Goal: Task Accomplishment & Management: Use online tool/utility

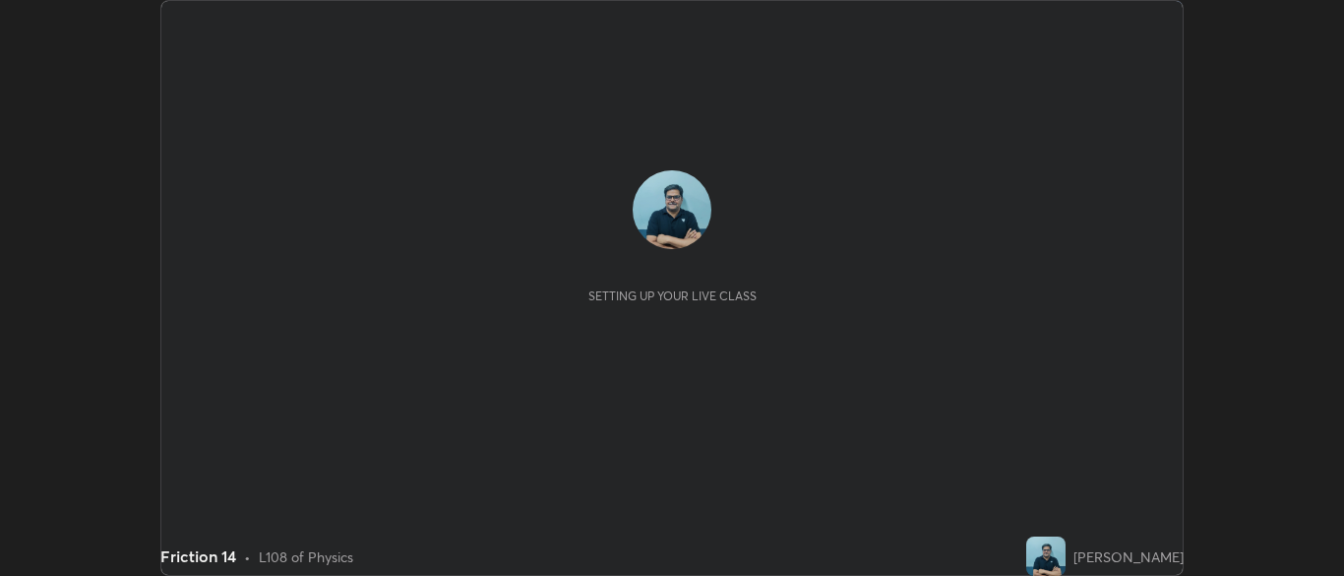
scroll to position [576, 1343]
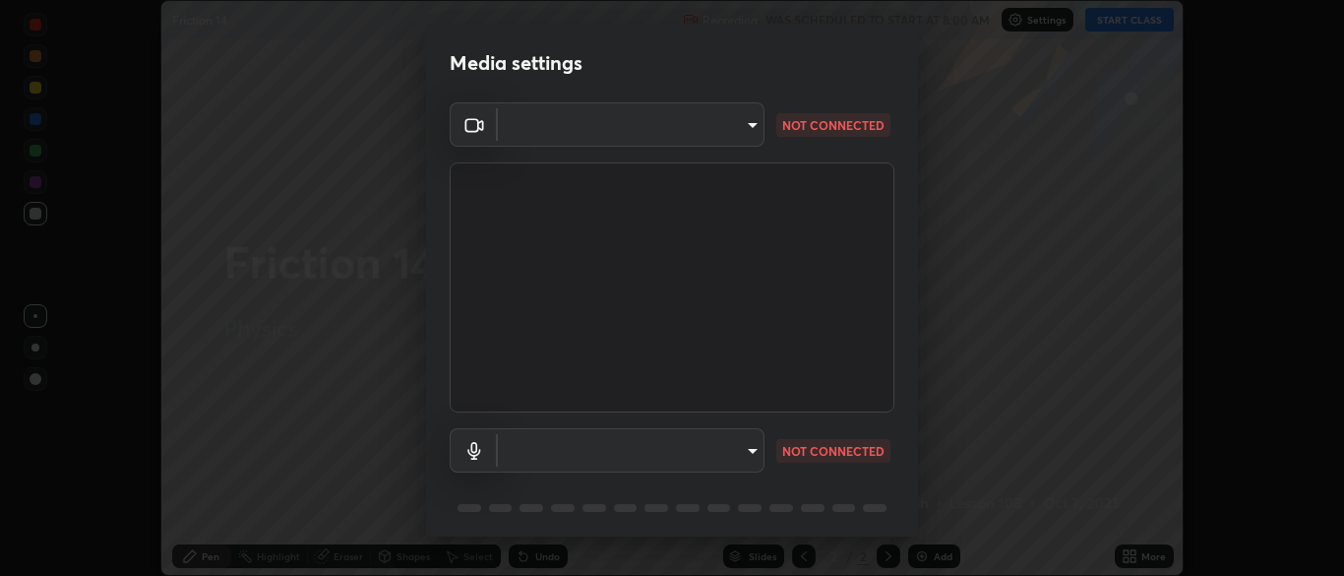
type input "ad6db9ec64aa91bb9d367053e8f3ae0092521a506c05523ccadca3fd020023ed"
type input "fe2f9d7fbe795f39fd3beed49266493f793ed8e049d8c46fdf93086c7a17dfc4"
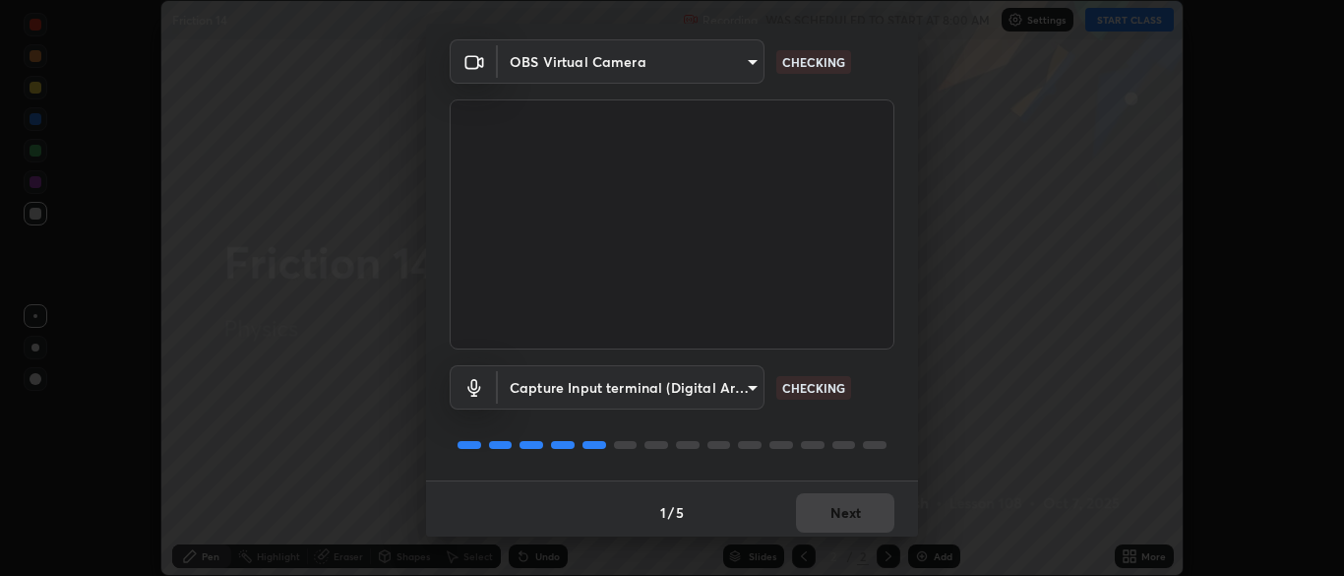
scroll to position [70, 0]
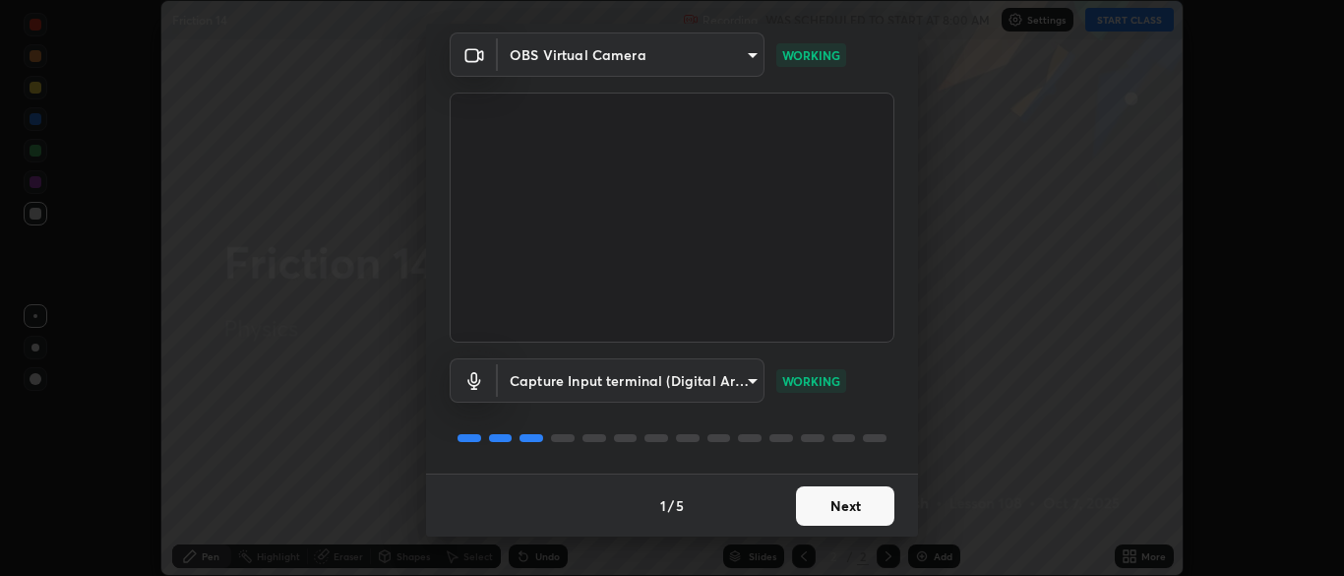
click at [853, 505] on button "Next" at bounding box center [845, 505] width 98 height 39
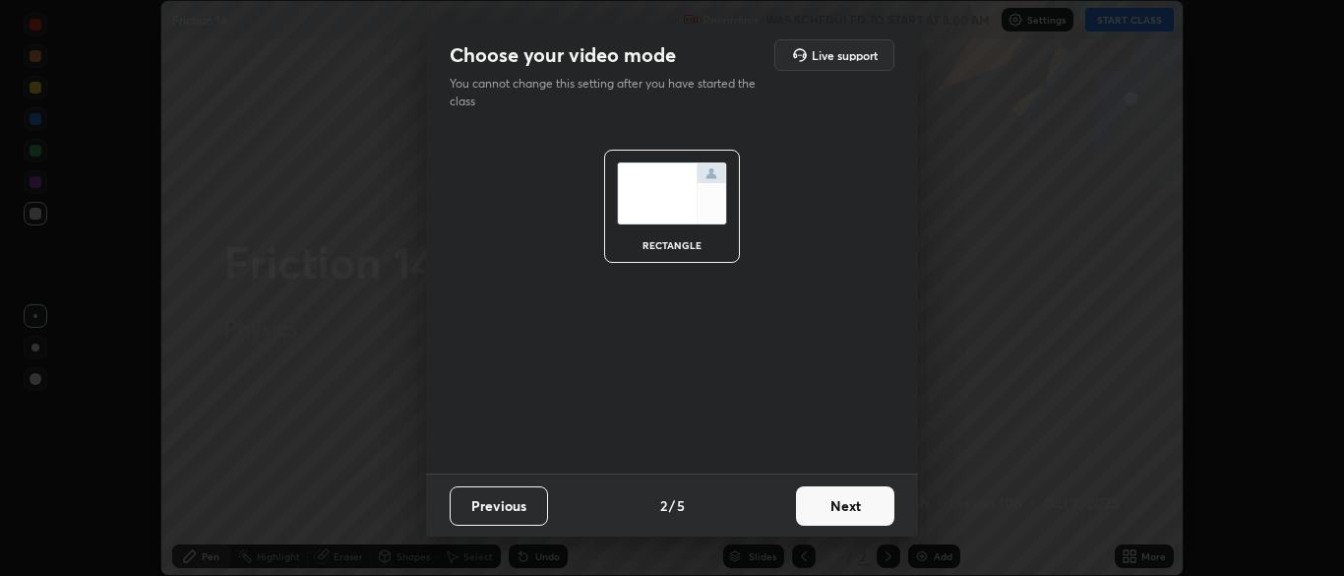
click at [855, 508] on button "Next" at bounding box center [845, 505] width 98 height 39
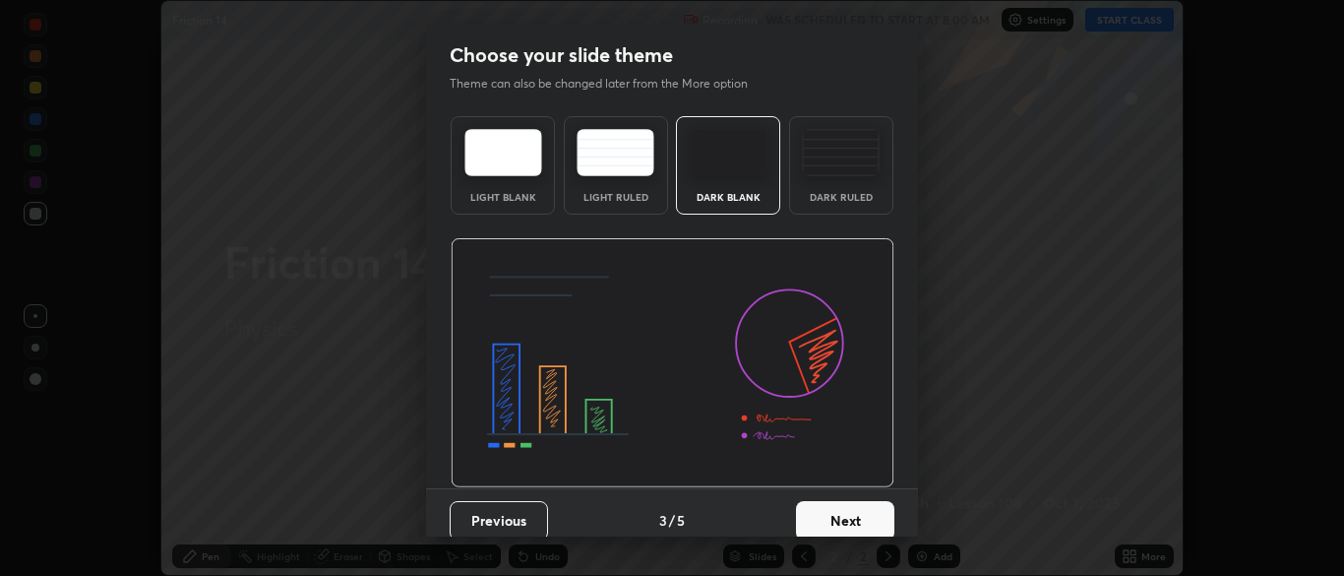
click at [855, 516] on button "Next" at bounding box center [845, 520] width 98 height 39
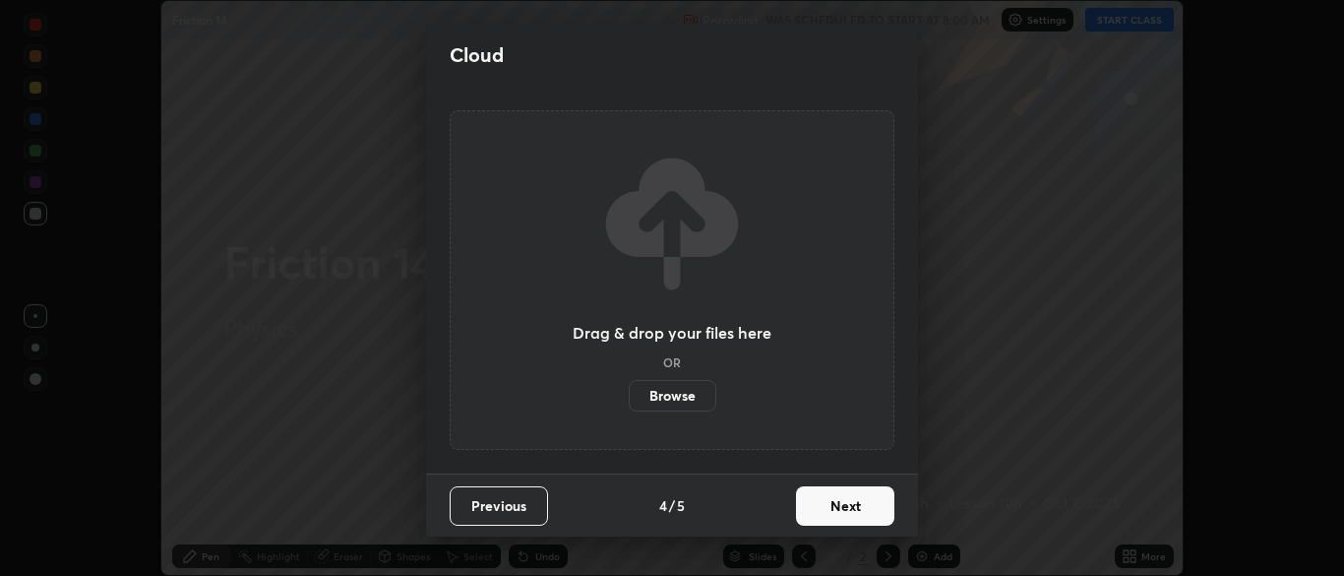
click at [859, 511] on button "Next" at bounding box center [845, 505] width 98 height 39
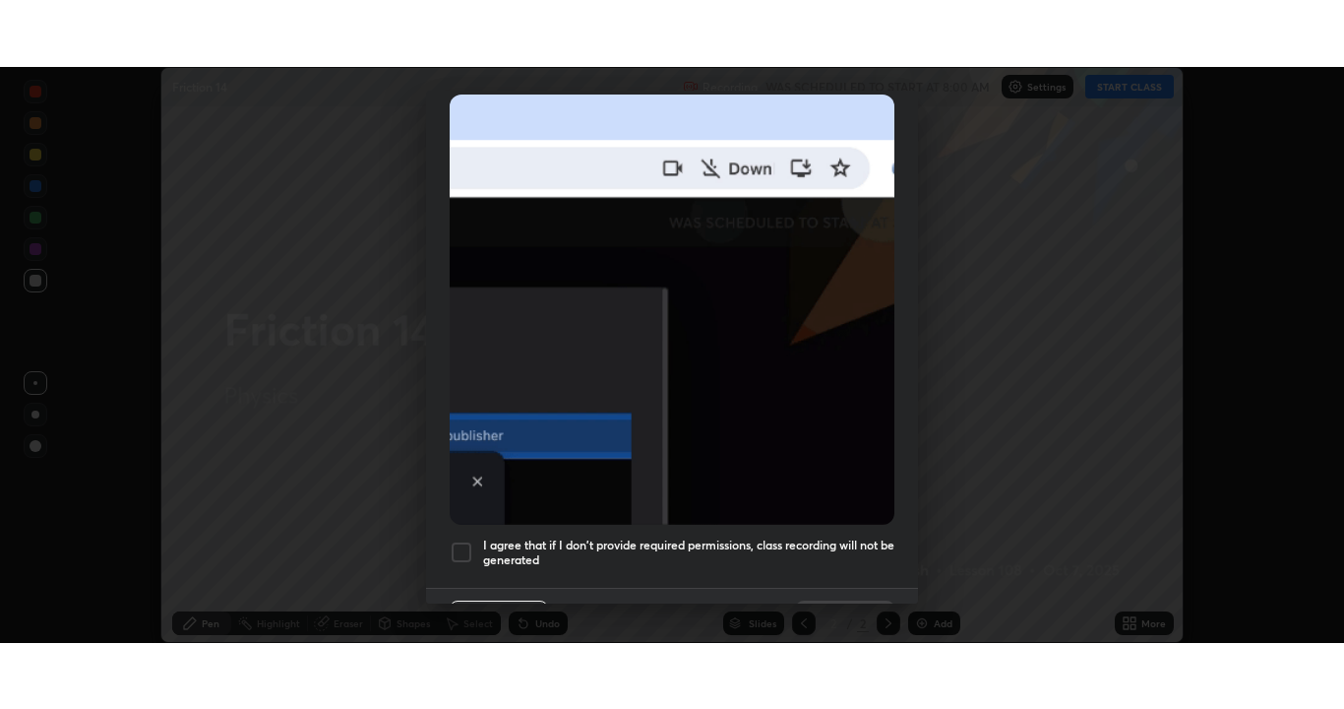
scroll to position [471, 0]
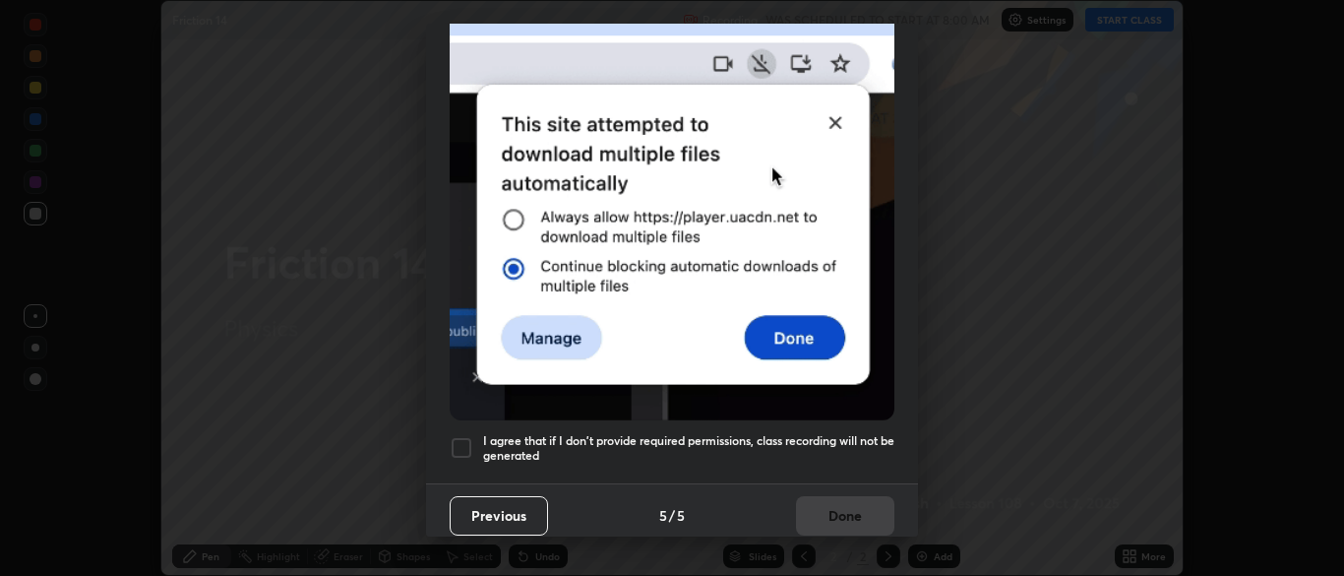
click at [462, 436] on div at bounding box center [462, 448] width 24 height 24
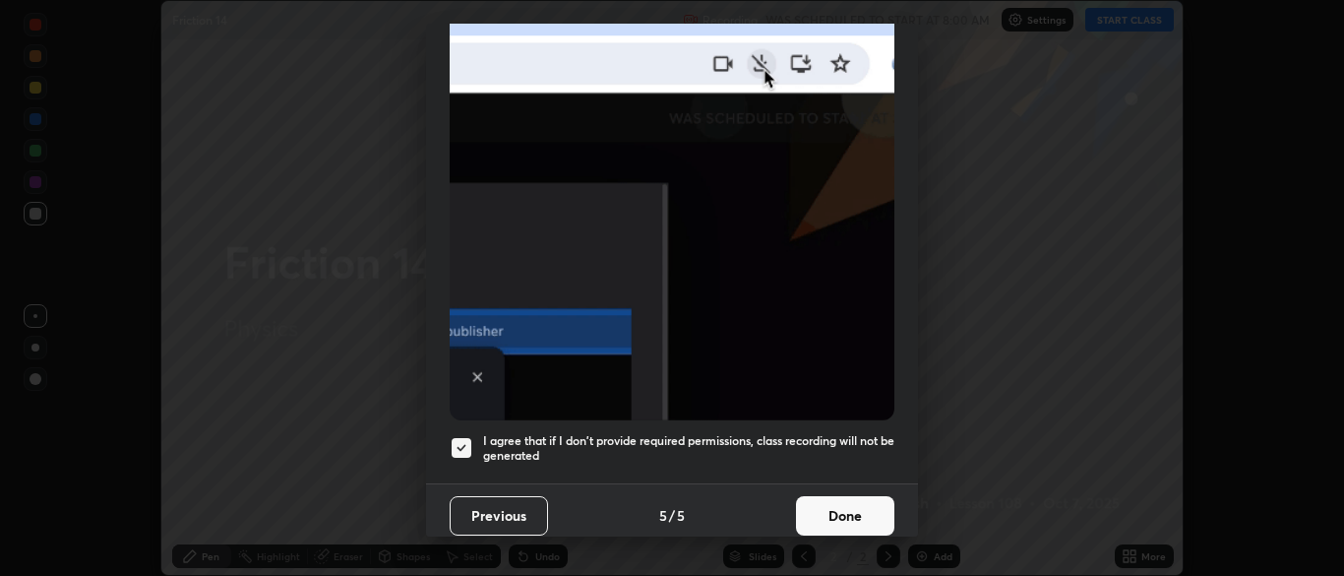
click at [842, 507] on button "Done" at bounding box center [845, 515] width 98 height 39
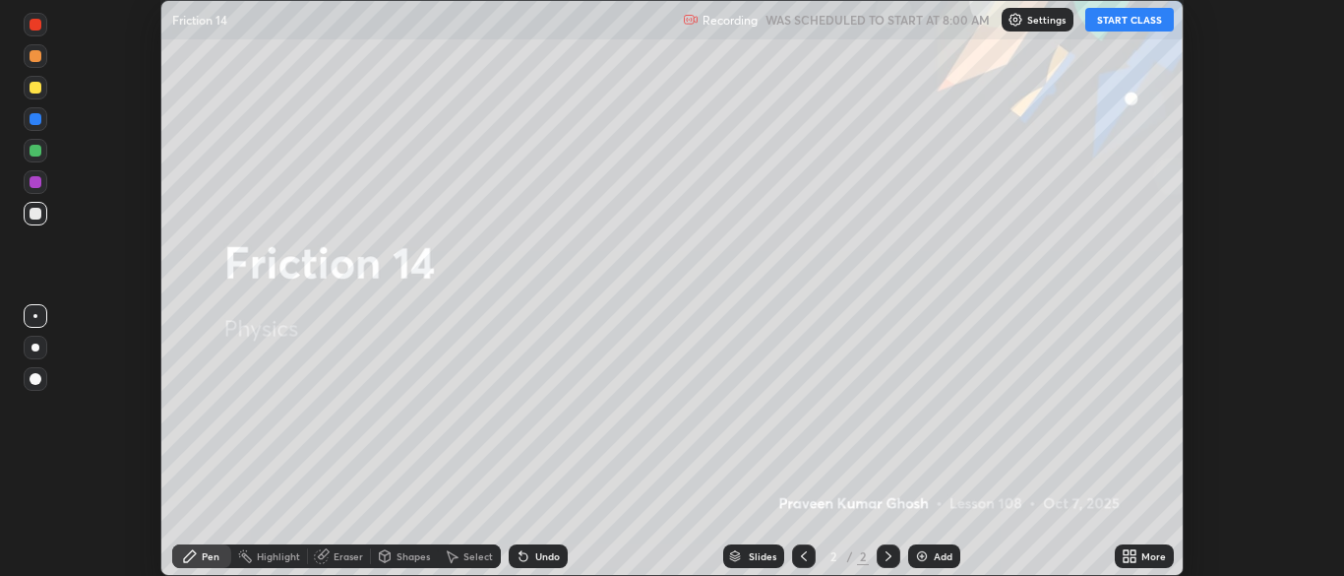
click at [1130, 25] on button "START CLASS" at bounding box center [1129, 20] width 89 height 24
click at [1154, 554] on div "More" at bounding box center [1154, 556] width 25 height 10
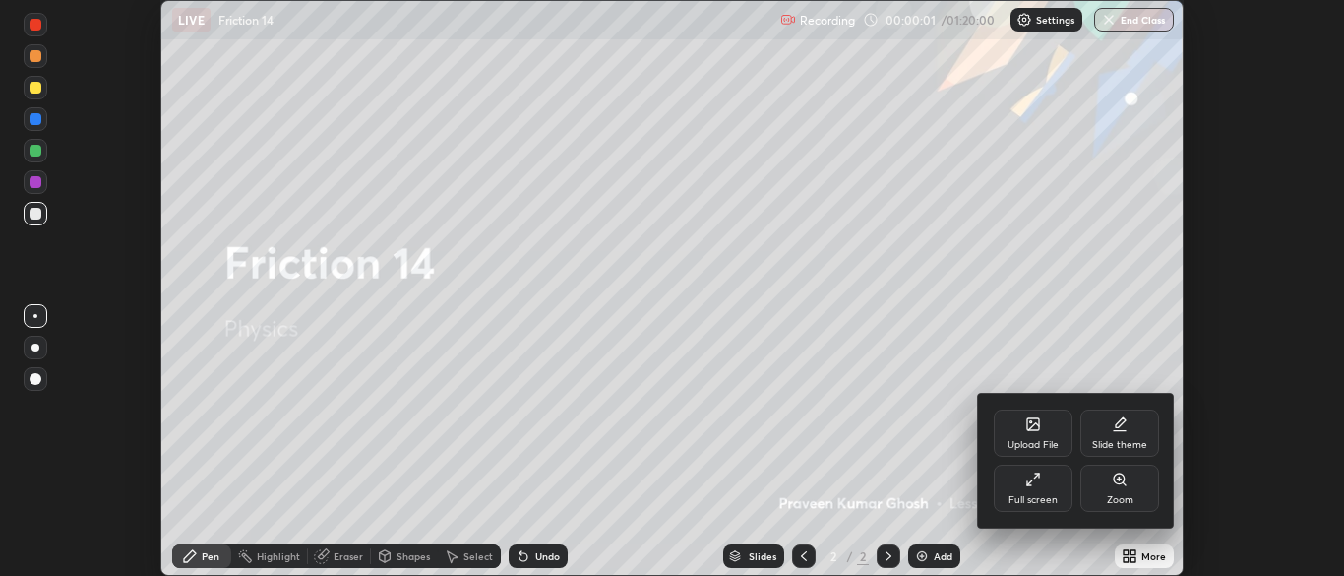
click at [1034, 489] on div "Full screen" at bounding box center [1033, 487] width 79 height 47
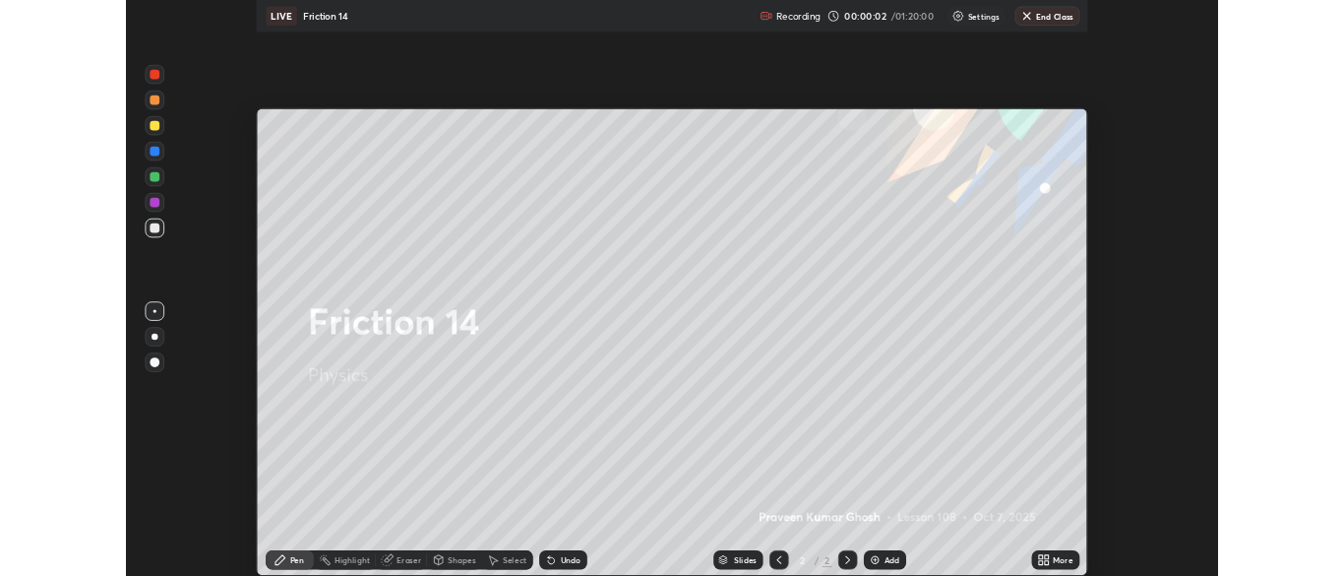
scroll to position [709, 1344]
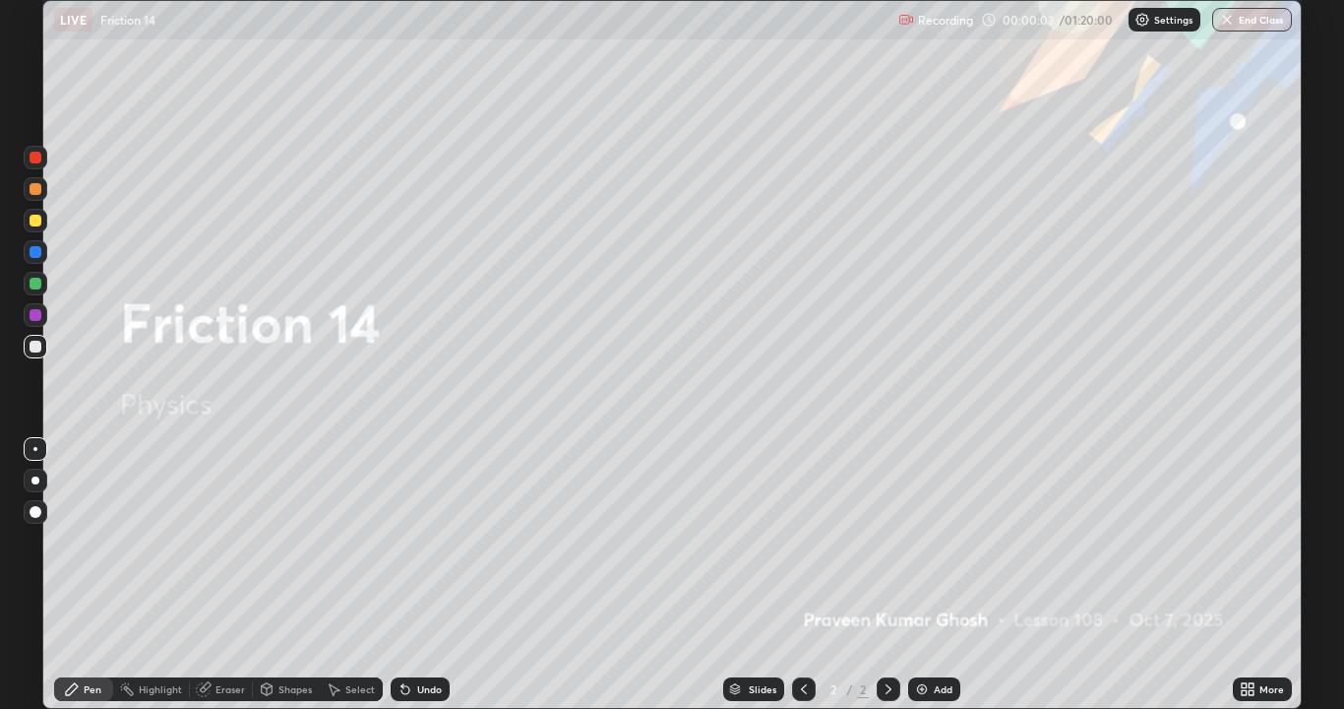
click at [945, 575] on div "Add" at bounding box center [934, 689] width 52 height 24
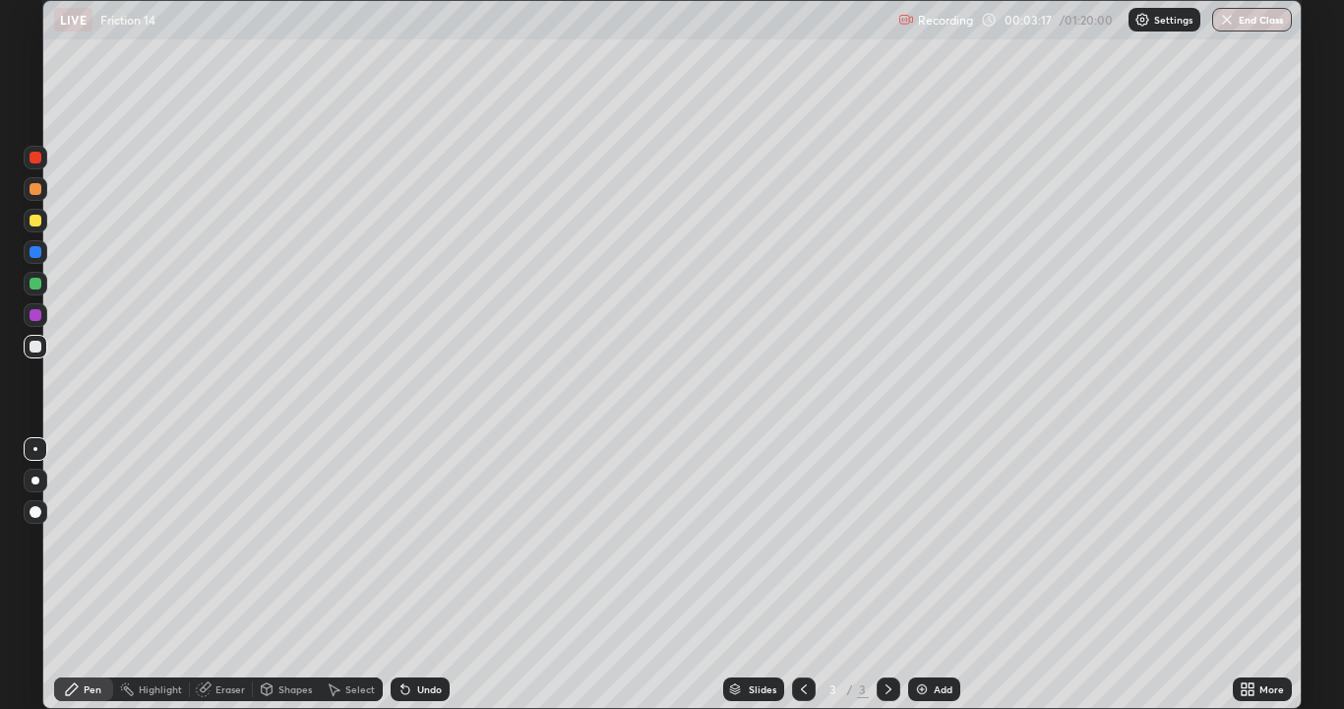
click at [227, 575] on div "Eraser" at bounding box center [231, 689] width 30 height 10
click at [88, 575] on div "Pen" at bounding box center [93, 689] width 18 height 10
click at [944, 575] on div "Add" at bounding box center [943, 689] width 19 height 10
click at [423, 575] on div "Undo" at bounding box center [429, 689] width 25 height 10
click at [936, 575] on div "Add" at bounding box center [943, 689] width 19 height 10
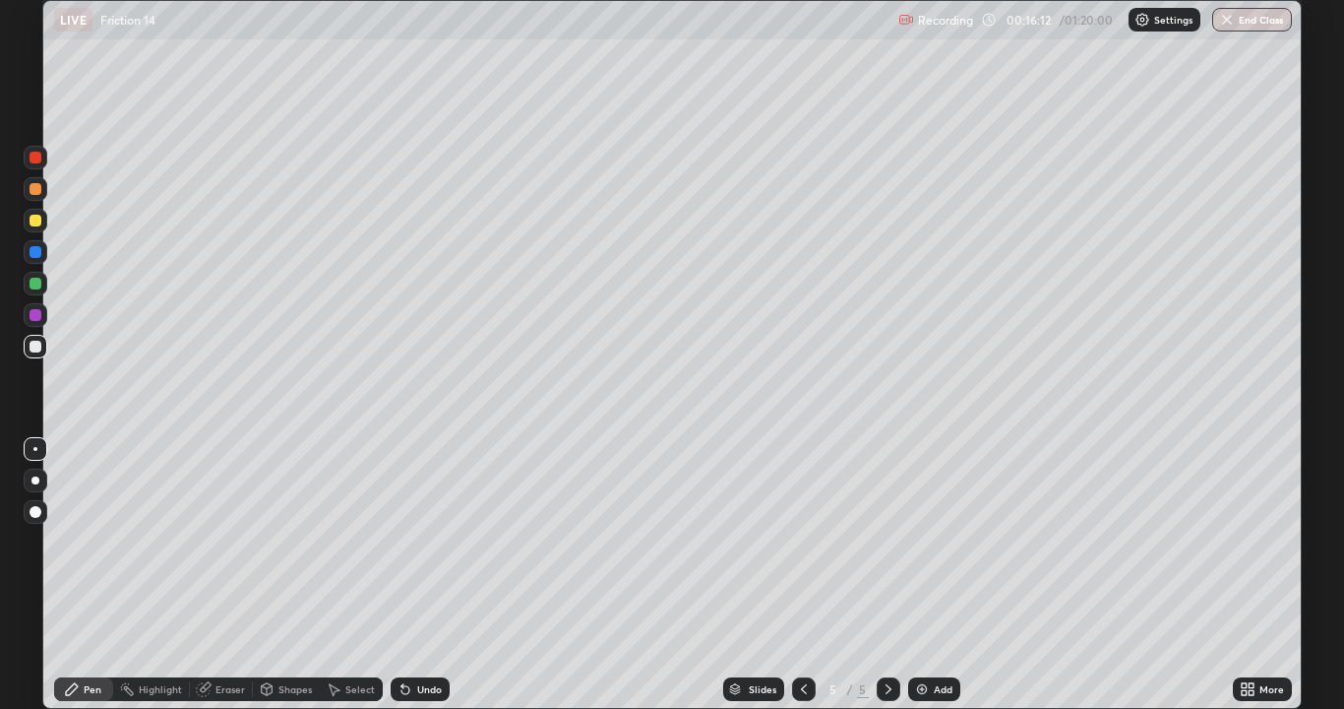
click at [799, 575] on icon at bounding box center [804, 689] width 16 height 16
click at [887, 575] on icon at bounding box center [889, 689] width 16 height 16
click at [434, 575] on div "Undo" at bounding box center [420, 689] width 59 height 24
click at [429, 575] on div "Undo" at bounding box center [429, 689] width 25 height 10
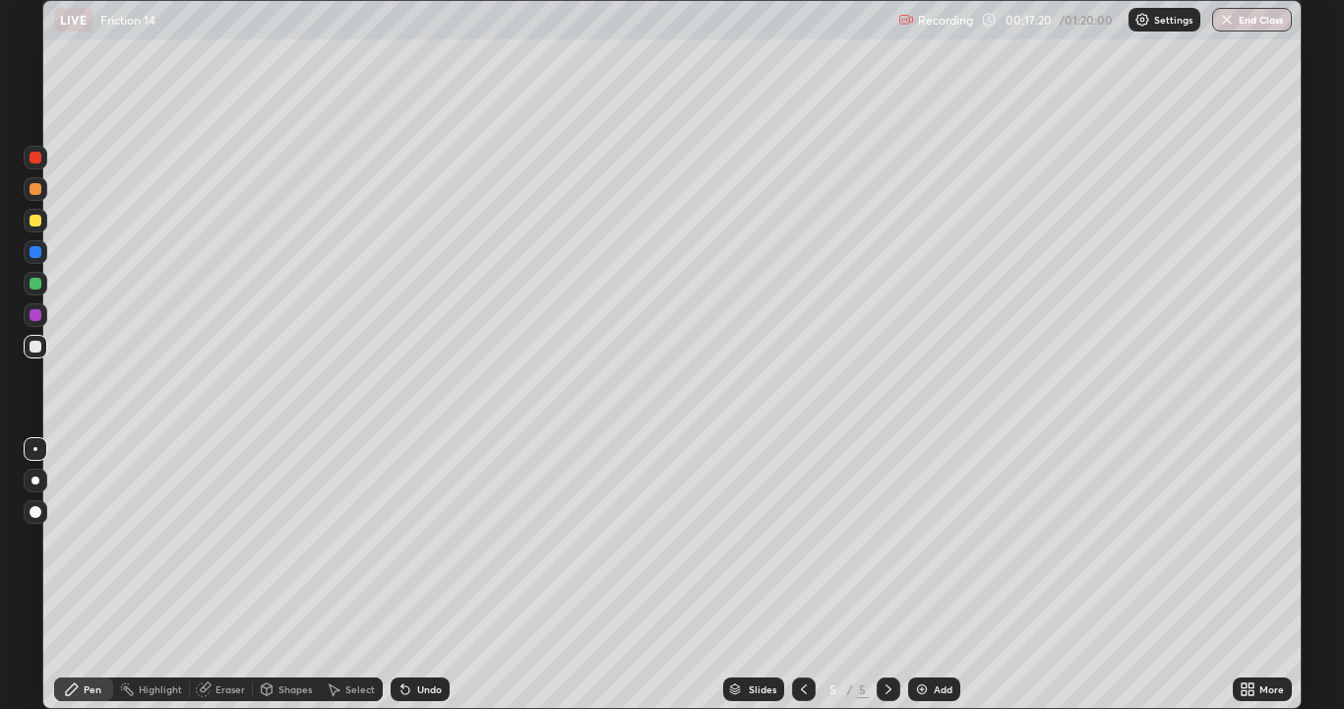
click at [428, 575] on div "Undo" at bounding box center [429, 689] width 25 height 10
click at [942, 575] on div "Add" at bounding box center [943, 689] width 19 height 10
click at [34, 280] on div at bounding box center [36, 284] width 12 height 12
click at [39, 346] on div at bounding box center [36, 346] width 12 height 12
click at [38, 283] on div at bounding box center [36, 284] width 12 height 12
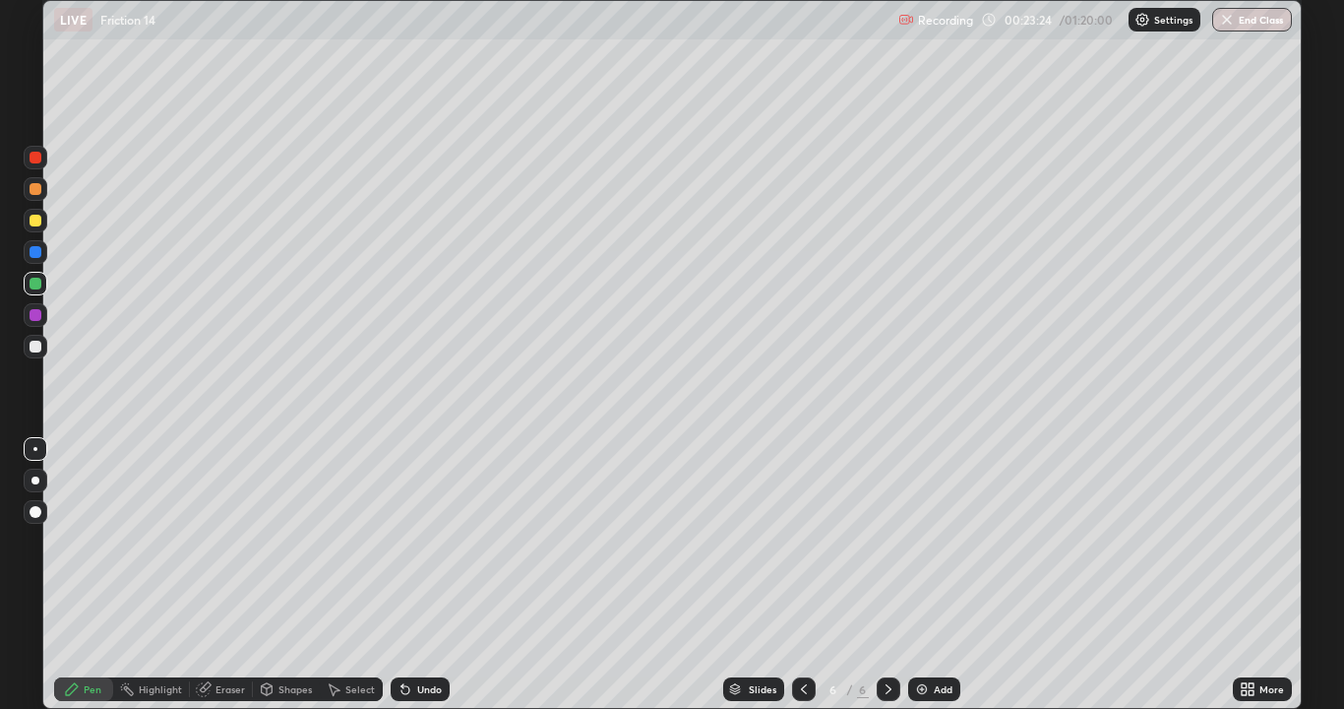
click at [33, 347] on div at bounding box center [36, 346] width 12 height 12
click at [36, 285] on div at bounding box center [36, 284] width 12 height 12
click at [37, 347] on div at bounding box center [36, 346] width 12 height 12
click at [35, 221] on div at bounding box center [36, 221] width 12 height 12
click at [934, 575] on div "Add" at bounding box center [943, 689] width 19 height 10
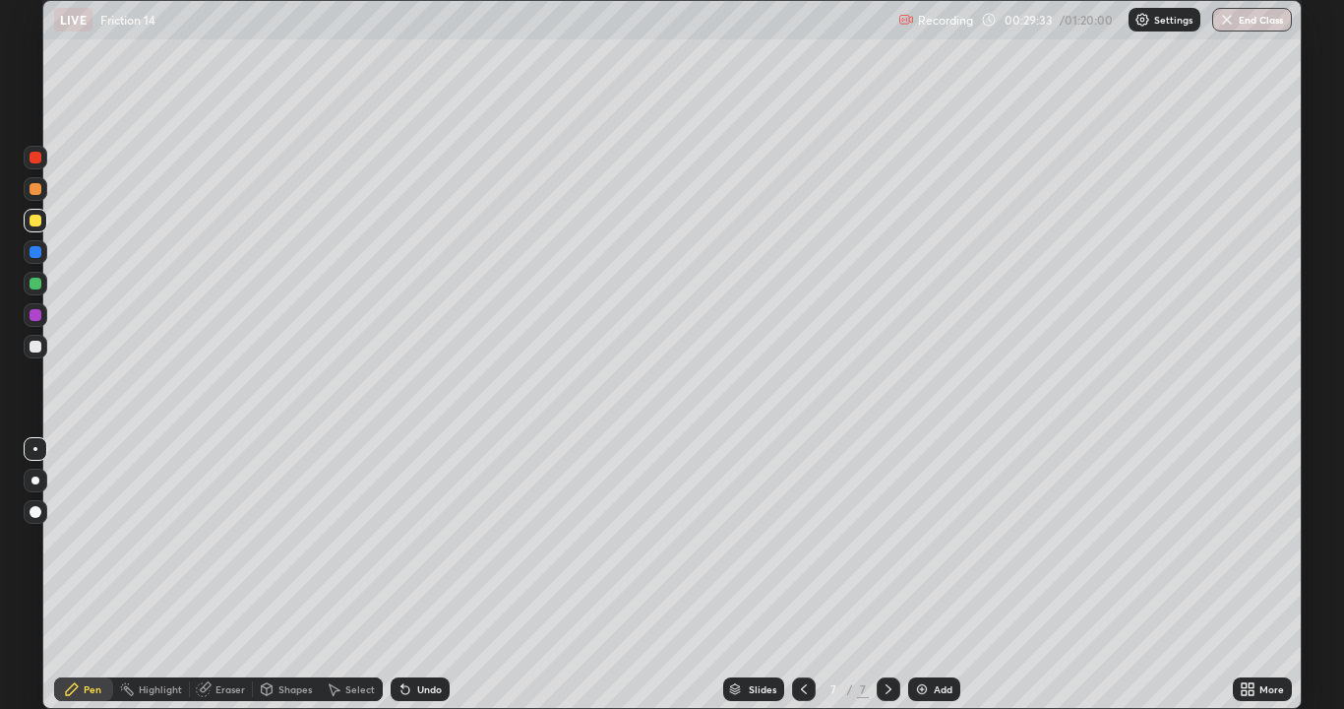
click at [33, 346] on div at bounding box center [36, 346] width 12 height 12
click at [34, 285] on div at bounding box center [36, 284] width 12 height 12
click at [35, 349] on div at bounding box center [36, 346] width 12 height 12
click at [31, 155] on div at bounding box center [36, 158] width 12 height 12
click at [32, 217] on div at bounding box center [36, 221] width 12 height 12
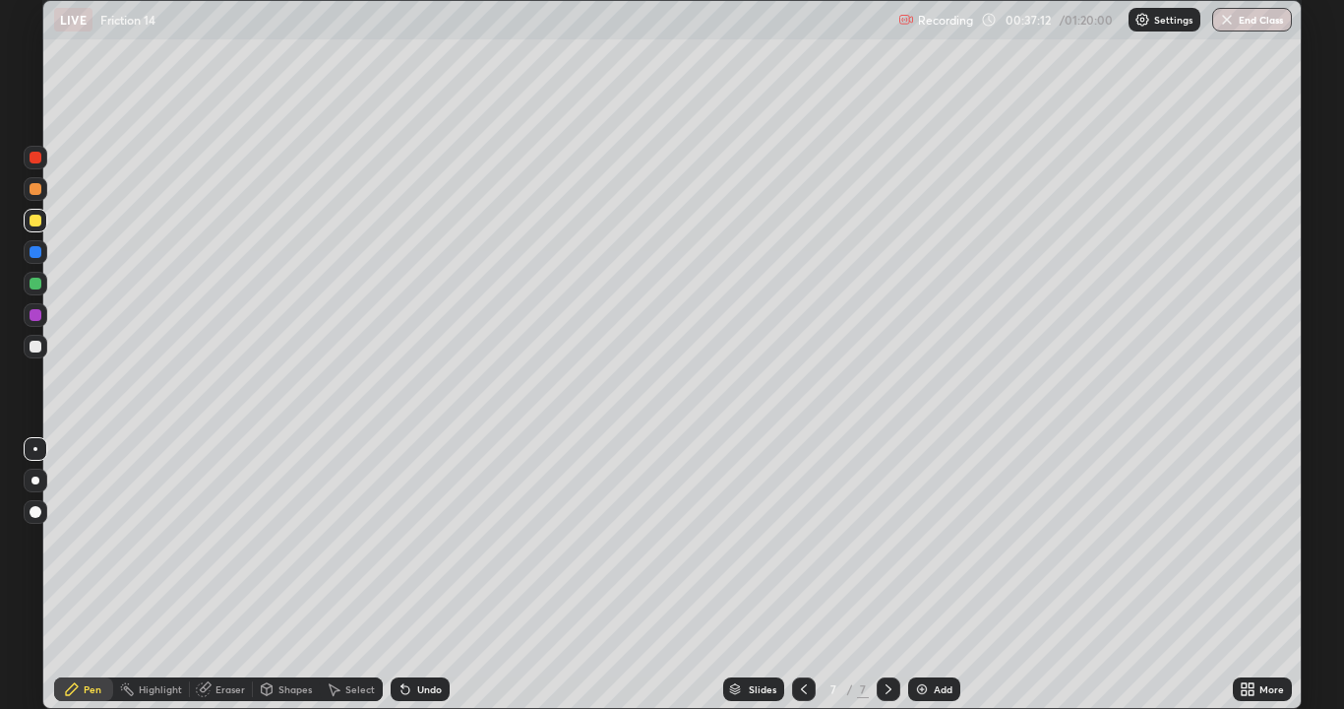
click at [37, 316] on div at bounding box center [36, 315] width 12 height 12
click at [33, 284] on div at bounding box center [36, 284] width 12 height 12
click at [802, 575] on icon at bounding box center [804, 689] width 16 height 16
click at [804, 575] on icon at bounding box center [804, 689] width 16 height 16
click at [806, 575] on icon at bounding box center [804, 689] width 16 height 16
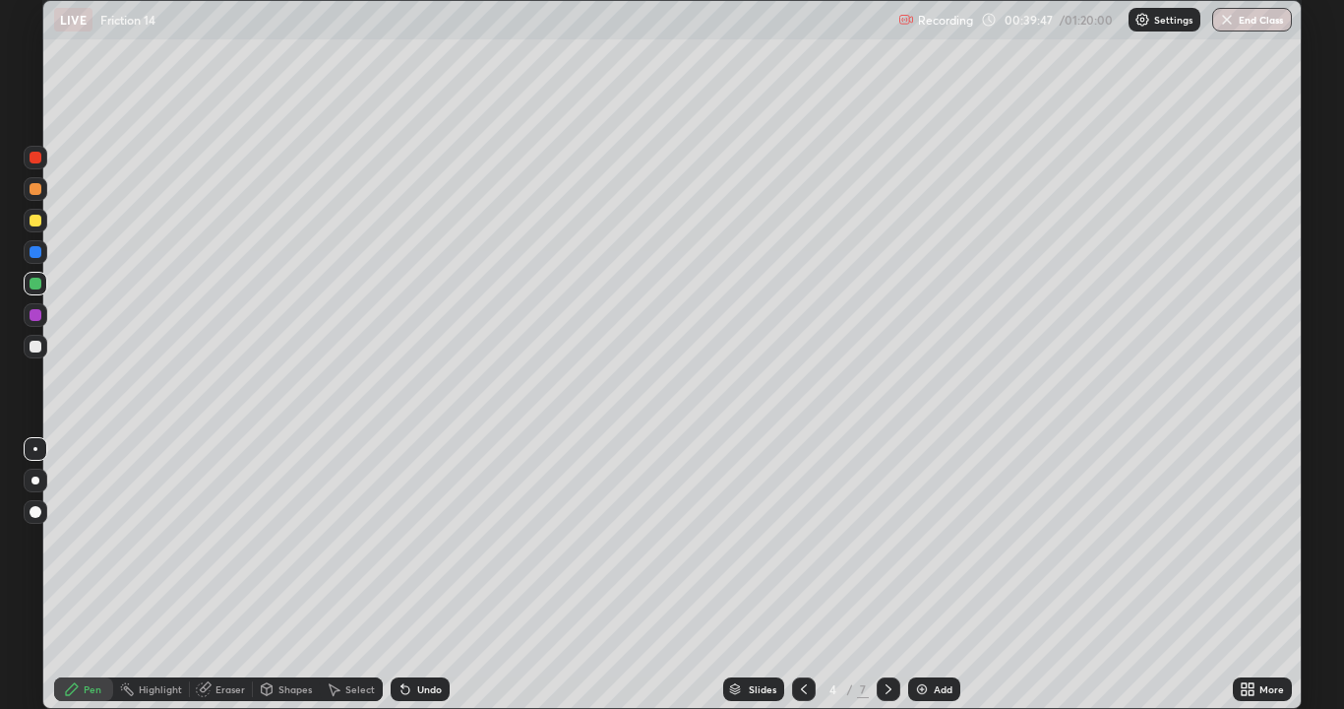
click at [802, 575] on icon at bounding box center [804, 689] width 16 height 16
click at [887, 575] on icon at bounding box center [889, 689] width 16 height 16
click at [1315, 575] on div "Setting up your live class" at bounding box center [672, 354] width 1344 height 709
click at [887, 575] on icon at bounding box center [889, 689] width 16 height 16
click at [803, 575] on icon at bounding box center [804, 689] width 16 height 16
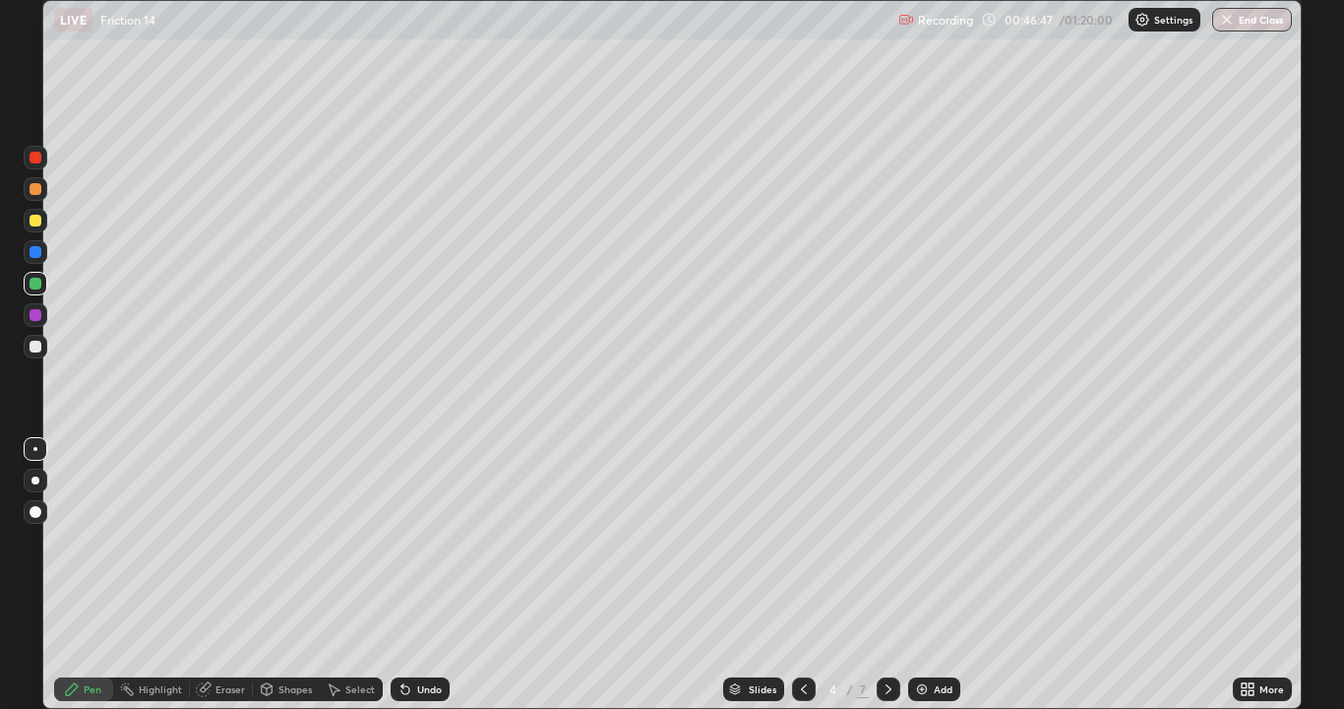
click at [887, 575] on icon at bounding box center [889, 689] width 16 height 16
click at [802, 575] on icon at bounding box center [804, 689] width 16 height 16
click at [888, 575] on icon at bounding box center [889, 689] width 6 height 10
click at [887, 575] on icon at bounding box center [889, 689] width 16 height 16
click at [884, 575] on icon at bounding box center [889, 689] width 16 height 16
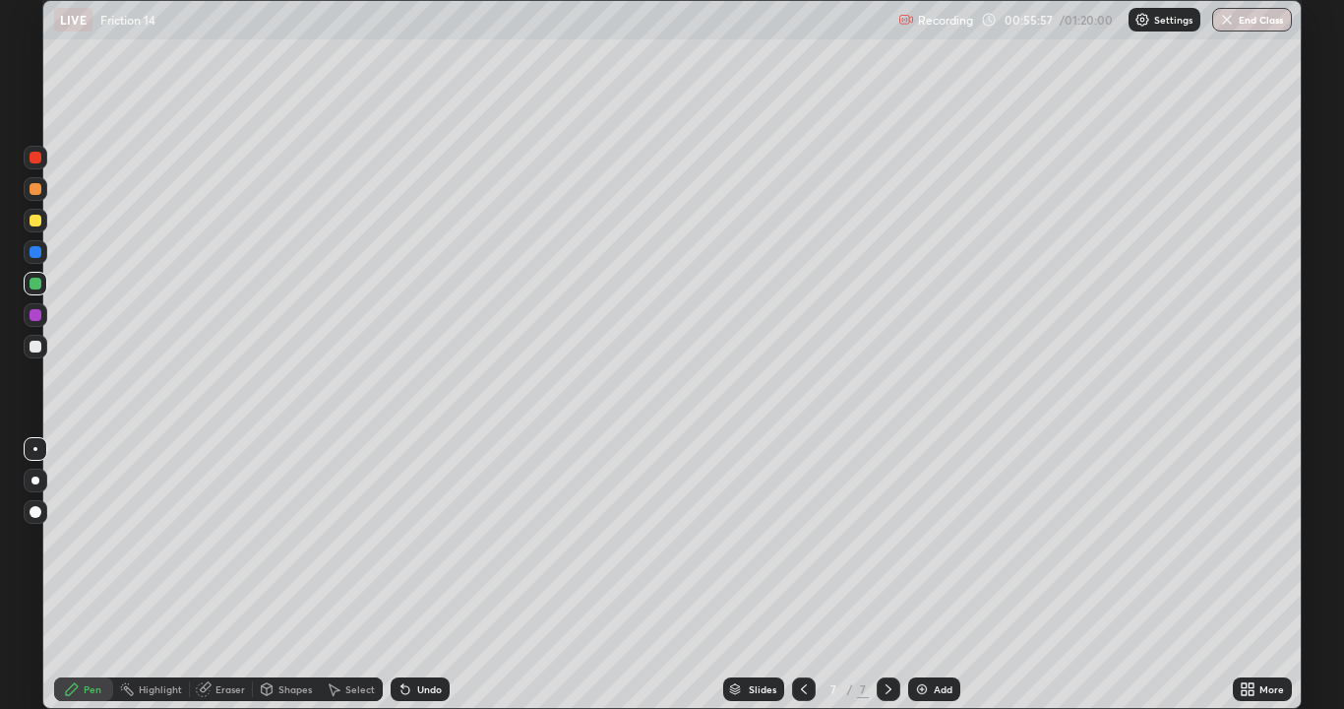
click at [949, 575] on div "Add" at bounding box center [943, 689] width 19 height 10
click at [802, 575] on icon at bounding box center [804, 689] width 16 height 16
click at [934, 575] on div "Add" at bounding box center [943, 689] width 19 height 10
click at [39, 349] on div at bounding box center [36, 346] width 12 height 12
click at [937, 575] on div "Add" at bounding box center [943, 689] width 19 height 10
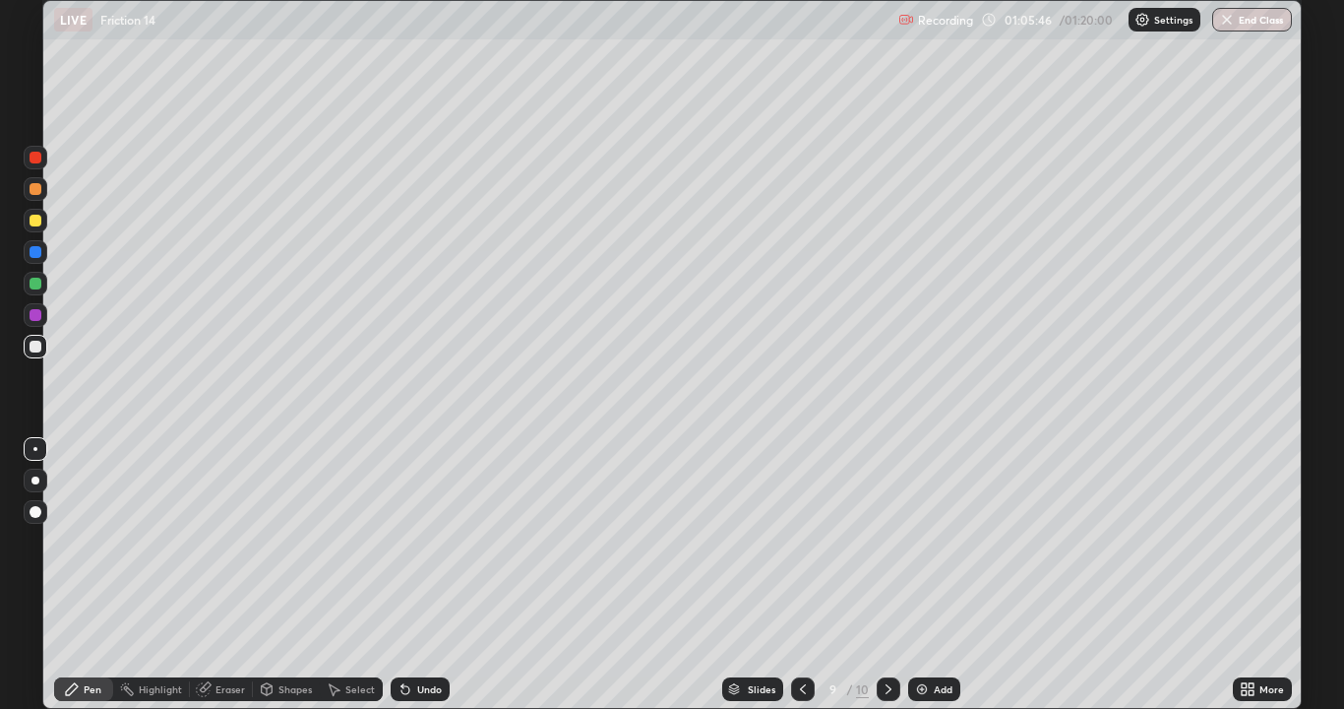
click at [947, 575] on div "Add" at bounding box center [943, 689] width 19 height 10
click at [421, 575] on div "Undo" at bounding box center [429, 689] width 25 height 10
click at [423, 575] on div "Undo" at bounding box center [429, 689] width 25 height 10
click at [421, 575] on div "Undo" at bounding box center [429, 689] width 25 height 10
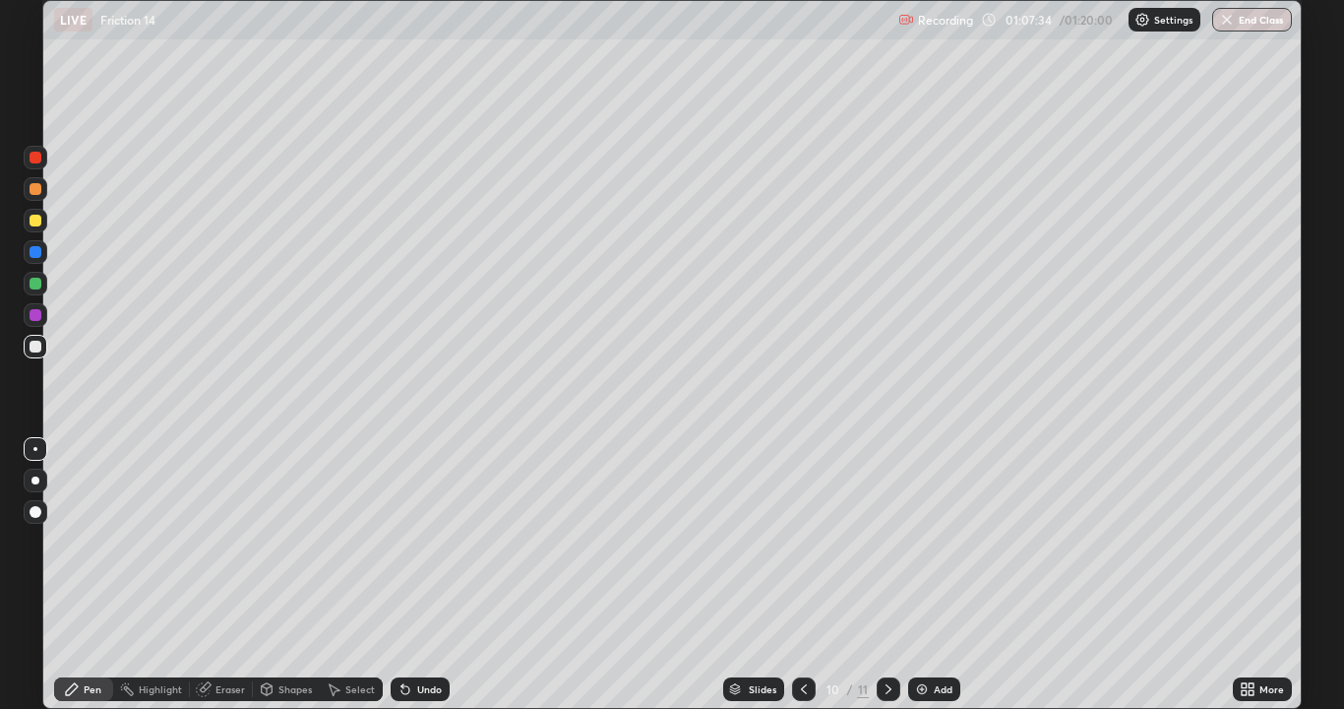
click at [424, 575] on div "Undo" at bounding box center [420, 689] width 59 height 24
click at [427, 575] on div "Undo" at bounding box center [420, 689] width 59 height 24
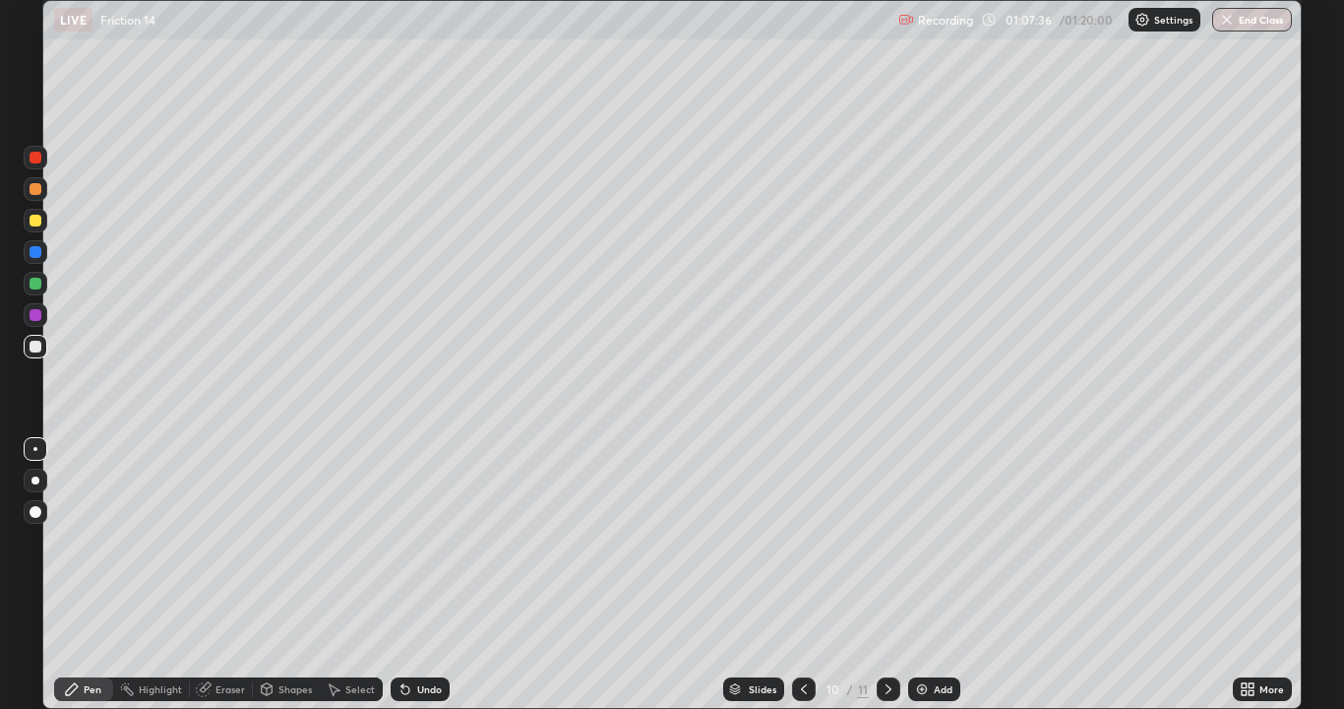
click at [427, 575] on div "Undo" at bounding box center [420, 689] width 59 height 24
click at [417, 575] on div "Undo" at bounding box center [429, 689] width 25 height 10
click at [409, 575] on icon at bounding box center [406, 689] width 16 height 16
click at [38, 218] on div at bounding box center [36, 221] width 12 height 12
click at [38, 256] on div at bounding box center [36, 252] width 12 height 12
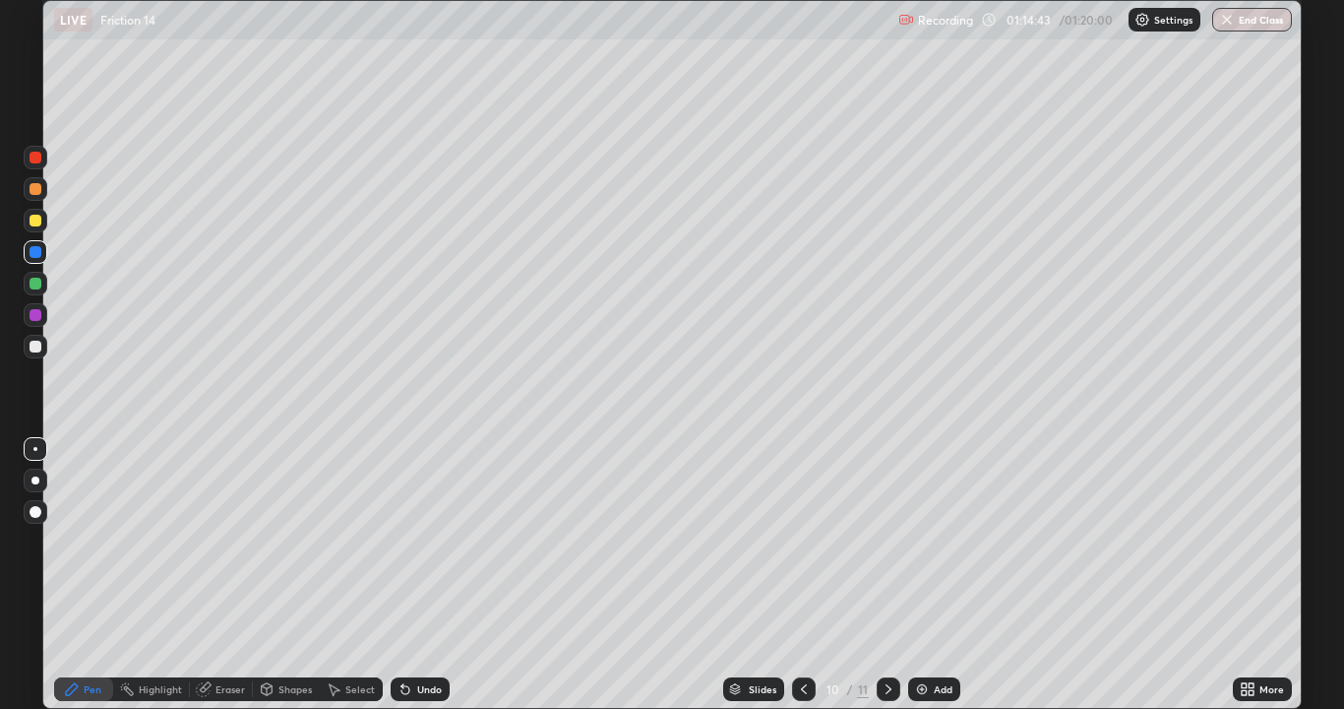
click at [36, 344] on div at bounding box center [36, 346] width 12 height 12
click at [36, 283] on div at bounding box center [36, 284] width 12 height 12
click at [1254, 25] on button "End Class" at bounding box center [1253, 20] width 78 height 24
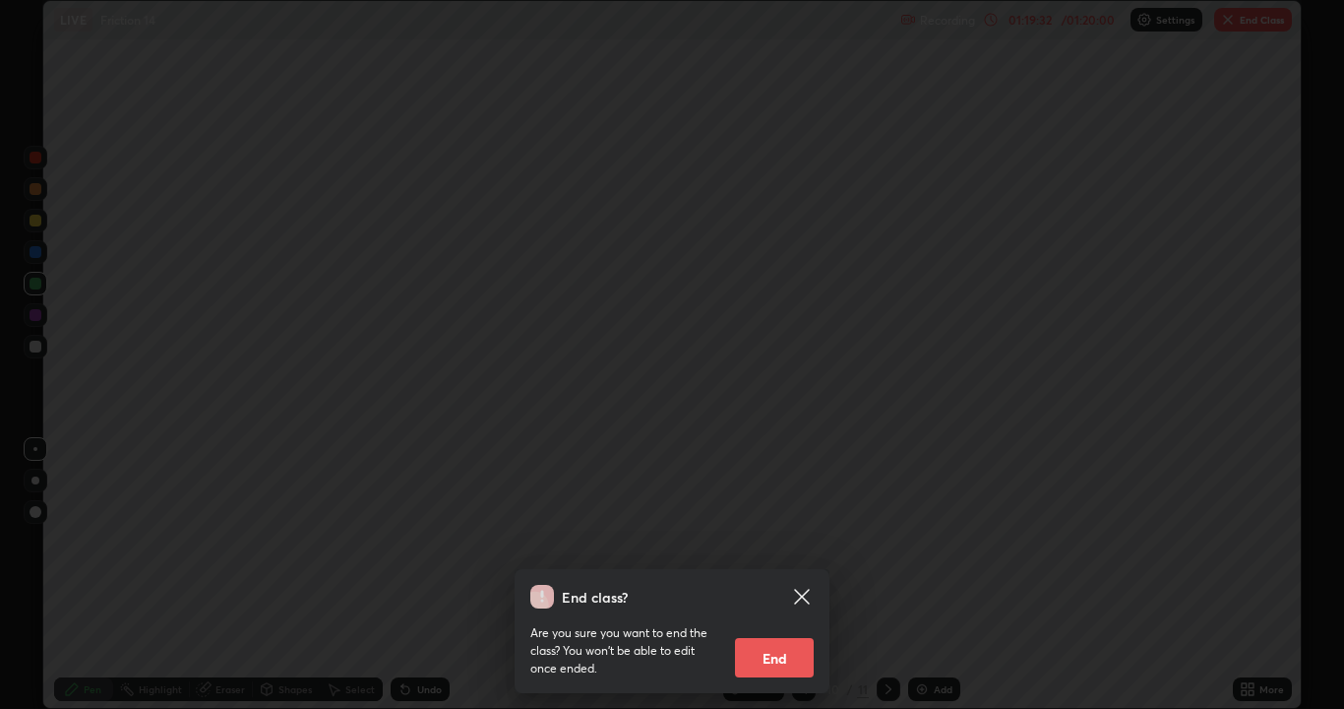
click at [765, 575] on button "End" at bounding box center [774, 657] width 79 height 39
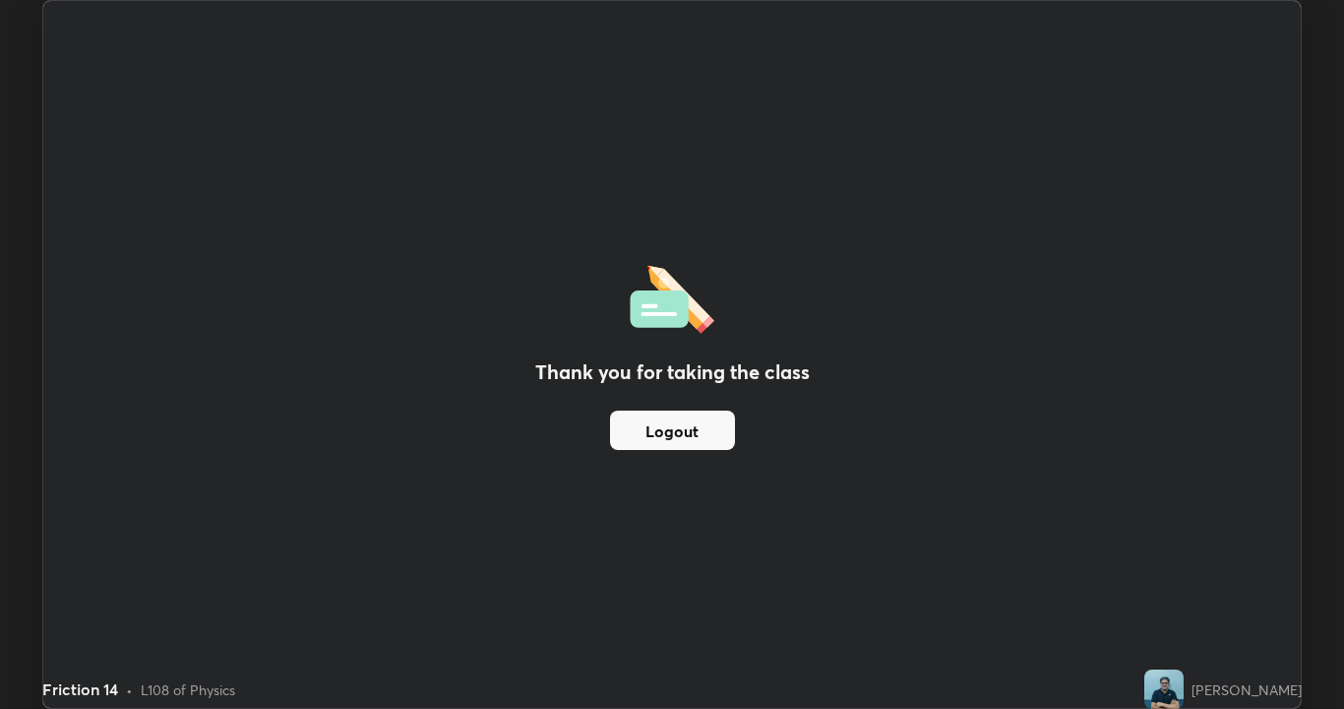
click at [696, 439] on button "Logout" at bounding box center [672, 429] width 125 height 39
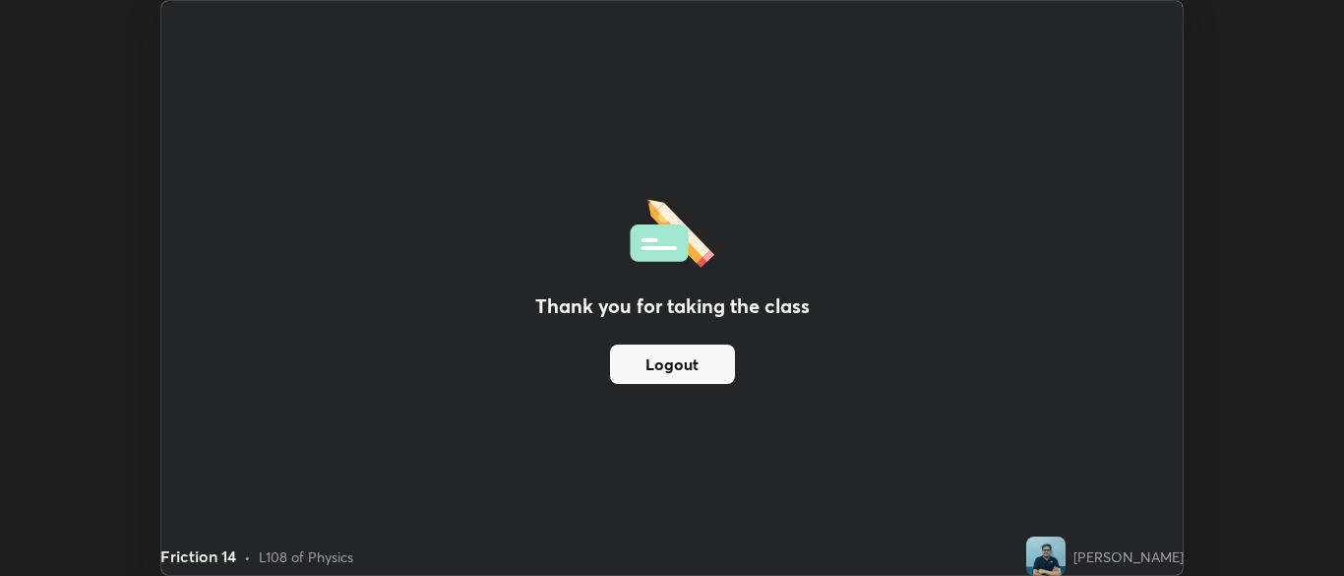
scroll to position [97831, 97062]
click at [786, 157] on div "Thank you for taking the class Logout" at bounding box center [671, 288] width 1021 height 574
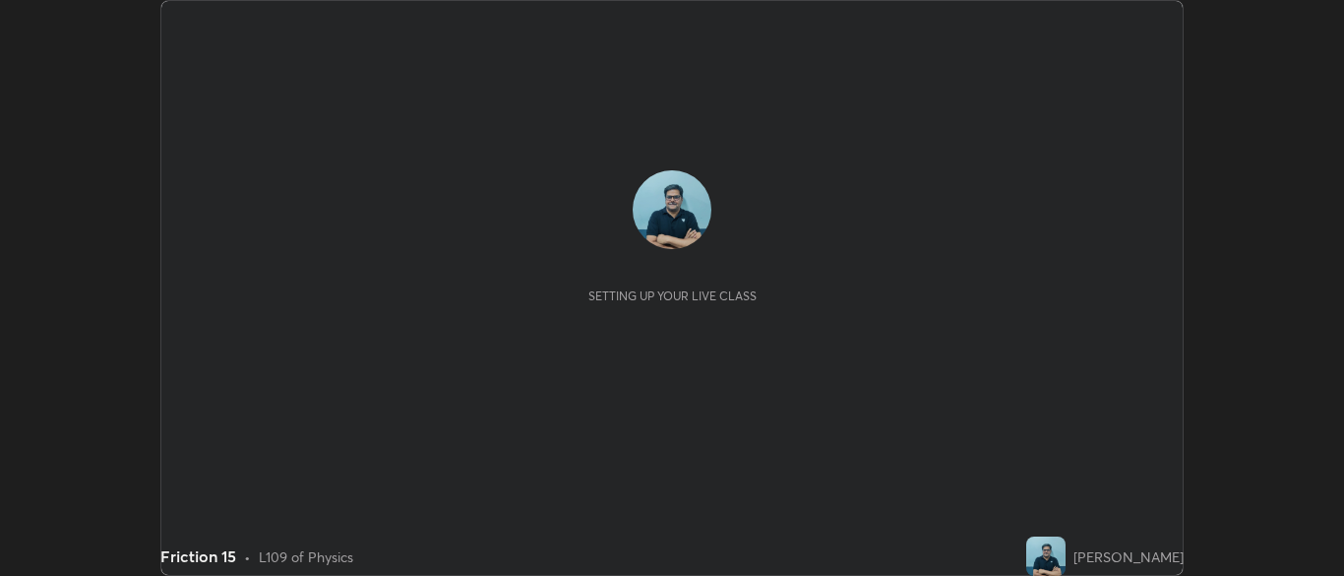
scroll to position [576, 1343]
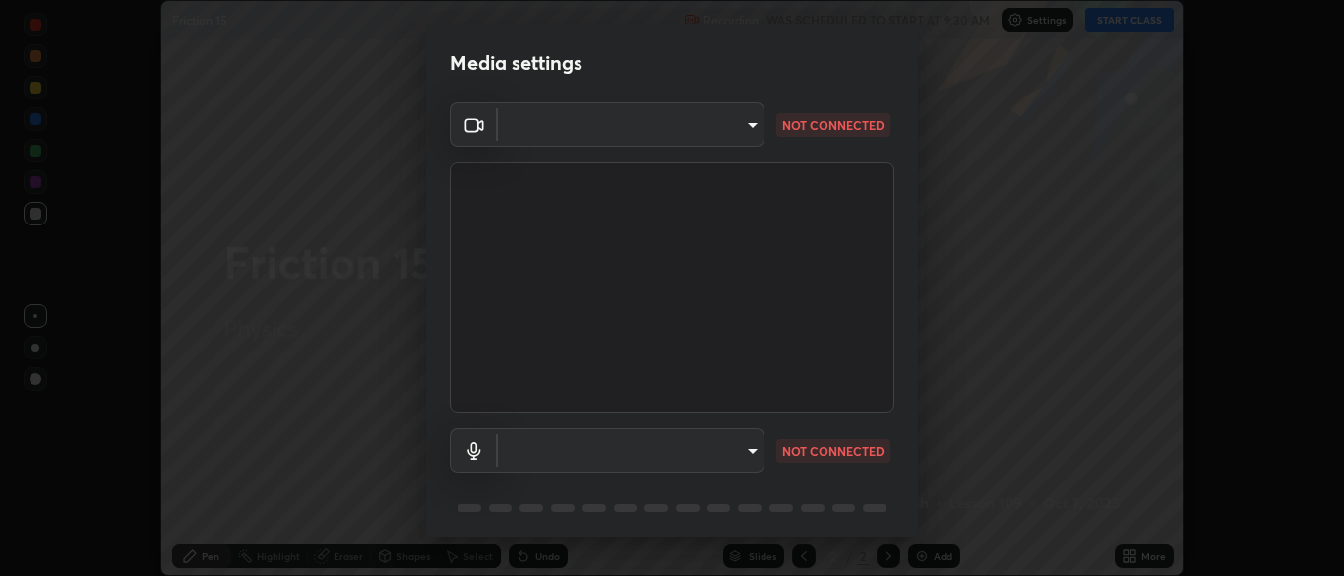
type input "ad6db9ec64aa91bb9d367053e8f3ae0092521a506c05523ccadca3fd020023ed"
type input "fe2f9d7fbe795f39fd3beed49266493f793ed8e049d8c46fdf93086c7a17dfc4"
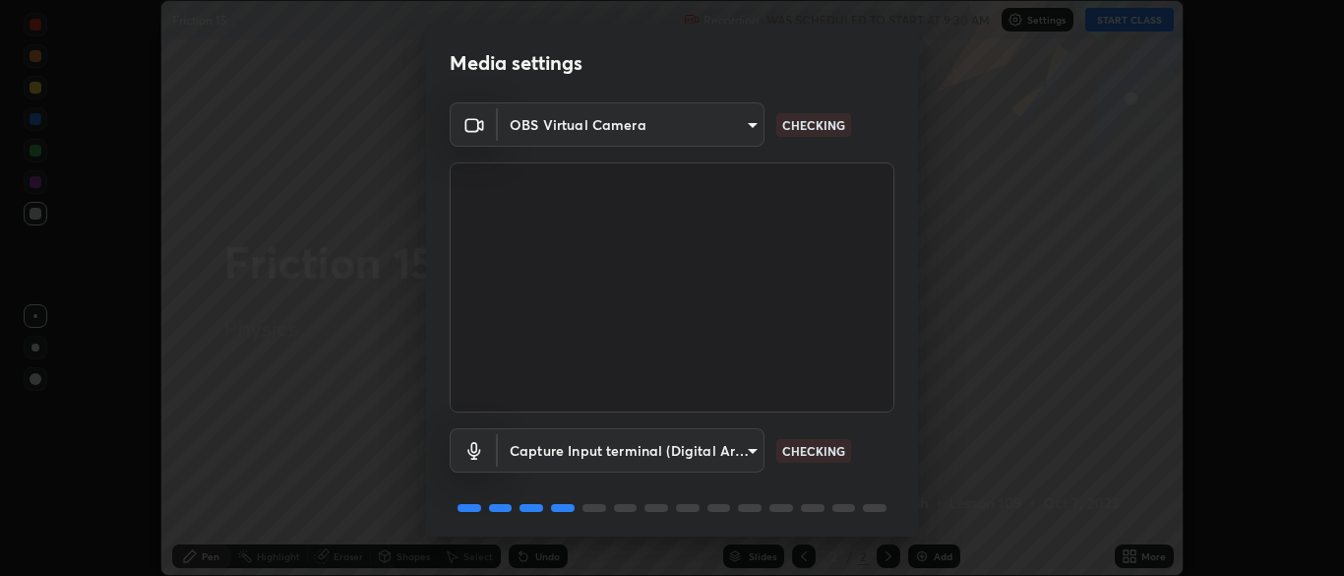
scroll to position [70, 0]
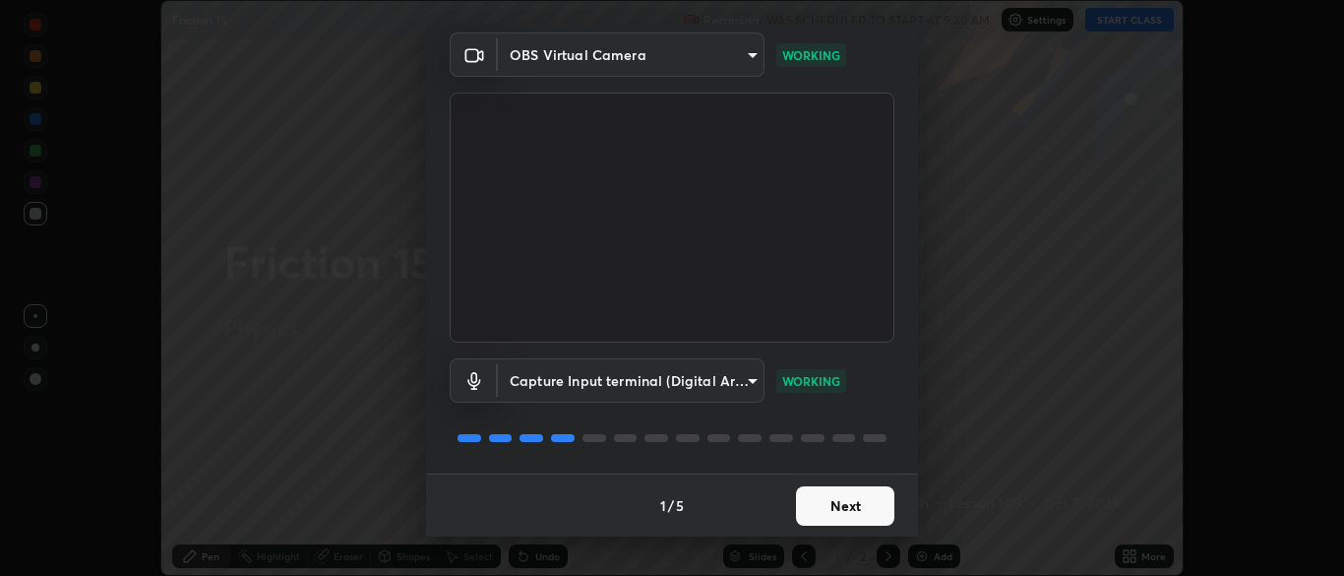
click at [861, 504] on button "Next" at bounding box center [845, 505] width 98 height 39
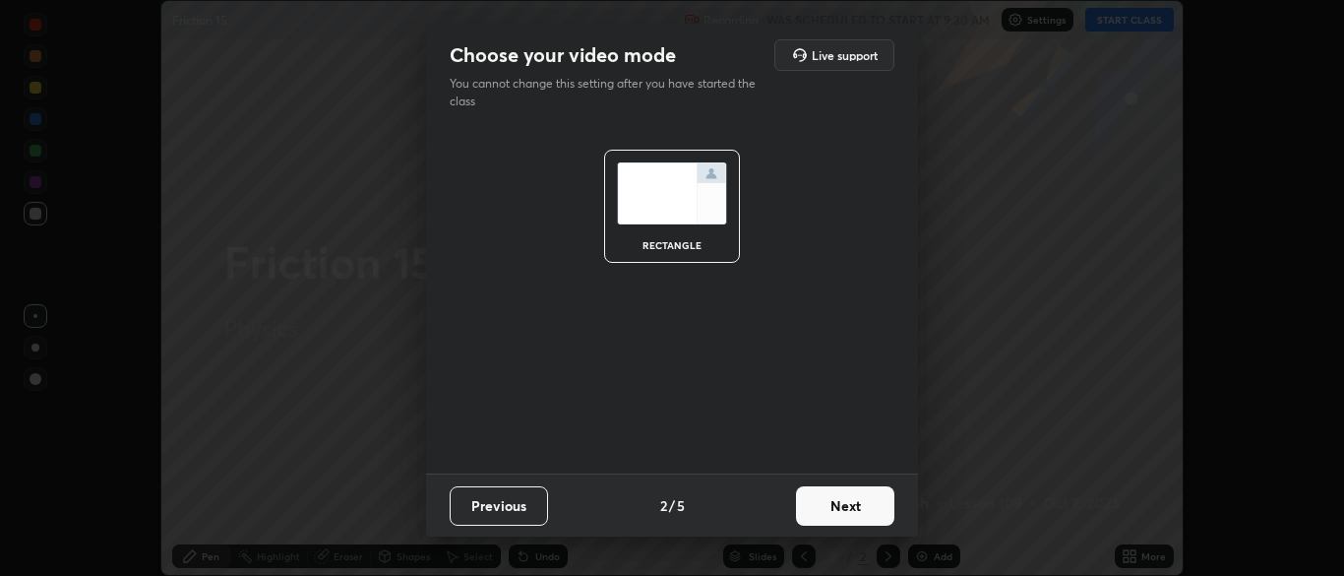
scroll to position [0, 0]
click at [869, 508] on button "Next" at bounding box center [845, 505] width 98 height 39
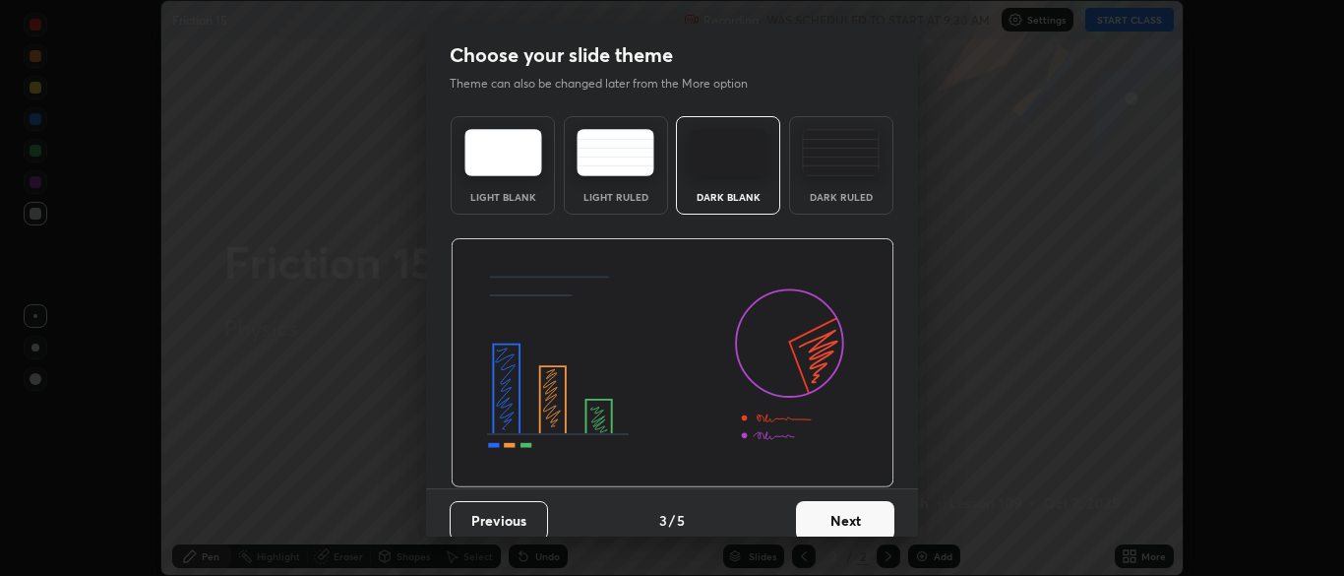
click at [872, 515] on button "Next" at bounding box center [845, 520] width 98 height 39
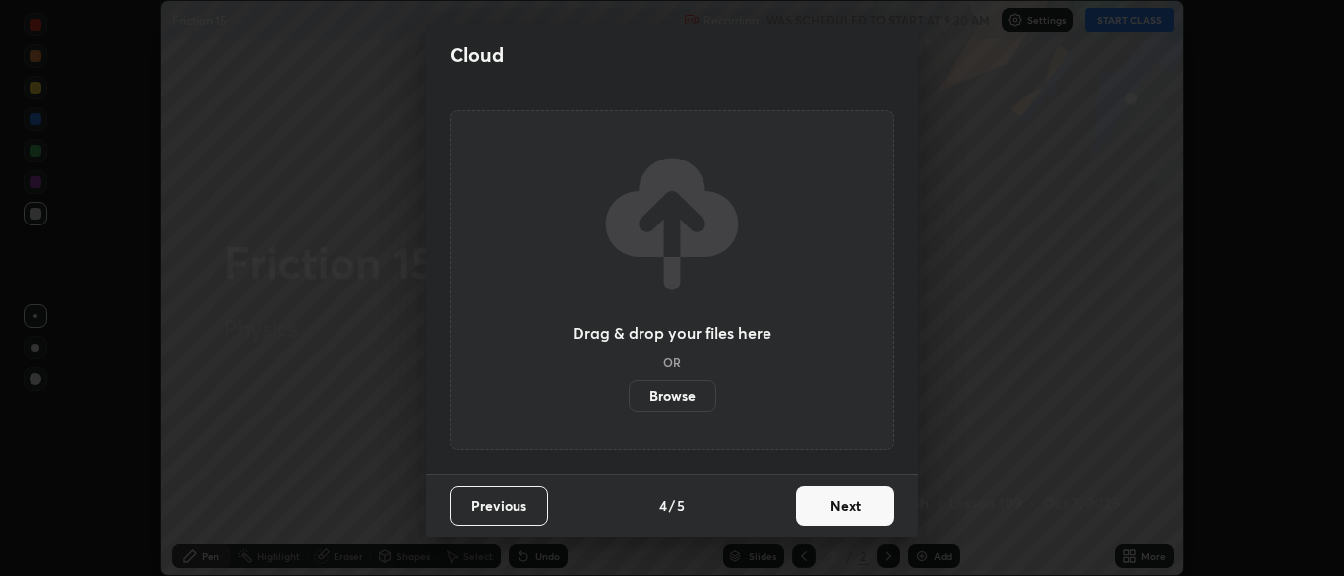
click at [877, 507] on button "Next" at bounding box center [845, 505] width 98 height 39
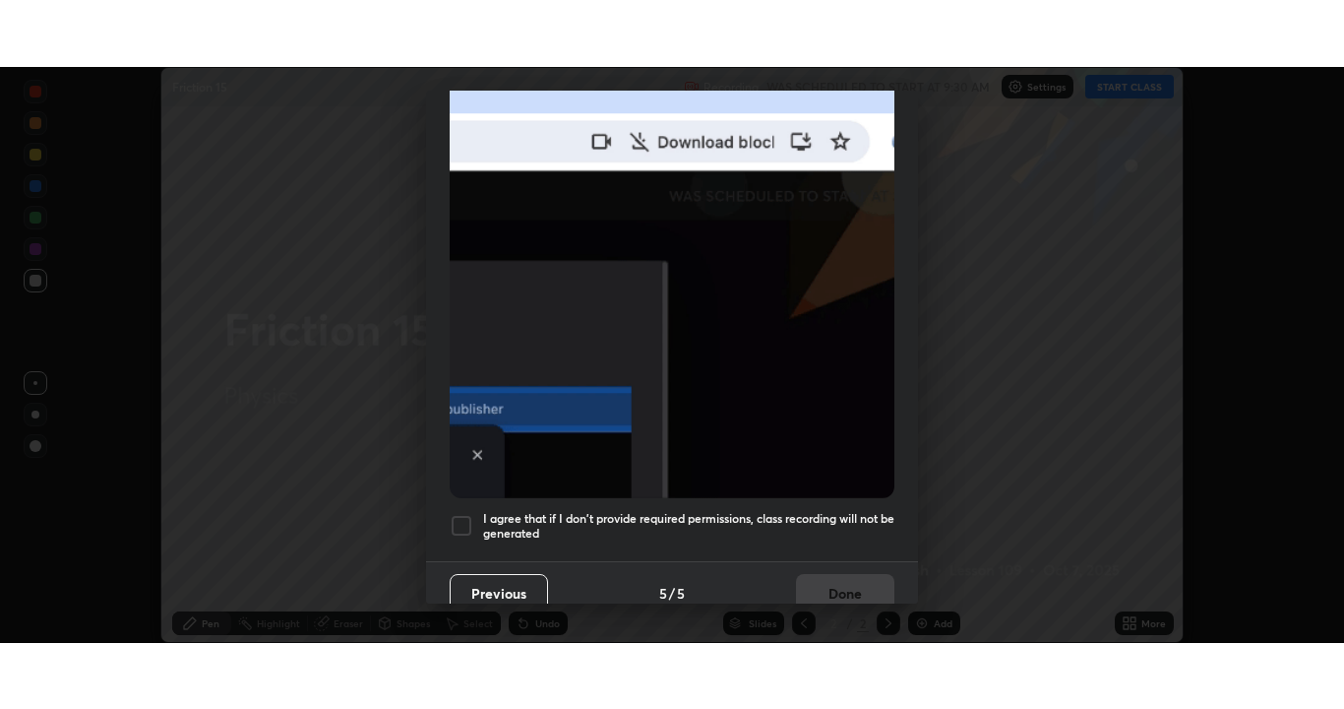
scroll to position [471, 0]
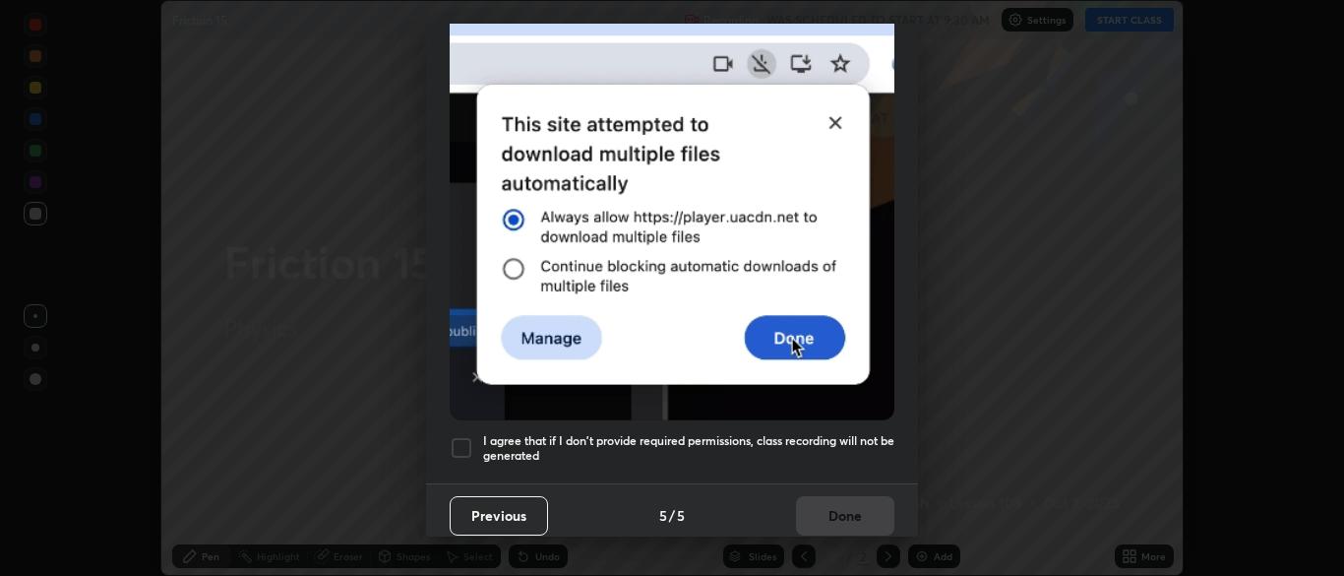
click at [459, 442] on div at bounding box center [462, 448] width 24 height 24
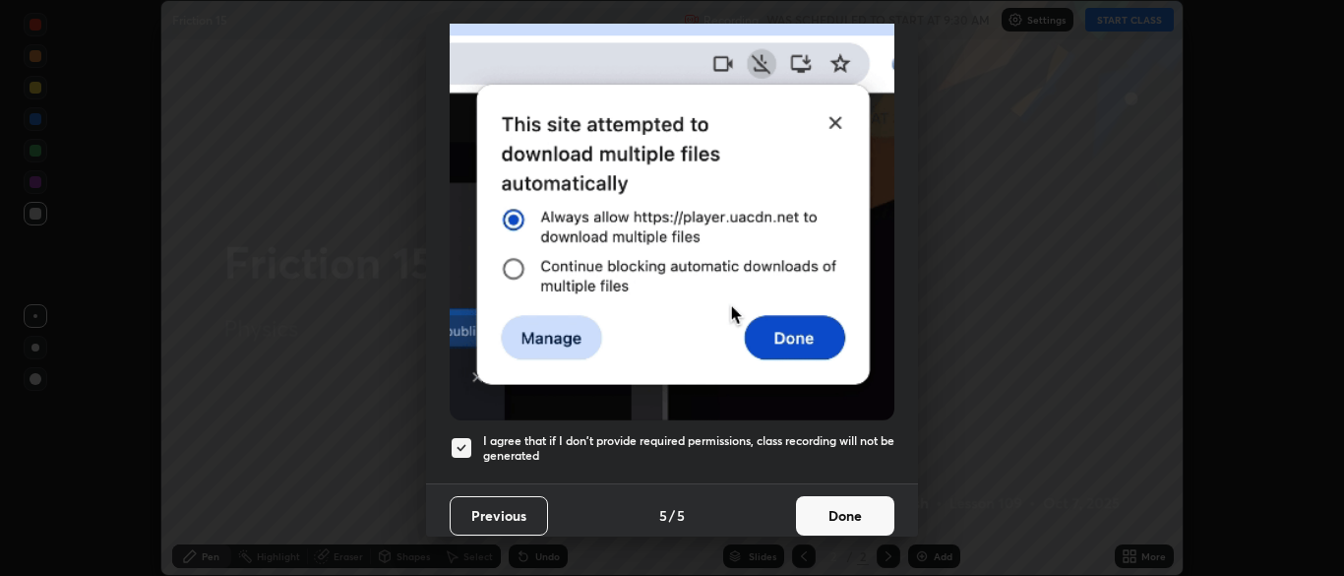
click at [862, 509] on button "Done" at bounding box center [845, 515] width 98 height 39
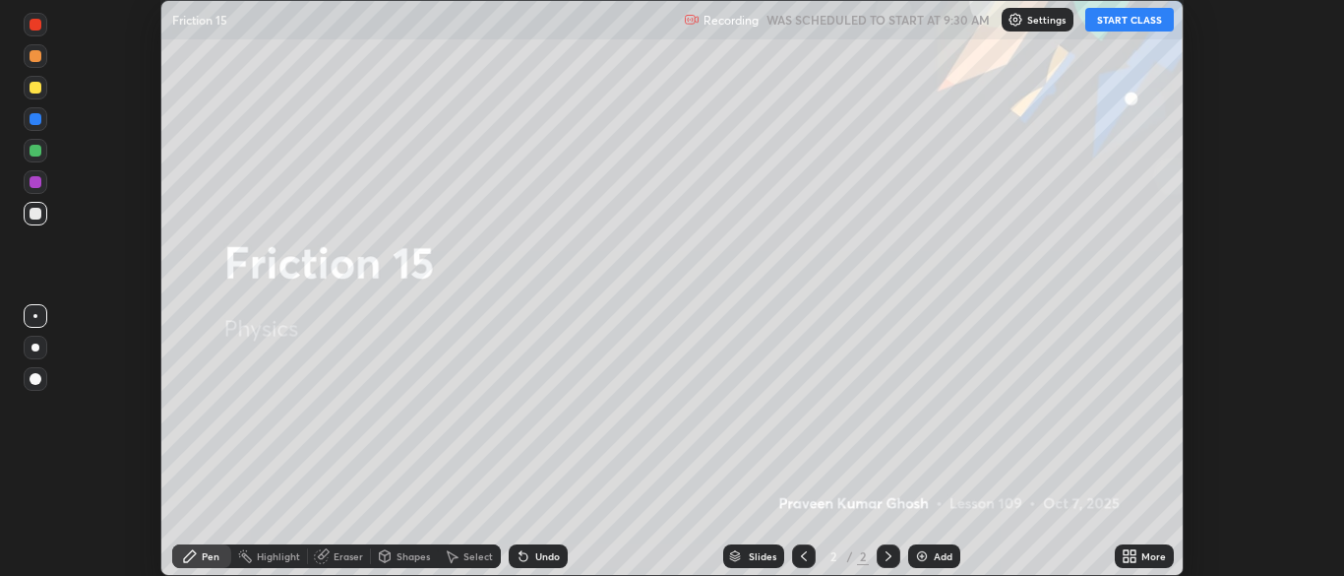
click at [1140, 23] on button "START CLASS" at bounding box center [1129, 20] width 89 height 24
click at [1140, 553] on div "More" at bounding box center [1144, 556] width 59 height 24
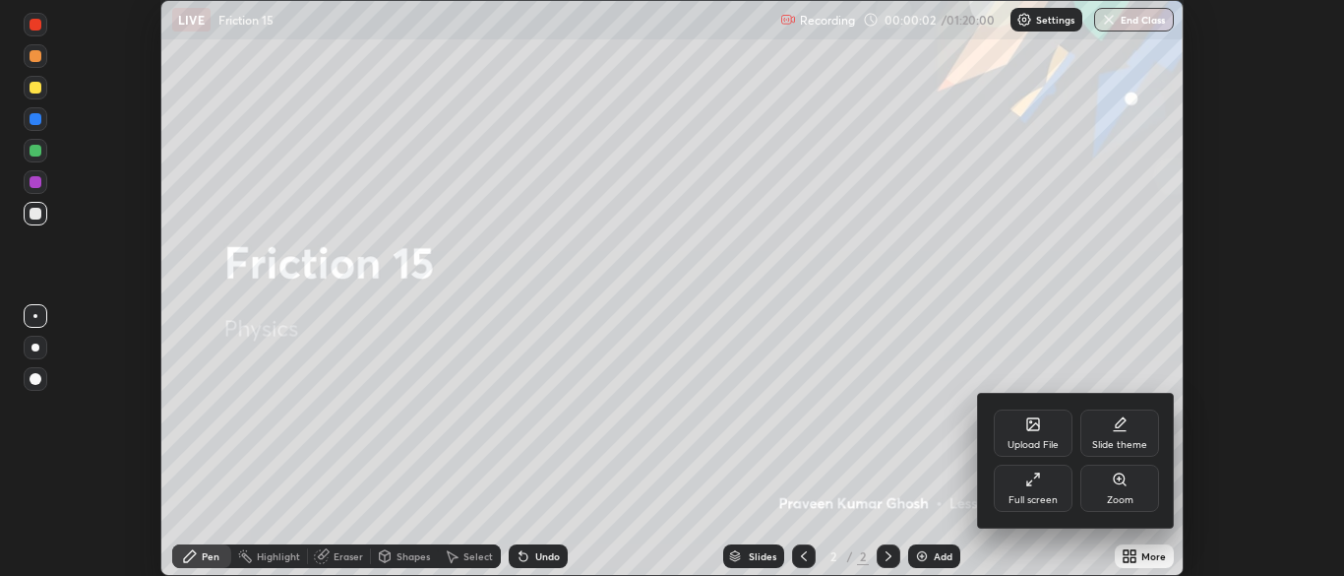
click at [1039, 484] on icon at bounding box center [1033, 479] width 16 height 16
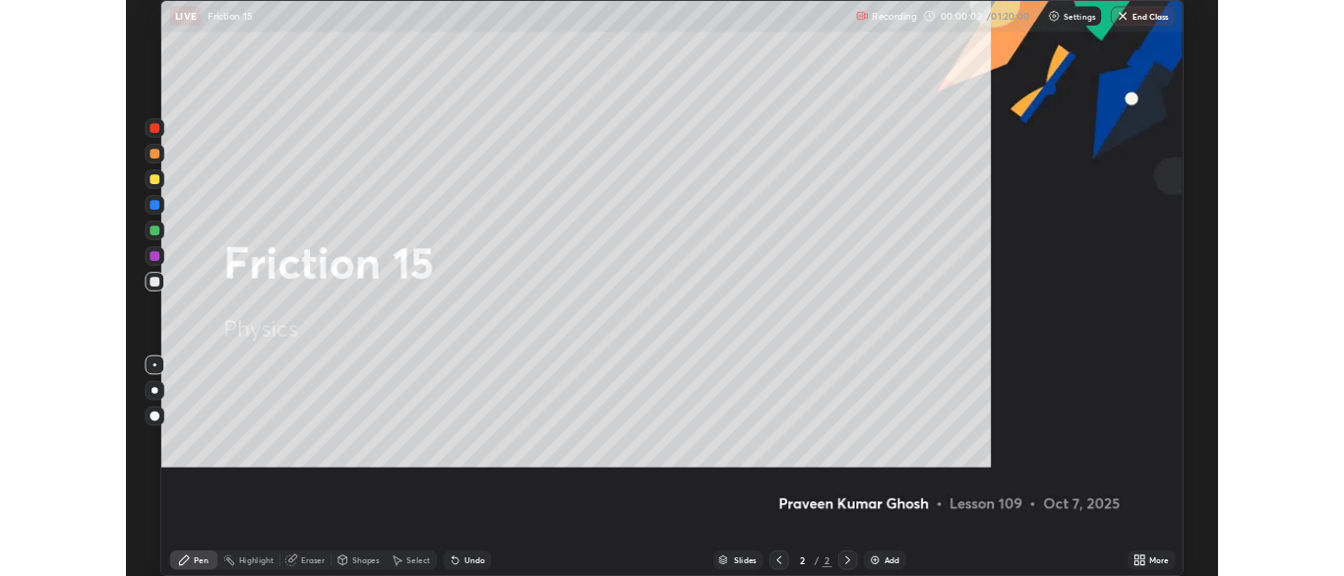
scroll to position [709, 1344]
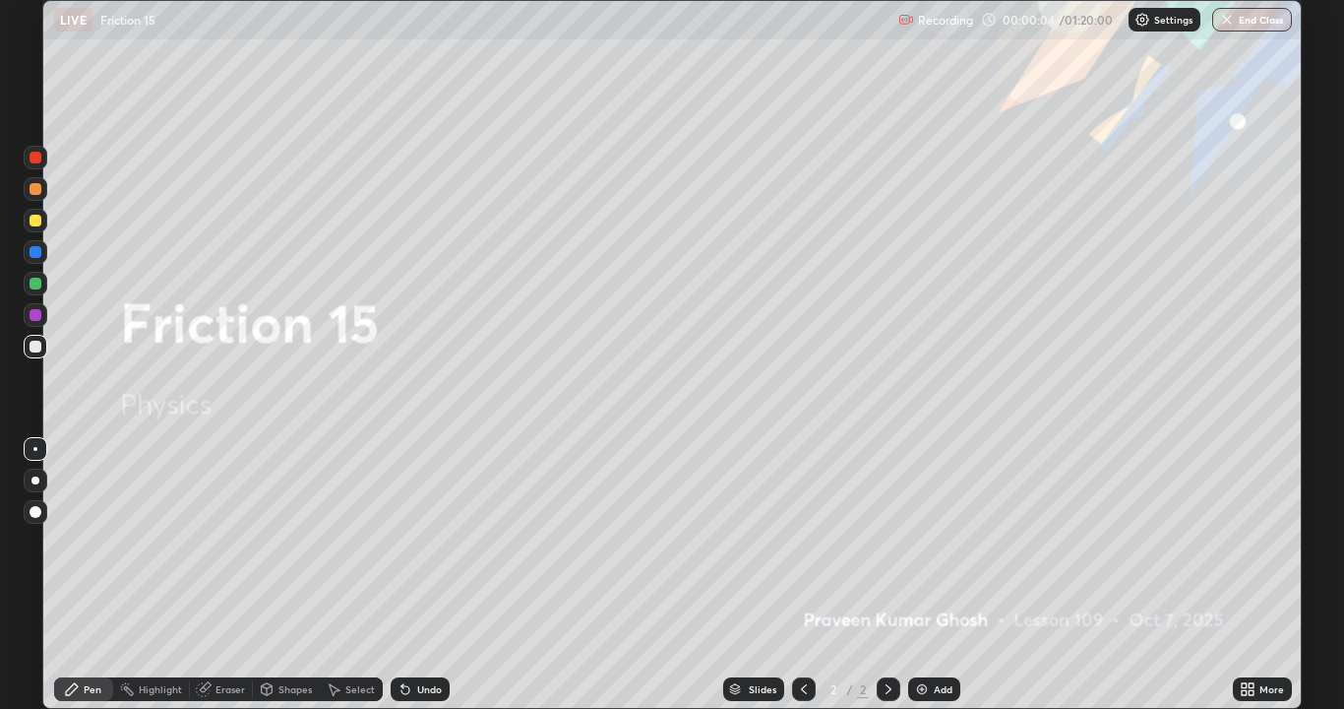
click at [942, 575] on div "Add" at bounding box center [934, 689] width 52 height 24
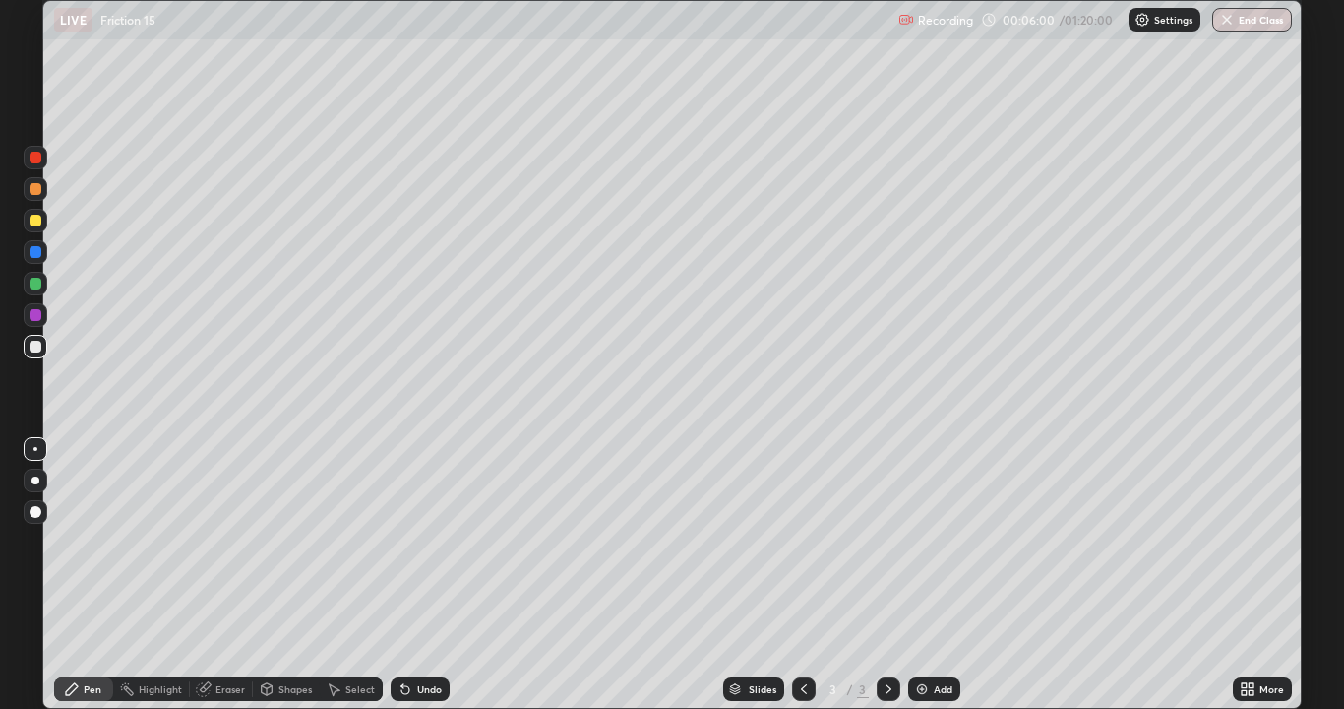
click at [298, 575] on div "Shapes" at bounding box center [294, 689] width 33 height 10
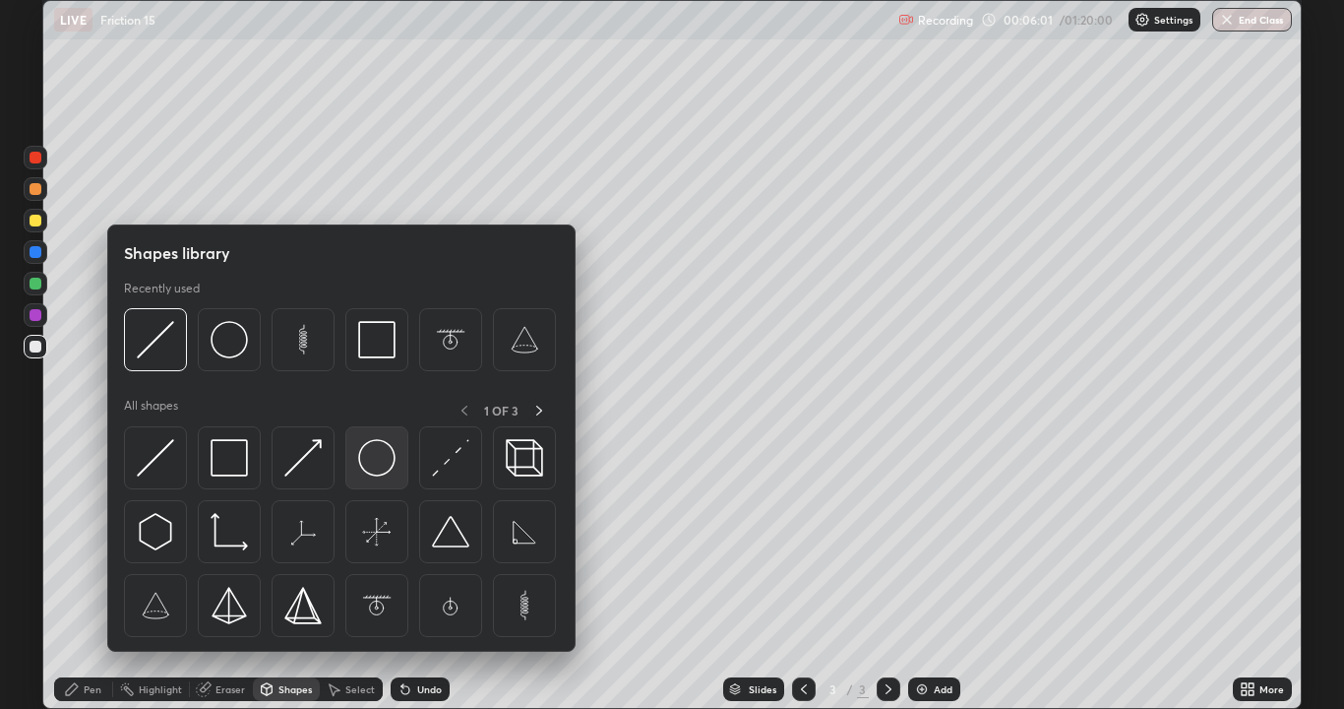
click at [376, 465] on img at bounding box center [376, 457] width 37 height 37
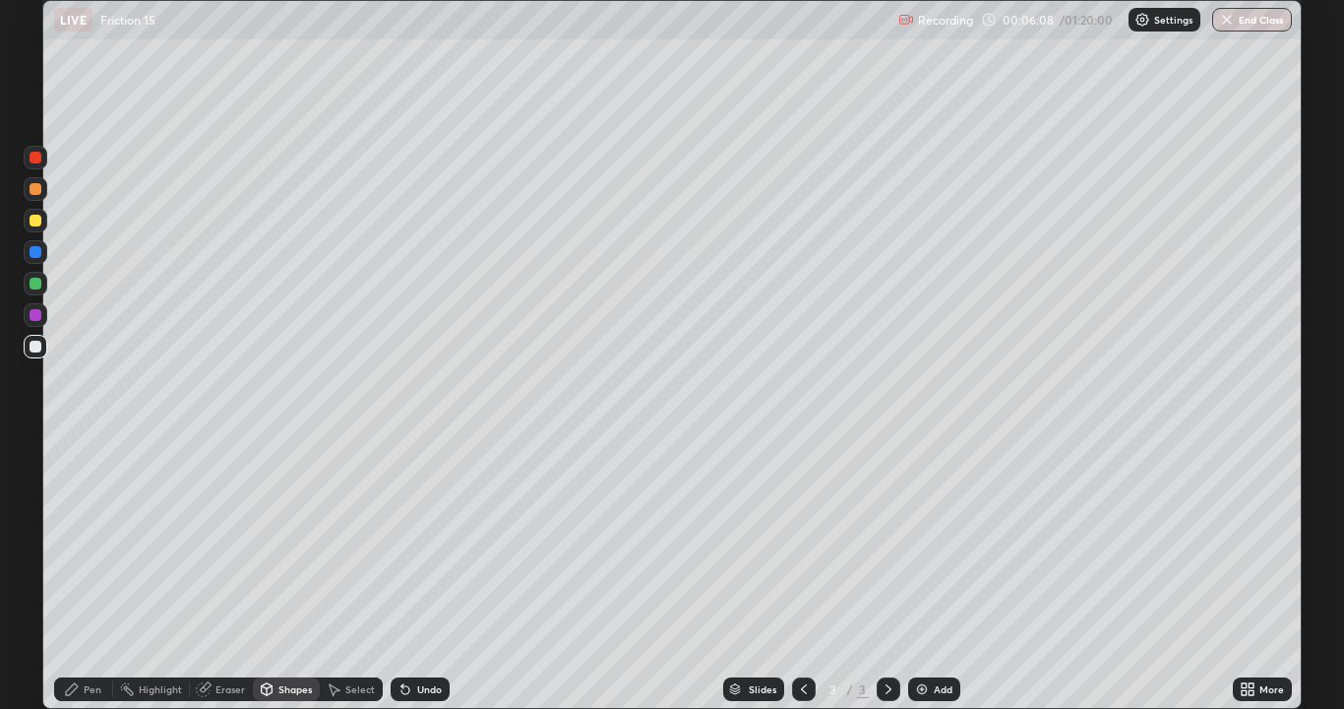
click at [360, 575] on div "Select" at bounding box center [360, 689] width 30 height 10
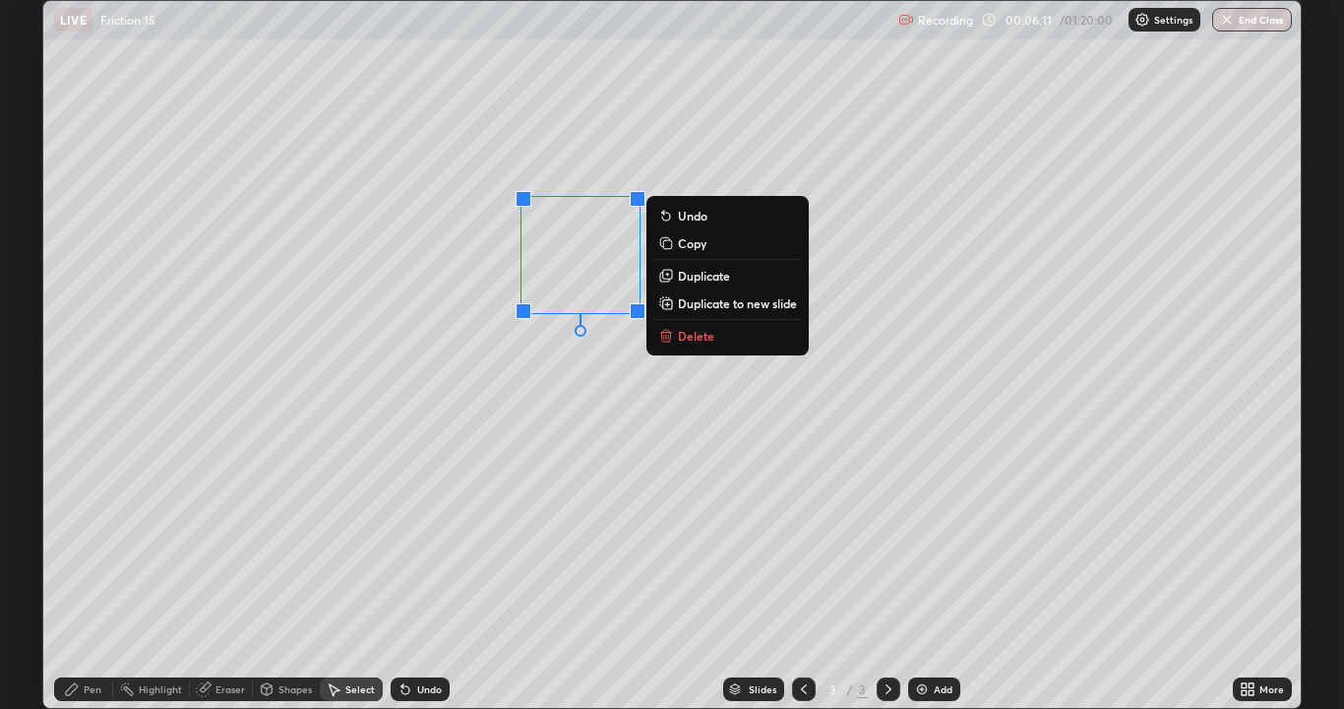
click at [701, 249] on p "Copy" at bounding box center [692, 243] width 29 height 16
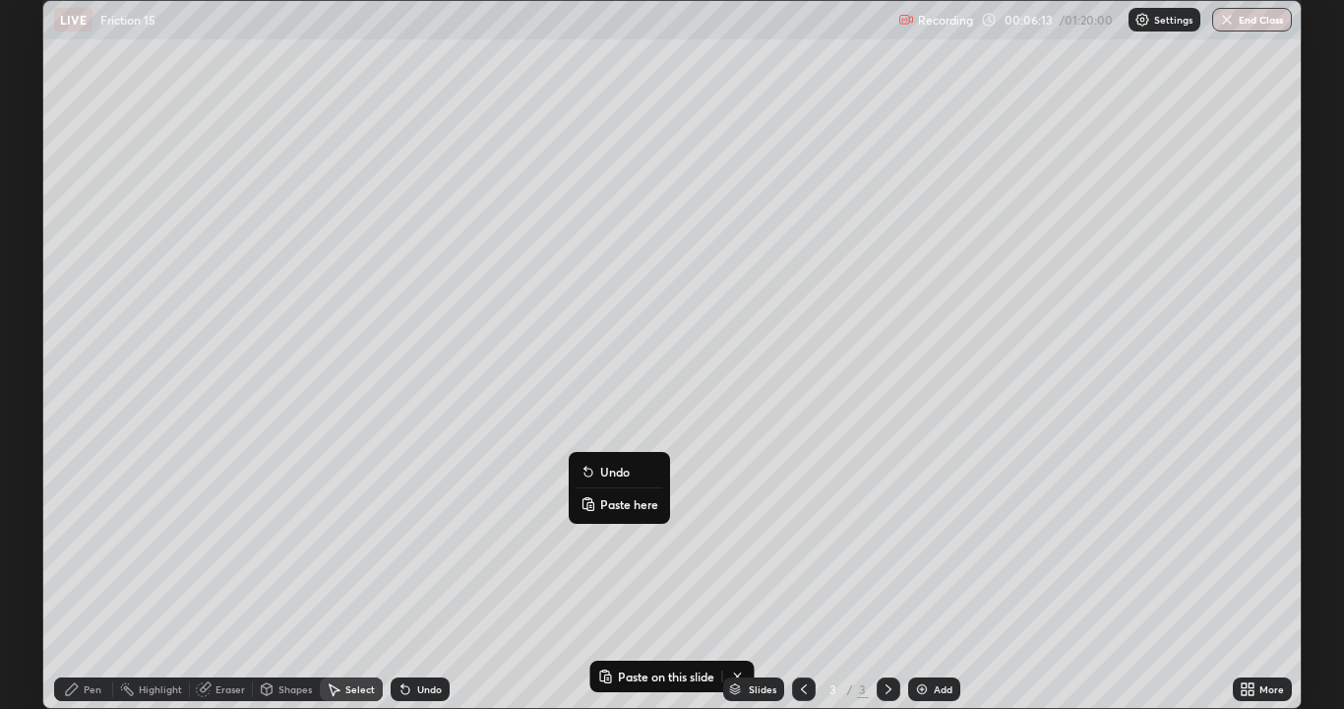
click at [624, 506] on p "Paste here" at bounding box center [629, 504] width 58 height 16
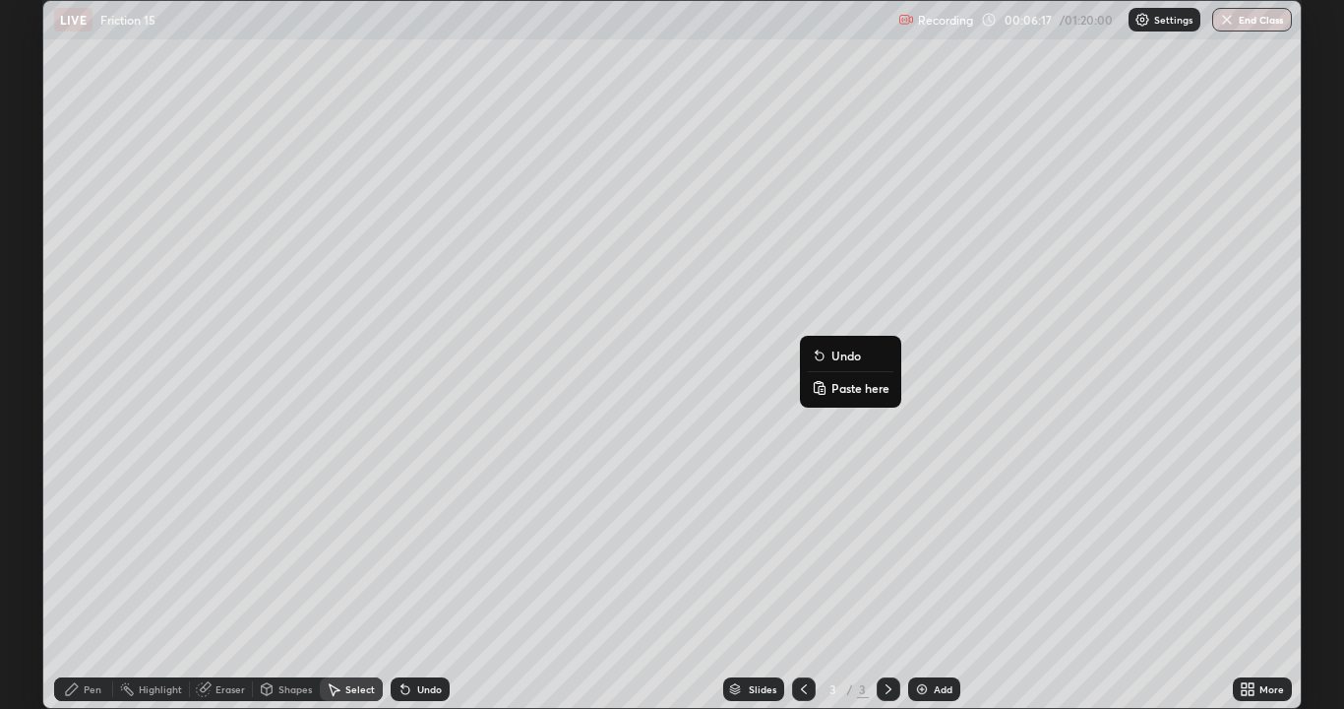
click at [856, 391] on p "Paste here" at bounding box center [861, 388] width 58 height 16
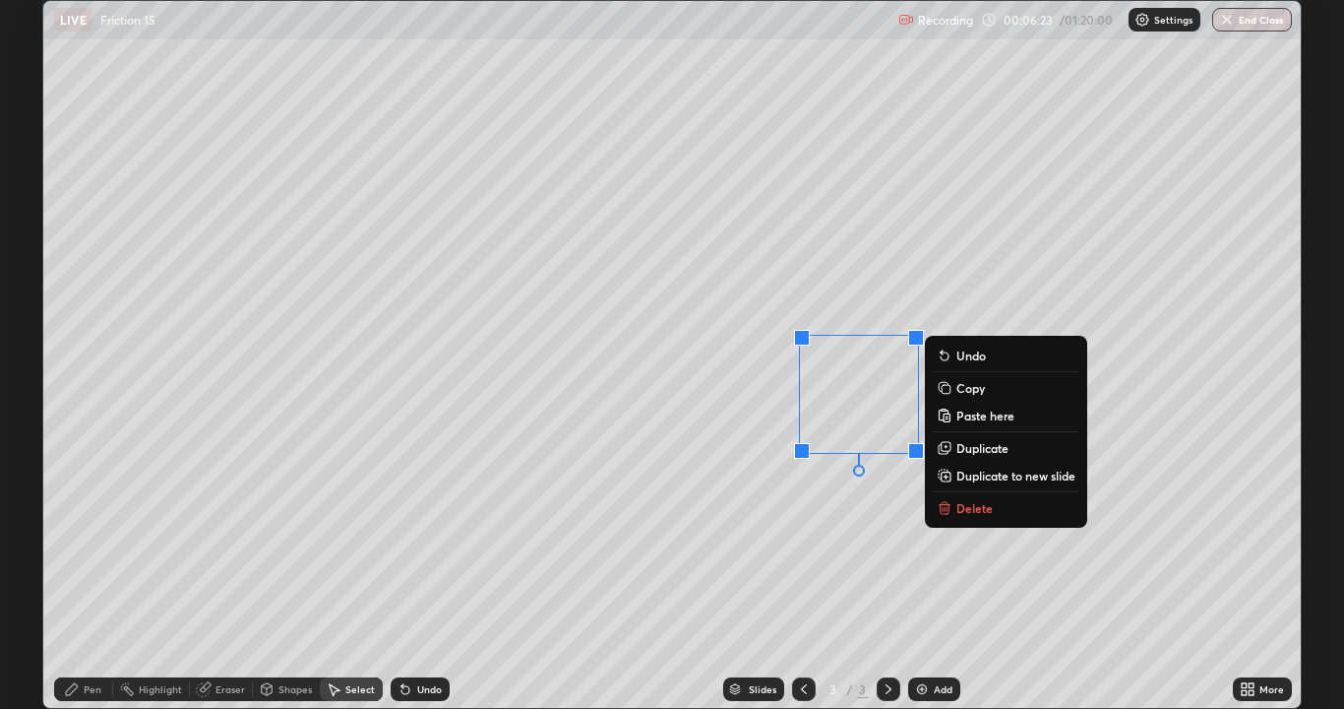
click at [467, 575] on div "0 ° Undo Copy Paste here Duplicate Duplicate to new slide Delete" at bounding box center [672, 354] width 1258 height 707
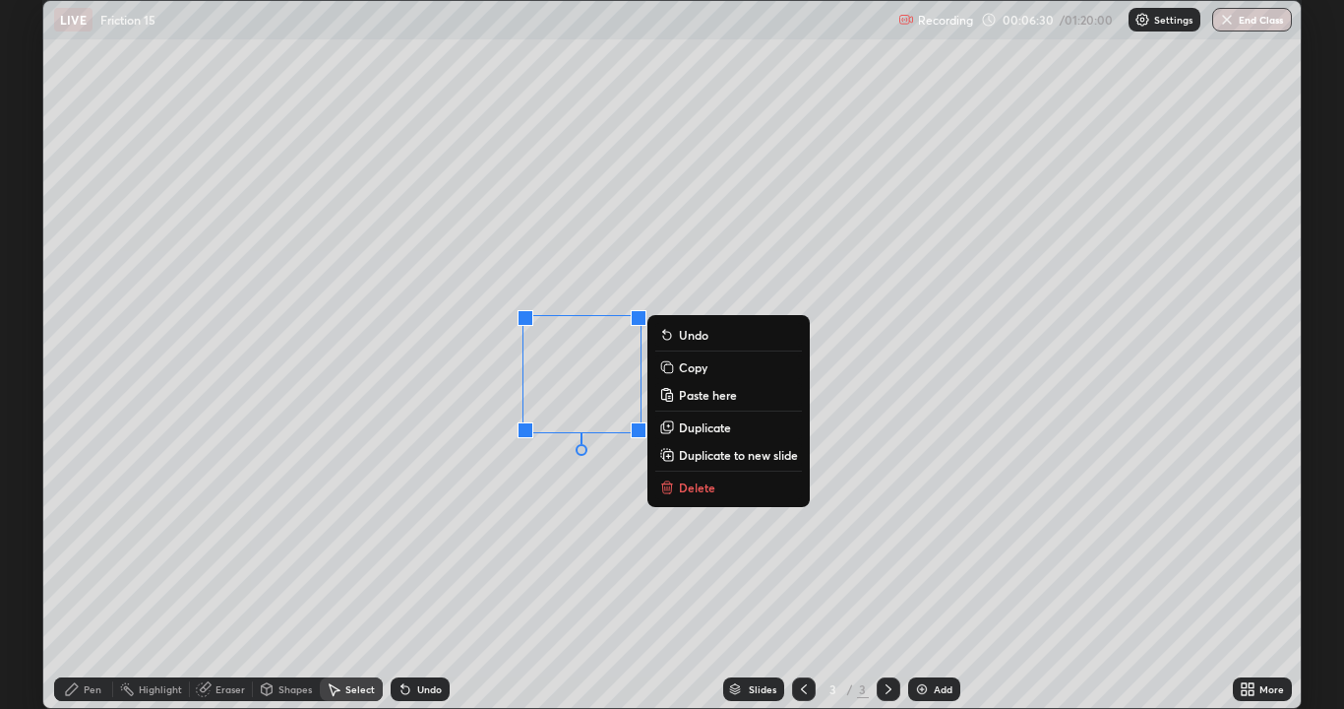
click at [574, 549] on div "0 ° Undo Copy Paste here Duplicate Duplicate to new slide Delete" at bounding box center [672, 354] width 1258 height 707
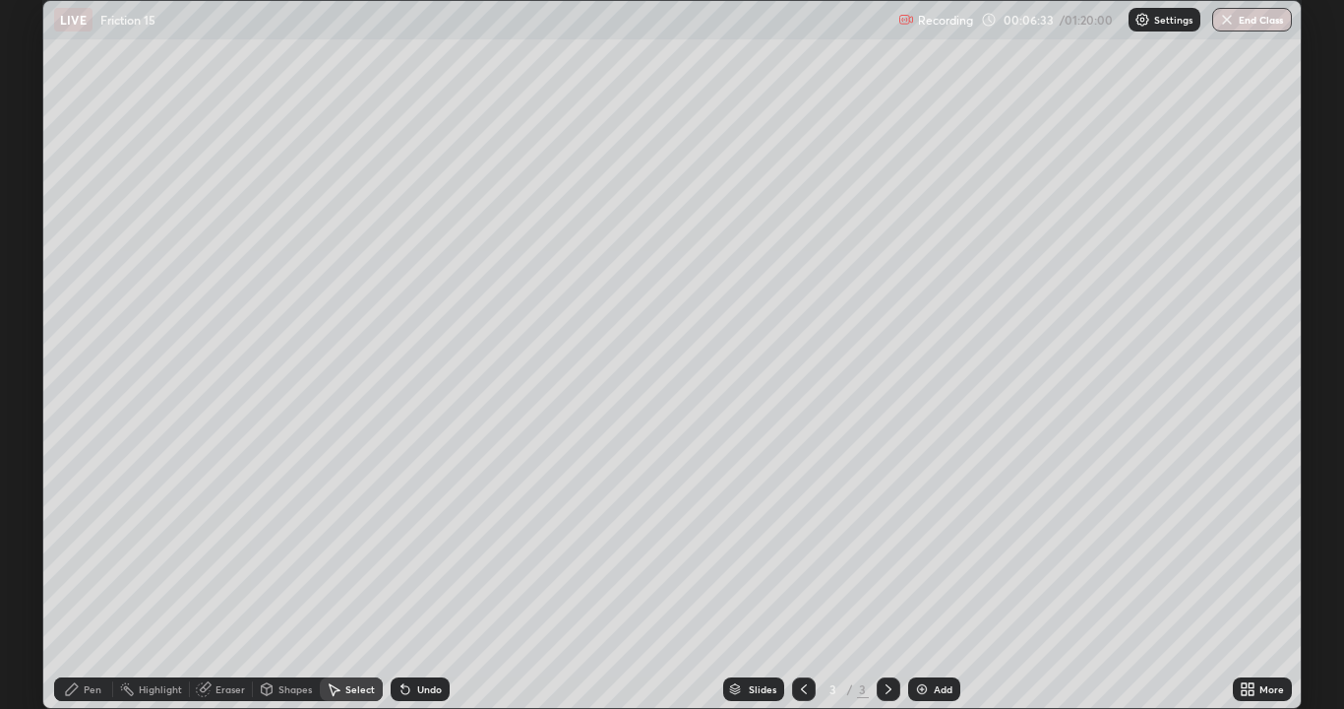
click at [98, 575] on div "Pen" at bounding box center [93, 689] width 18 height 10
click at [350, 575] on div "Select" at bounding box center [360, 689] width 30 height 10
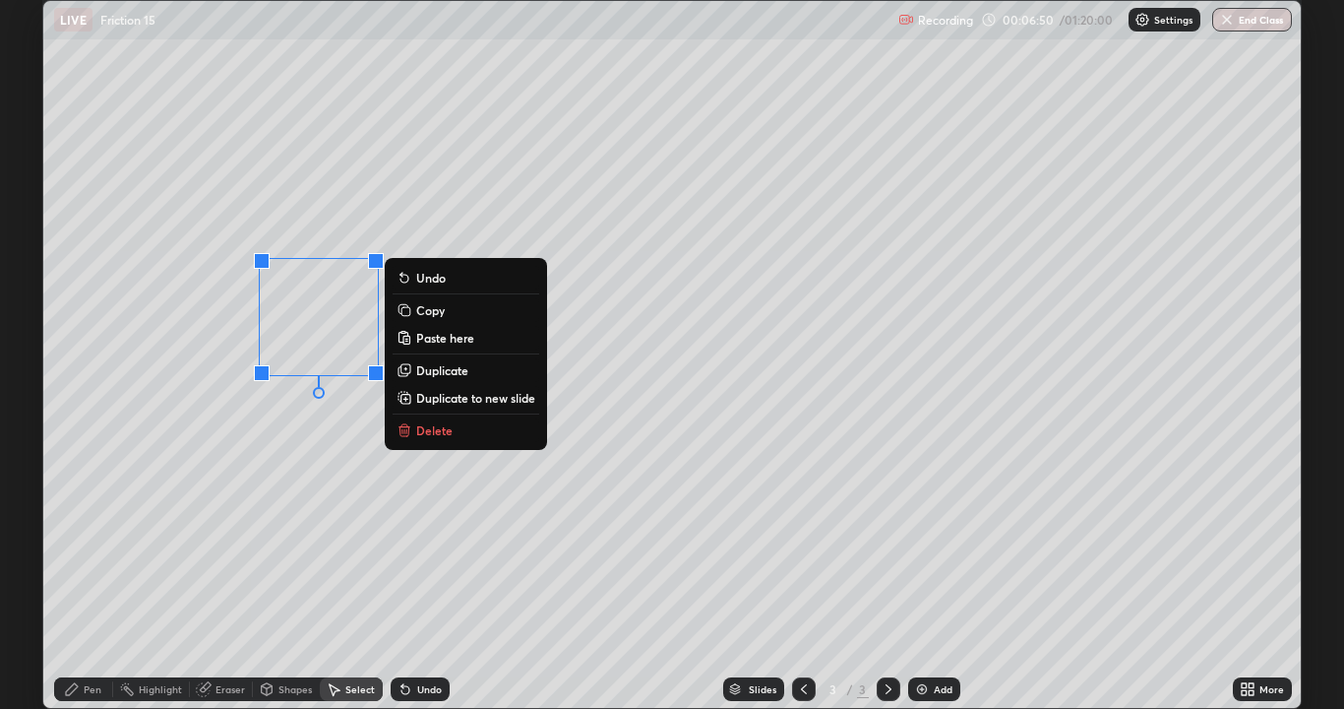
click at [369, 534] on div "0 ° Undo Copy Paste here Duplicate Duplicate to new slide Delete" at bounding box center [672, 354] width 1258 height 707
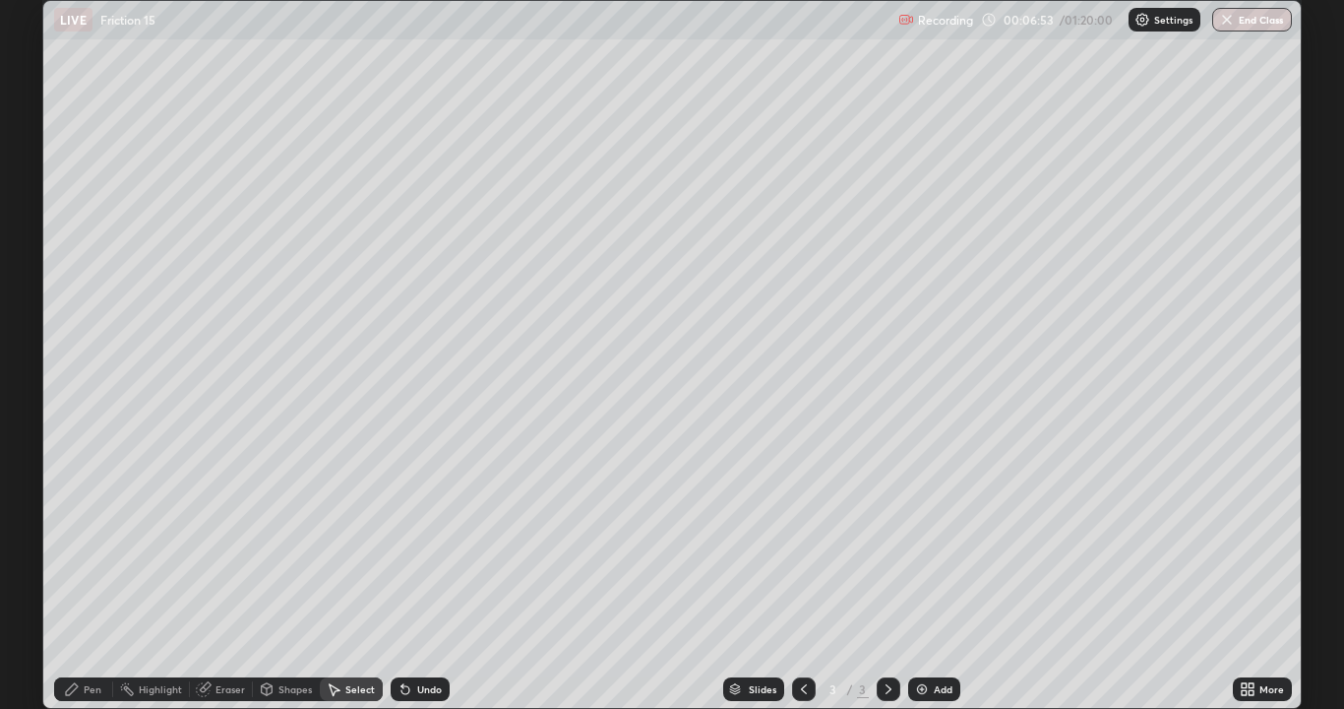
click at [95, 575] on div "Pen" at bounding box center [93, 689] width 18 height 10
click at [35, 287] on div at bounding box center [36, 284] width 12 height 12
click at [36, 220] on div at bounding box center [36, 221] width 12 height 12
click at [417, 575] on div "Undo" at bounding box center [429, 689] width 25 height 10
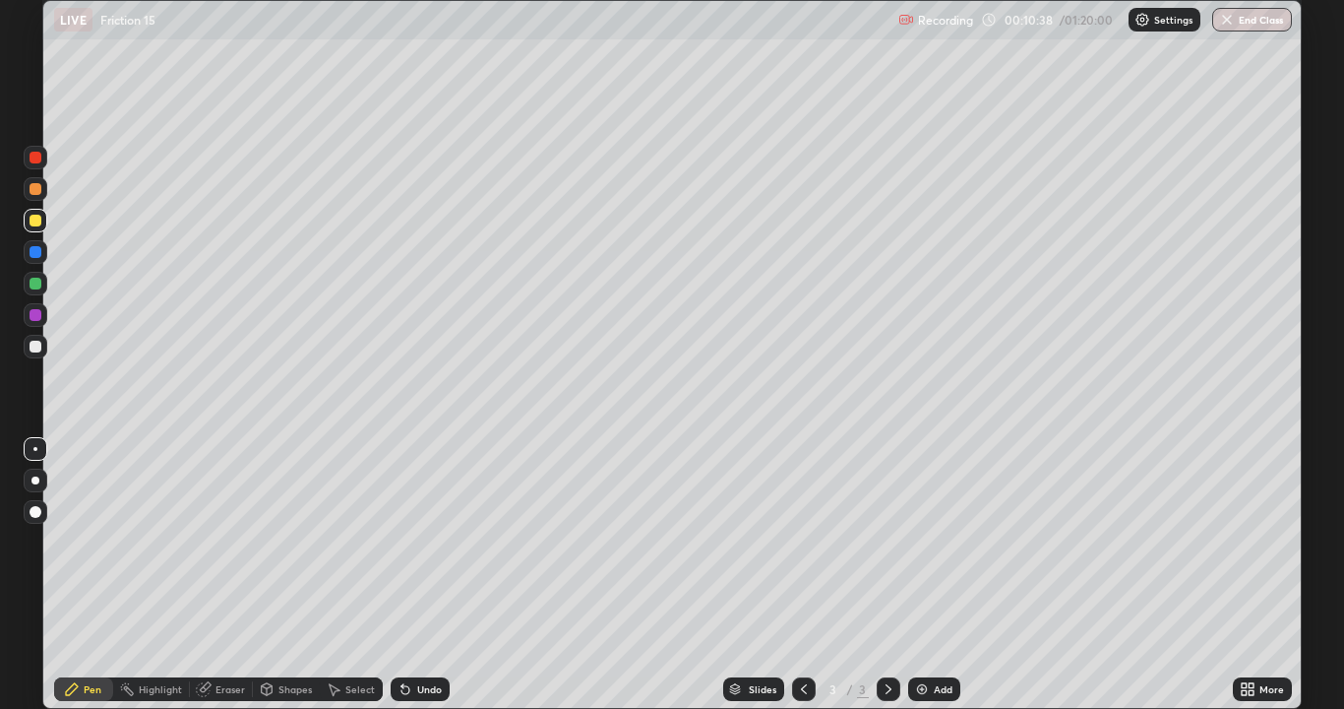
click at [415, 575] on div "Undo" at bounding box center [420, 689] width 59 height 24
click at [940, 575] on div "Add" at bounding box center [943, 689] width 19 height 10
click at [36, 343] on div at bounding box center [36, 346] width 12 height 12
click at [418, 575] on div "Undo" at bounding box center [429, 689] width 25 height 10
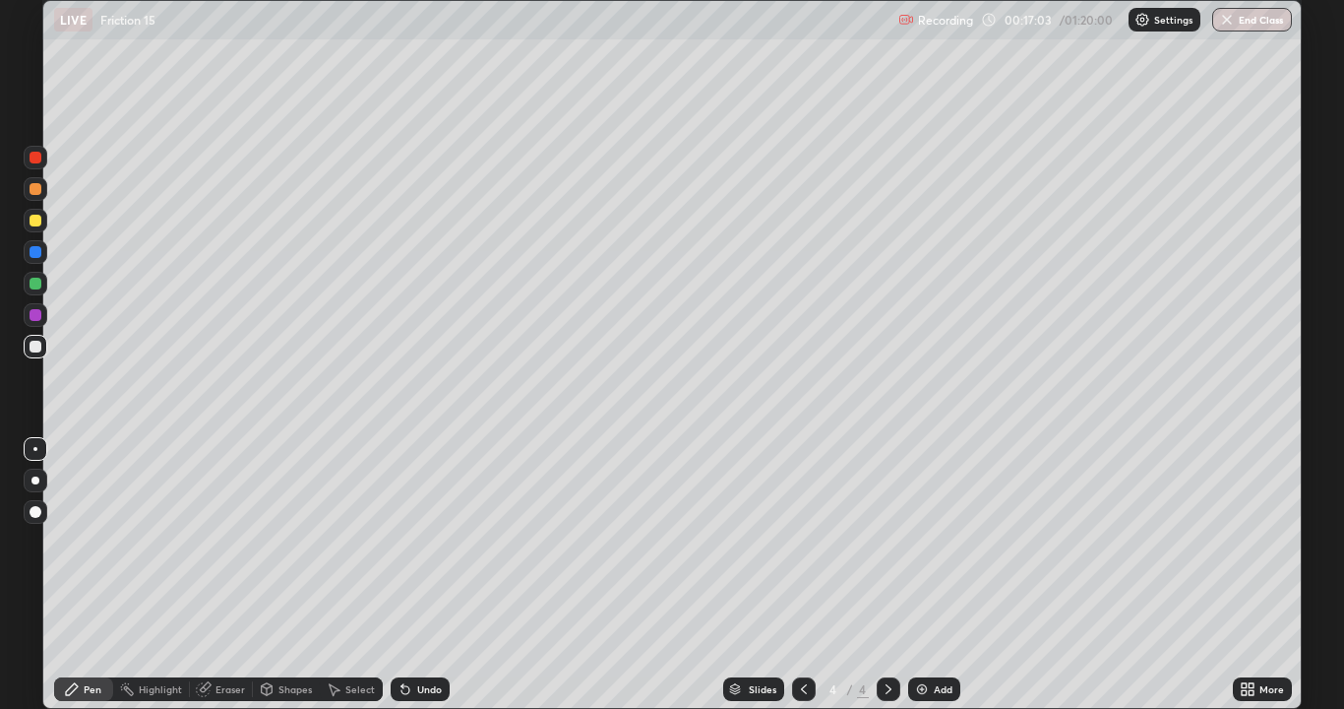
click at [418, 575] on div "Undo" at bounding box center [429, 689] width 25 height 10
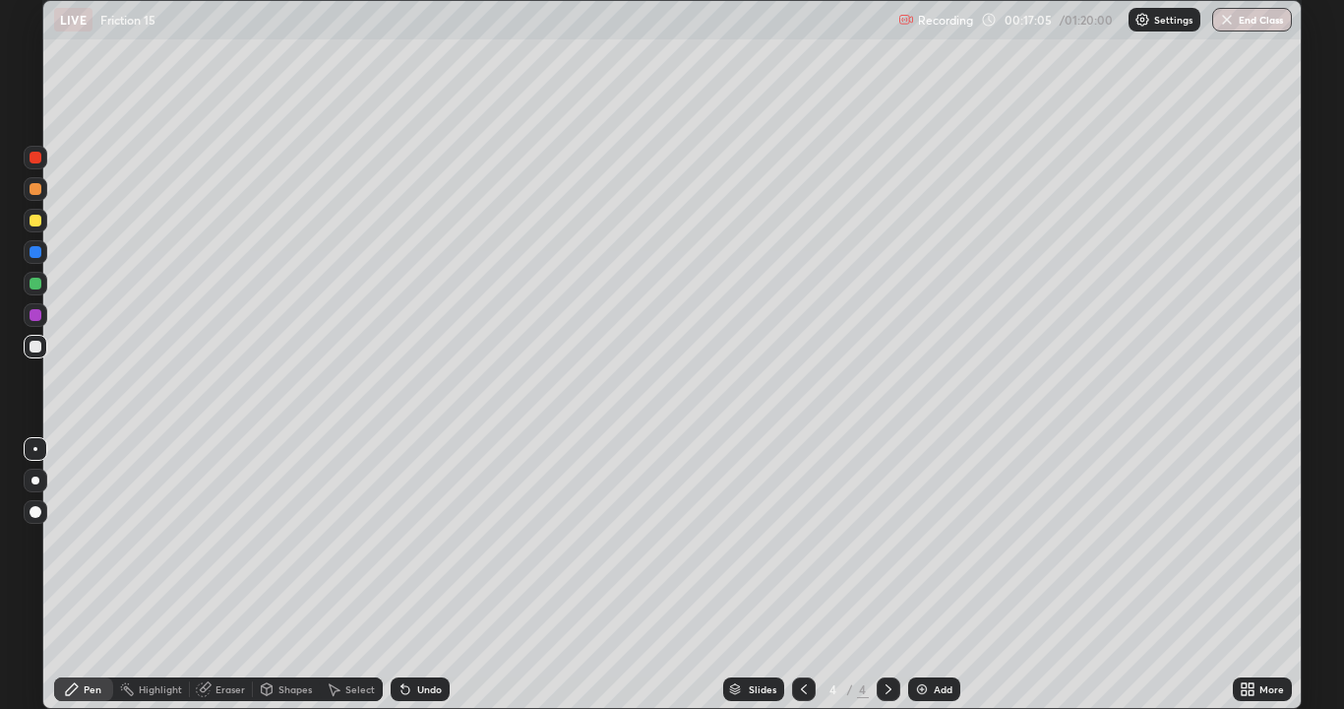
click at [418, 575] on div "Undo" at bounding box center [429, 689] width 25 height 10
click at [421, 575] on div "Undo" at bounding box center [420, 689] width 59 height 24
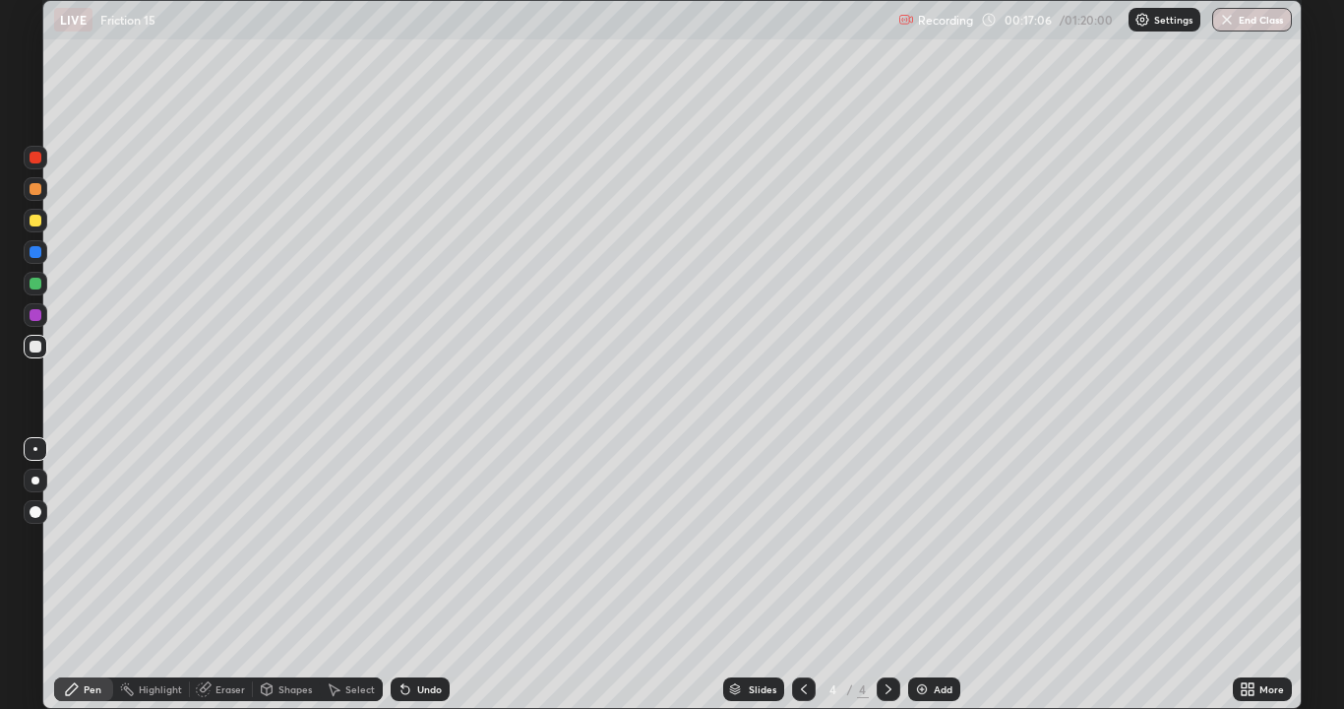
click at [421, 575] on div "Undo" at bounding box center [420, 689] width 59 height 24
click at [422, 575] on div "Undo" at bounding box center [429, 689] width 25 height 10
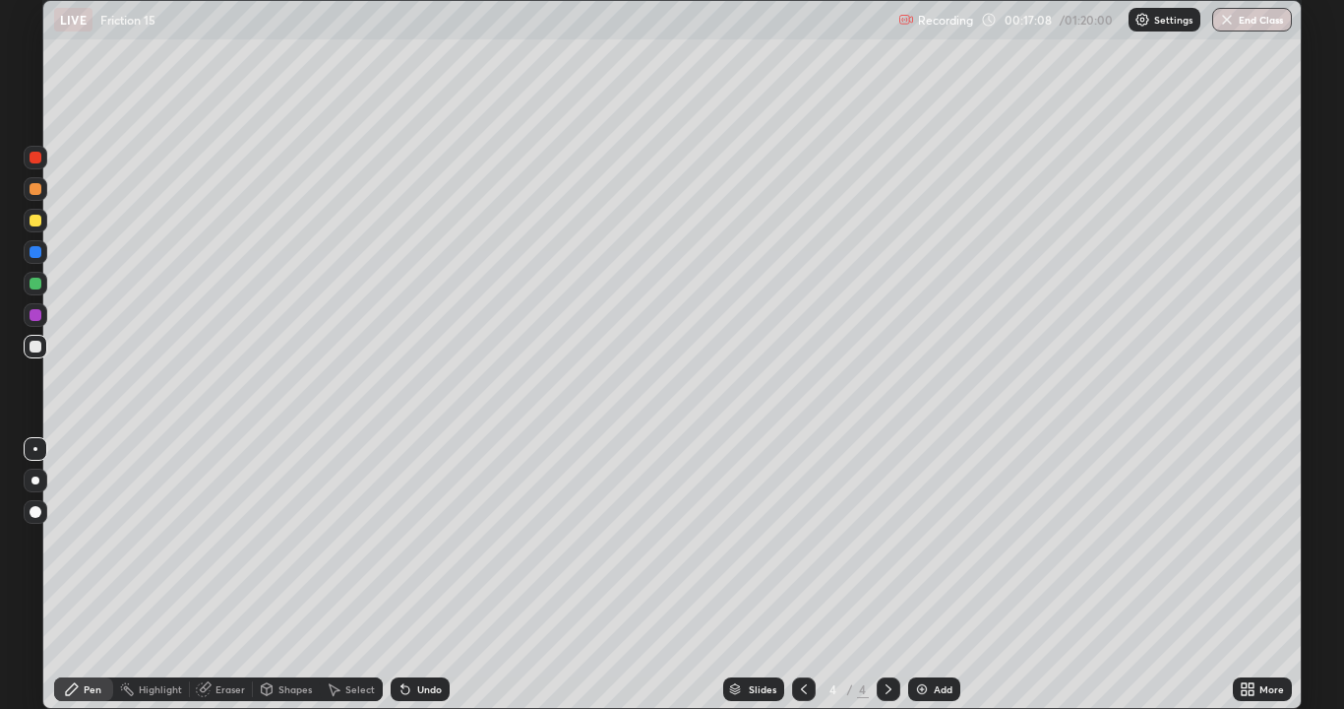
click at [421, 575] on div "Undo" at bounding box center [420, 689] width 59 height 24
click at [420, 575] on div "Undo" at bounding box center [420, 689] width 59 height 24
click at [421, 575] on div "Undo" at bounding box center [420, 689] width 59 height 24
click at [426, 575] on div "Undo" at bounding box center [429, 689] width 25 height 10
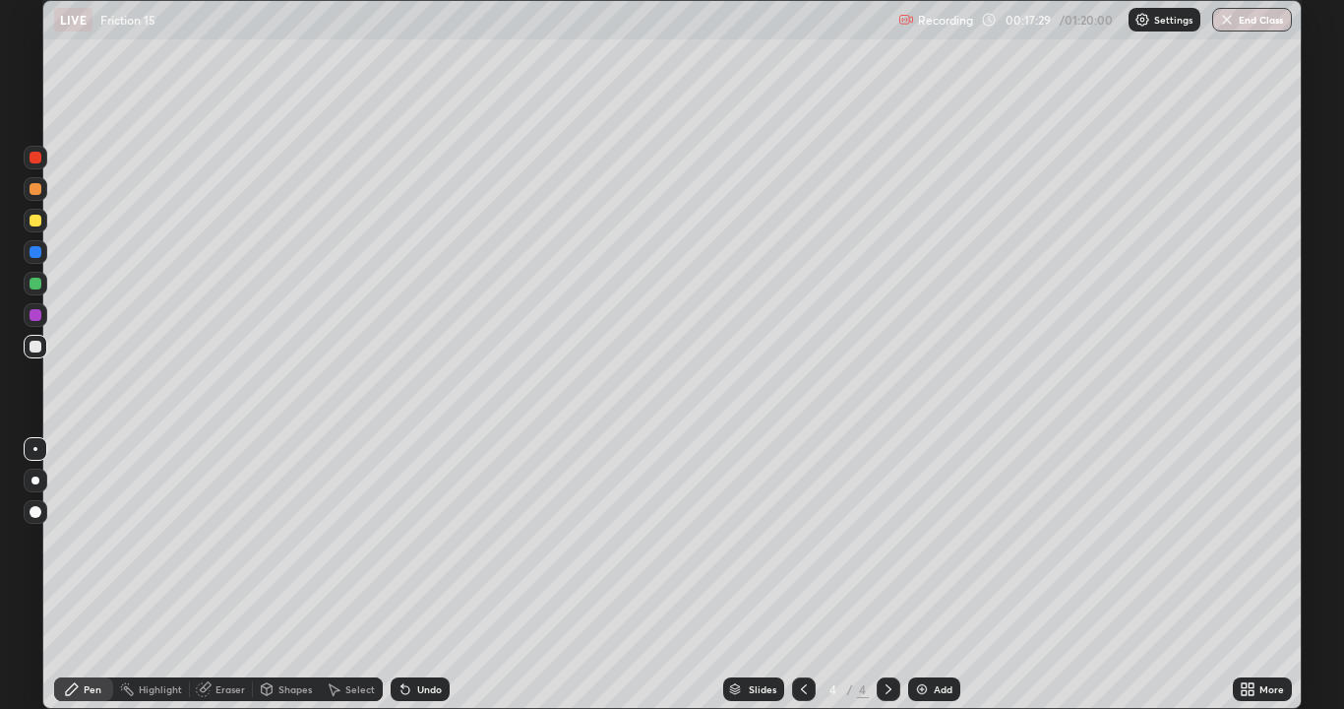
click at [234, 575] on div "Eraser" at bounding box center [231, 689] width 30 height 10
click at [417, 575] on div "Undo" at bounding box center [429, 689] width 25 height 10
click at [93, 575] on div "Pen" at bounding box center [93, 689] width 18 height 10
click at [35, 223] on div at bounding box center [36, 221] width 12 height 12
click at [33, 222] on div at bounding box center [36, 221] width 12 height 12
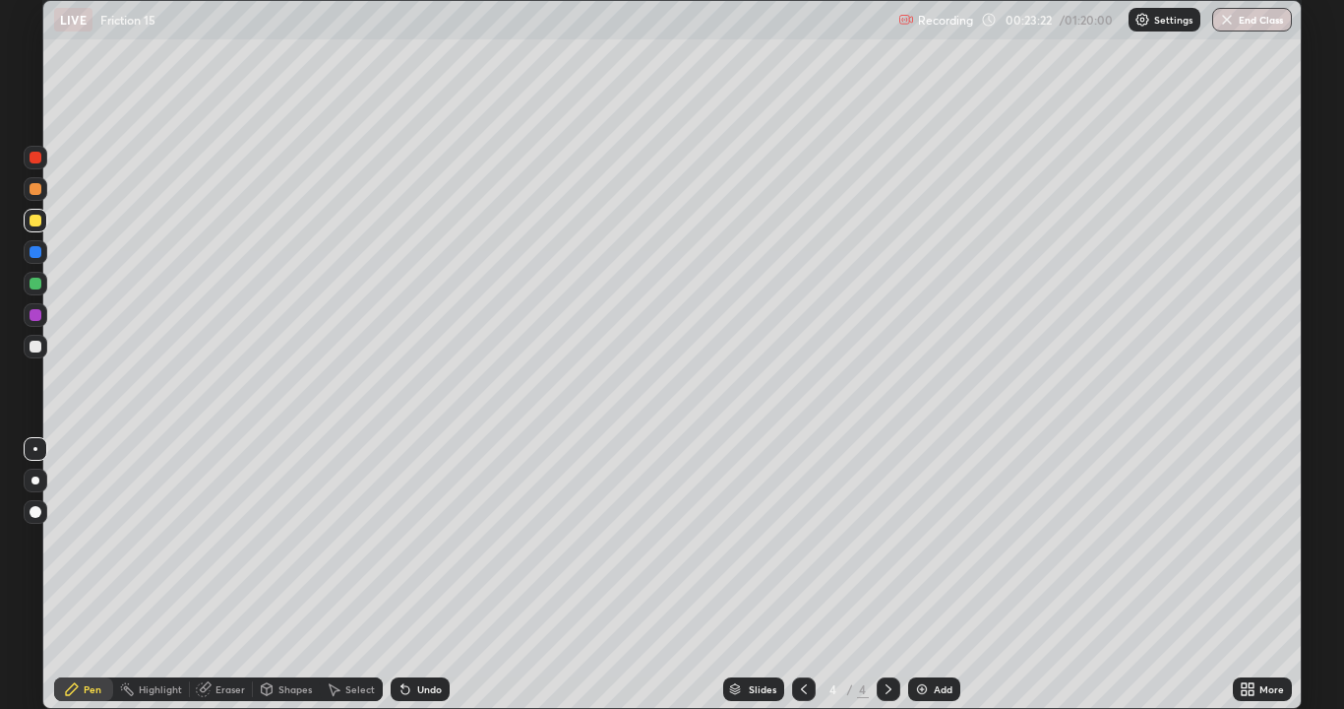
click at [37, 346] on div at bounding box center [36, 346] width 12 height 12
click at [228, 575] on div "Eraser" at bounding box center [231, 689] width 30 height 10
click at [90, 575] on div "Pen" at bounding box center [93, 689] width 18 height 10
click at [227, 575] on div "Eraser" at bounding box center [231, 689] width 30 height 10
click at [85, 575] on div "Pen" at bounding box center [93, 689] width 18 height 10
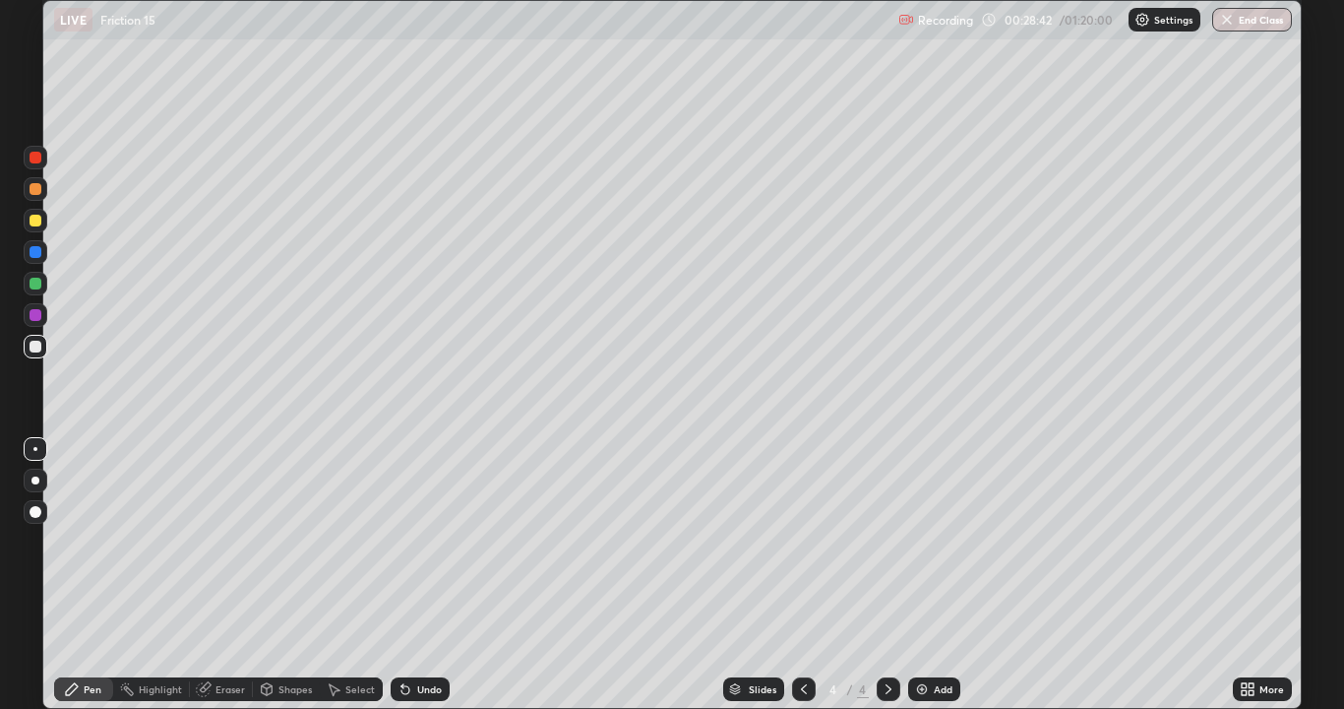
click at [224, 575] on div "Eraser" at bounding box center [231, 689] width 30 height 10
click at [89, 575] on div "Pen" at bounding box center [93, 689] width 18 height 10
click at [1321, 575] on div "Setting up your live class" at bounding box center [672, 354] width 1344 height 709
click at [1334, 575] on div "Setting up your live class" at bounding box center [672, 354] width 1344 height 709
click at [947, 575] on div "Add" at bounding box center [943, 689] width 19 height 10
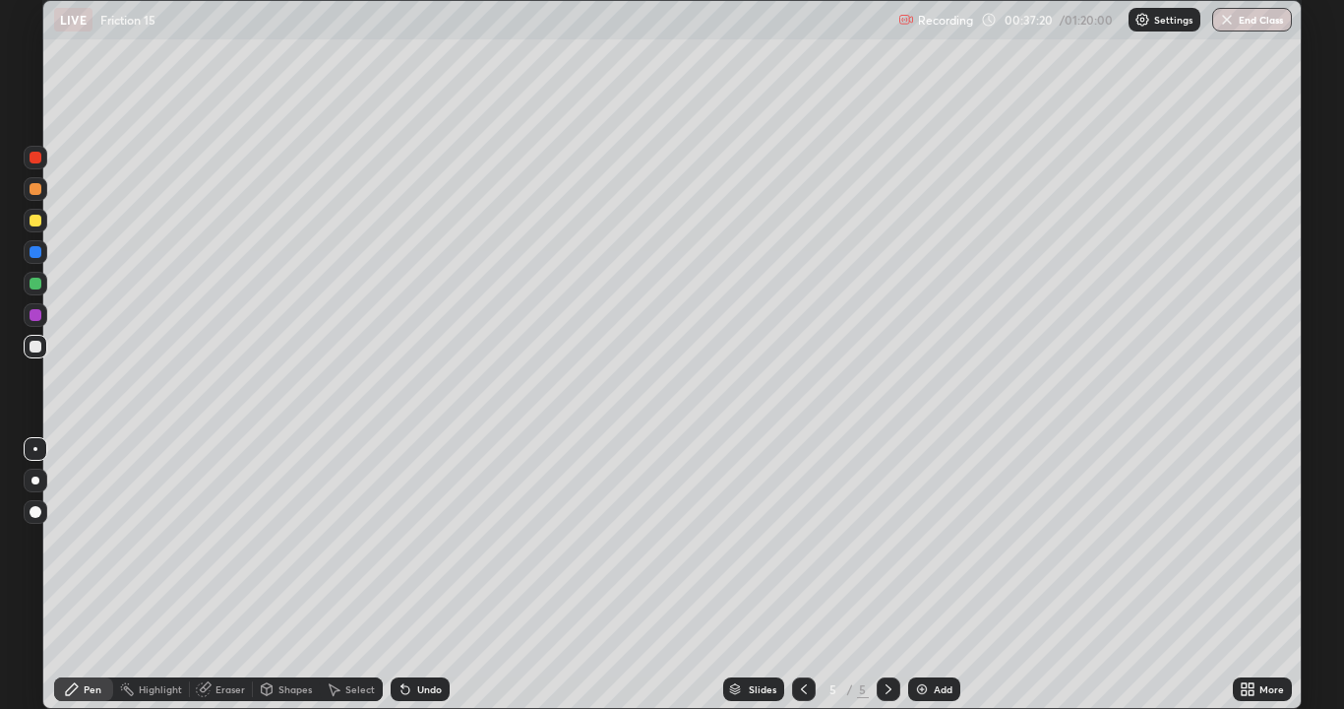
click at [940, 575] on div "Add" at bounding box center [943, 689] width 19 height 10
click at [35, 283] on div at bounding box center [36, 284] width 12 height 12
click at [945, 575] on div "Add" at bounding box center [943, 689] width 19 height 10
click at [299, 575] on div "Shapes" at bounding box center [294, 689] width 33 height 10
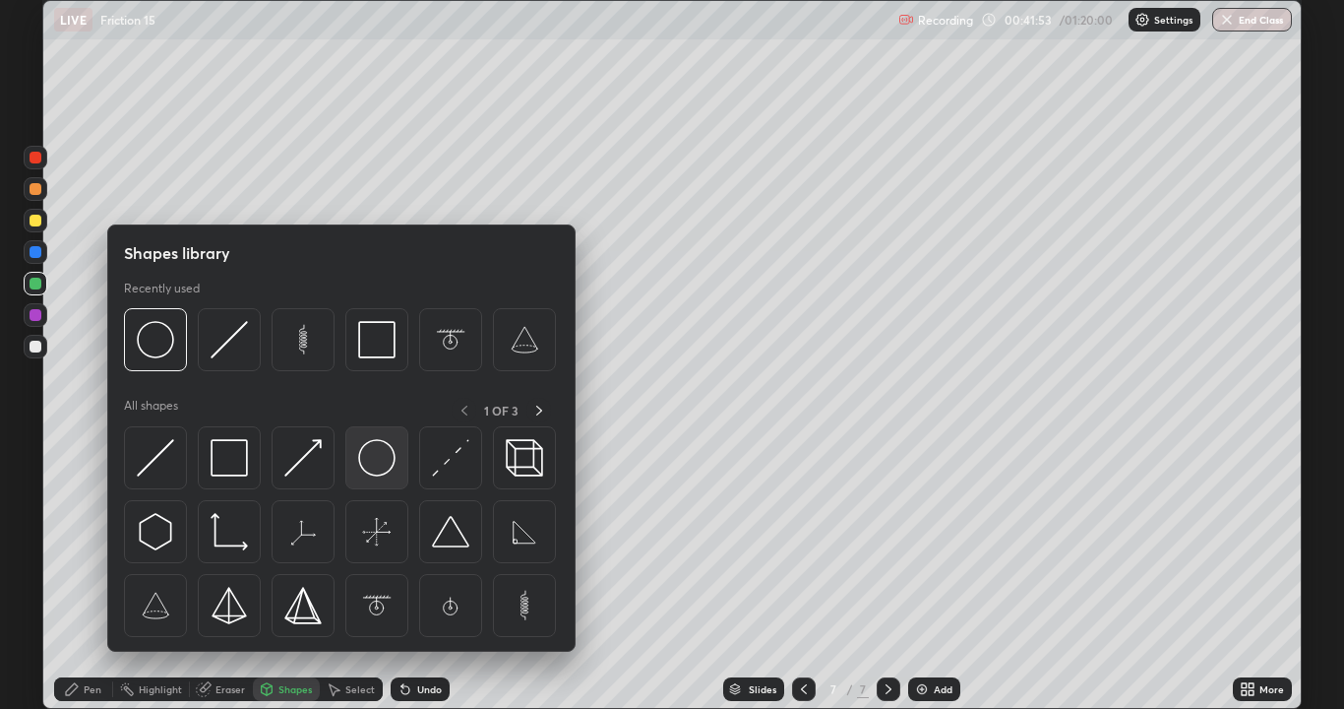
click at [379, 461] on img at bounding box center [376, 457] width 37 height 37
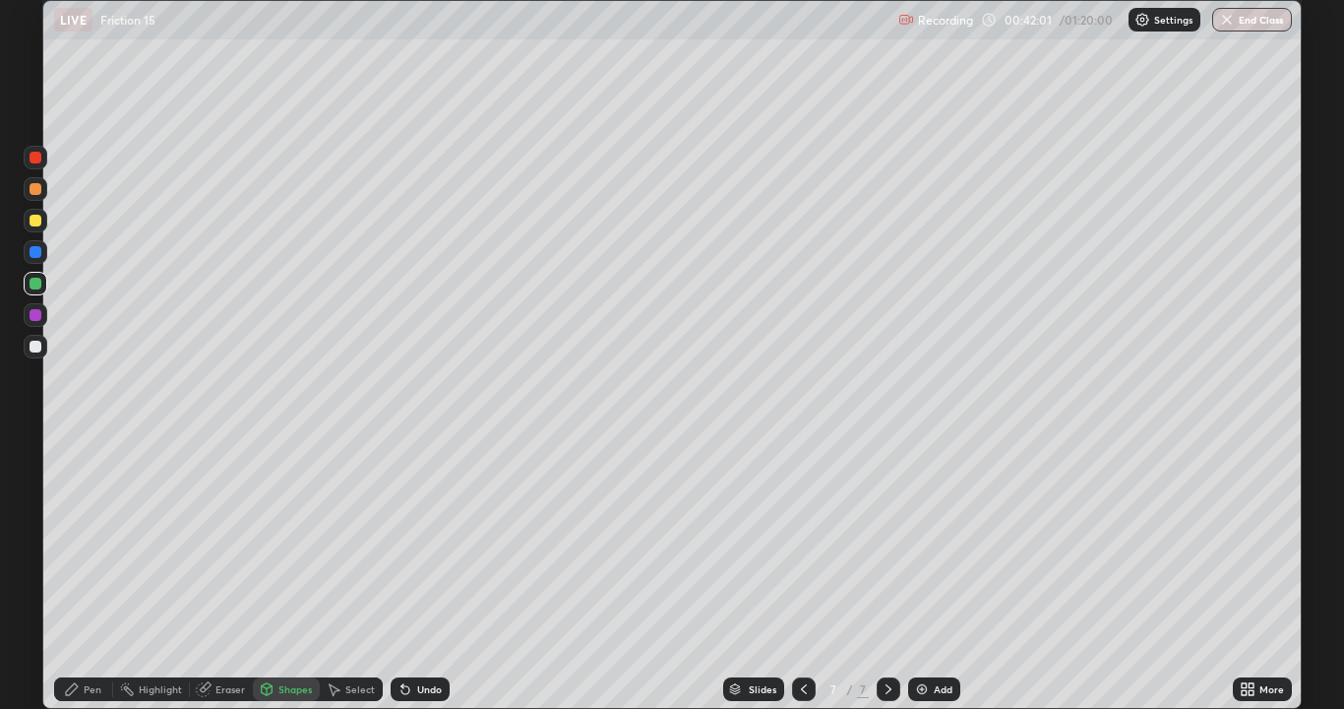
click at [93, 575] on div "Pen" at bounding box center [93, 689] width 18 height 10
click at [37, 511] on div at bounding box center [36, 512] width 12 height 12
click at [418, 575] on div "Undo" at bounding box center [429, 689] width 25 height 10
click at [358, 575] on div "Select" at bounding box center [360, 689] width 30 height 10
click at [294, 575] on div "Shapes" at bounding box center [294, 689] width 33 height 10
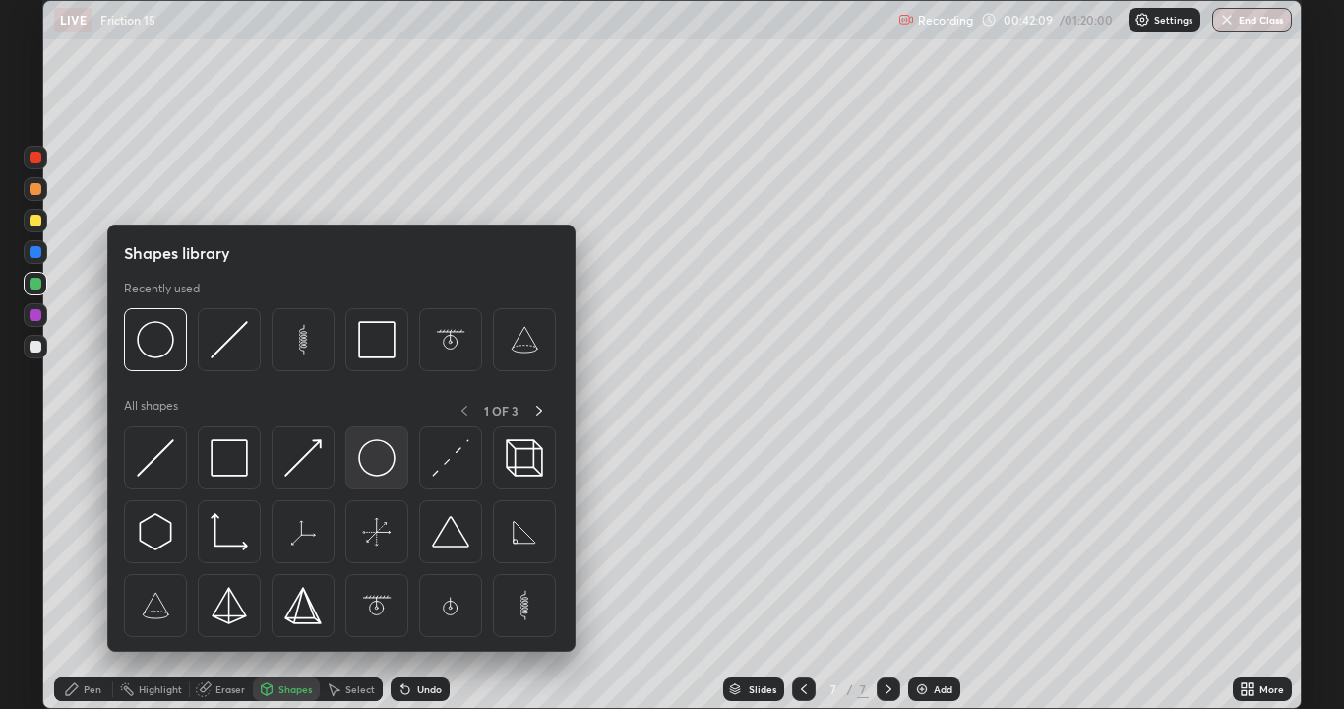
click at [368, 460] on img at bounding box center [376, 457] width 37 height 37
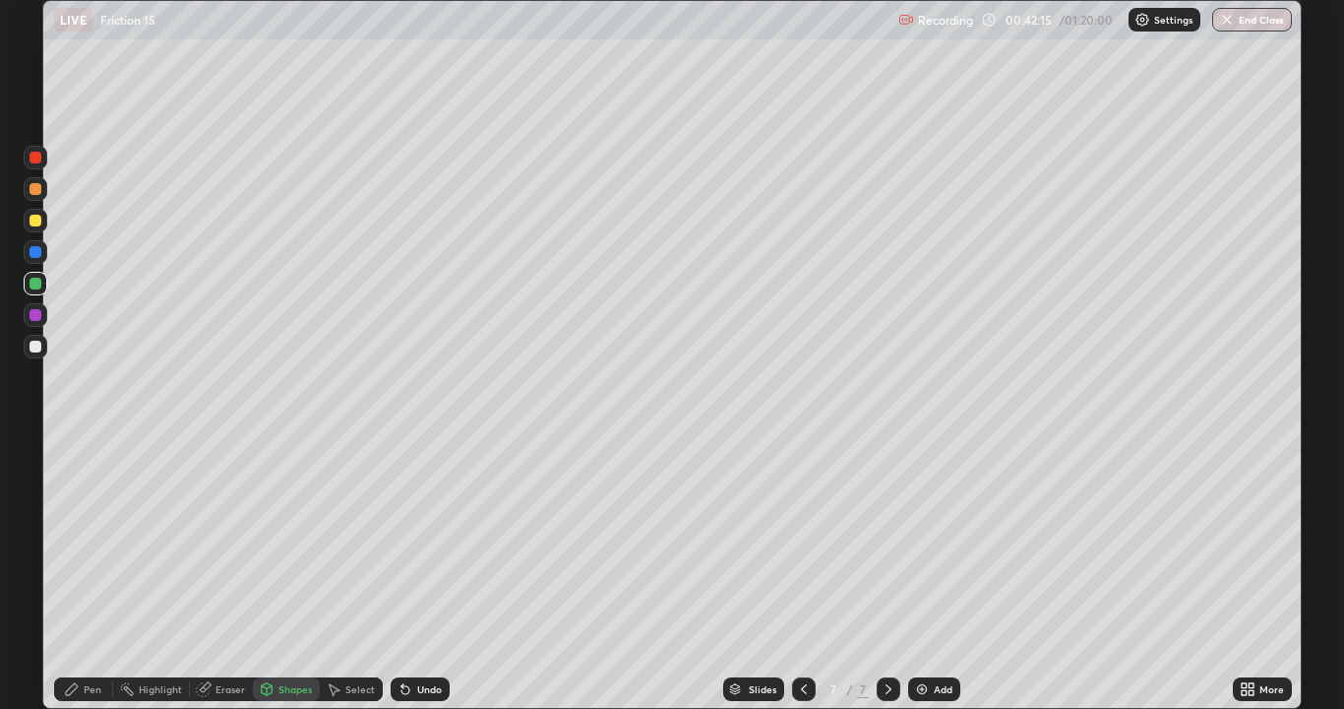
click at [96, 575] on div "Pen" at bounding box center [93, 689] width 18 height 10
click at [91, 575] on div "Pen" at bounding box center [83, 689] width 59 height 24
click at [34, 450] on div at bounding box center [35, 449] width 4 height 4
click at [36, 346] on div at bounding box center [36, 346] width 12 height 12
click at [36, 228] on div at bounding box center [36, 221] width 24 height 24
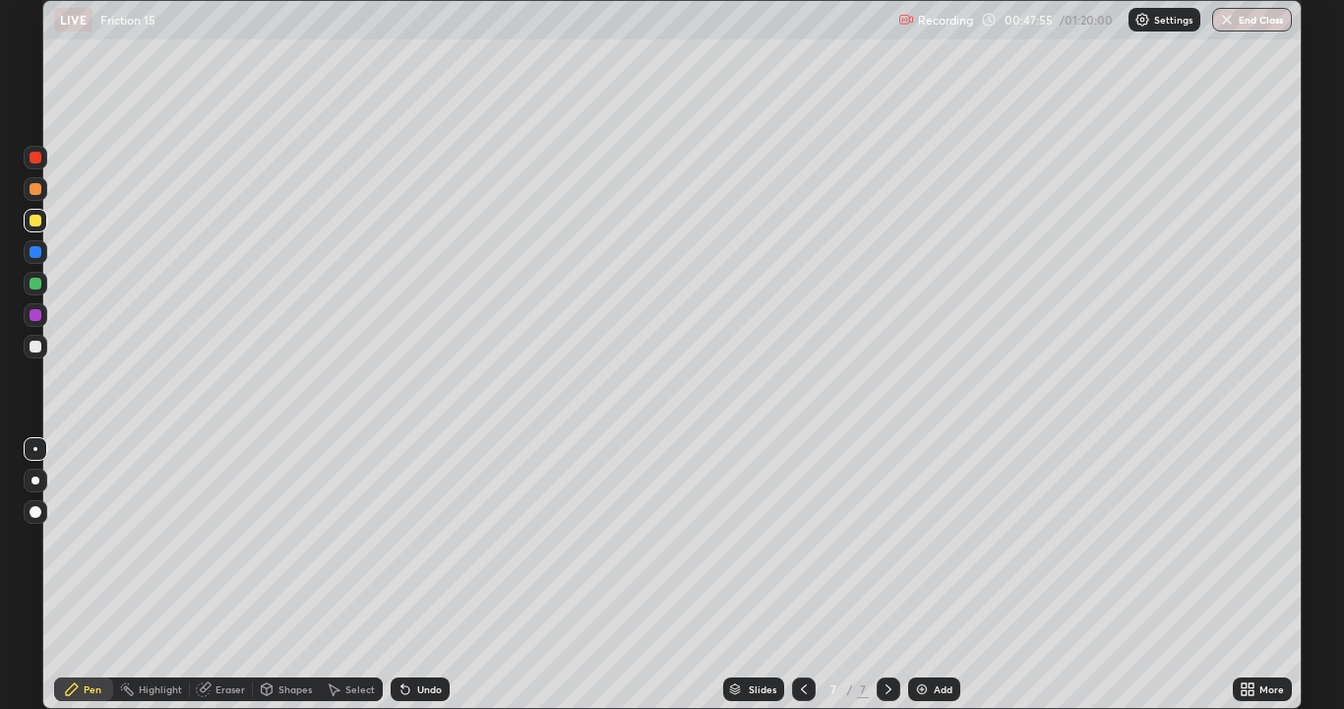
click at [38, 285] on div at bounding box center [36, 284] width 12 height 12
click at [427, 575] on div "Undo" at bounding box center [429, 689] width 25 height 10
click at [419, 575] on div "Undo" at bounding box center [429, 689] width 25 height 10
click at [39, 225] on div at bounding box center [36, 221] width 12 height 12
click at [944, 575] on div "Add" at bounding box center [943, 689] width 19 height 10
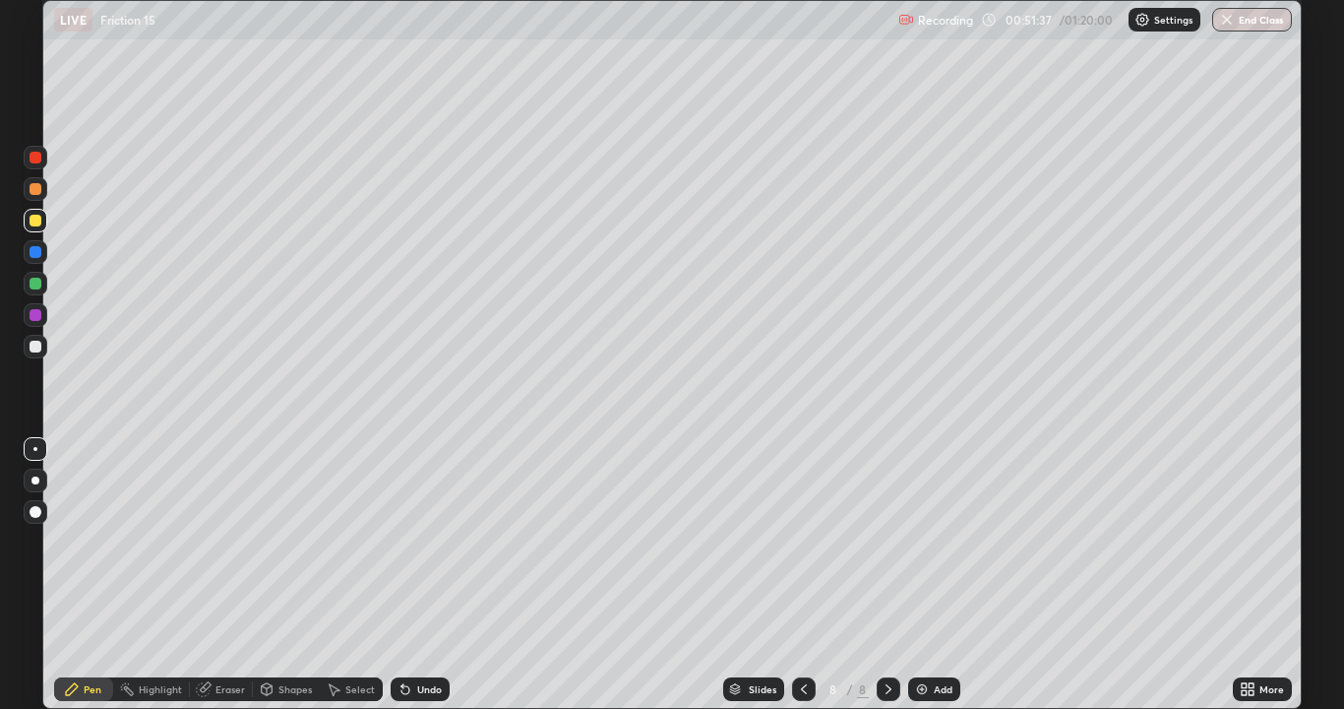
click at [35, 343] on div at bounding box center [36, 346] width 12 height 12
click at [36, 282] on div at bounding box center [36, 284] width 12 height 12
click at [39, 220] on div at bounding box center [36, 221] width 12 height 12
click at [38, 191] on div at bounding box center [36, 189] width 12 height 12
click at [33, 344] on div at bounding box center [36, 346] width 12 height 12
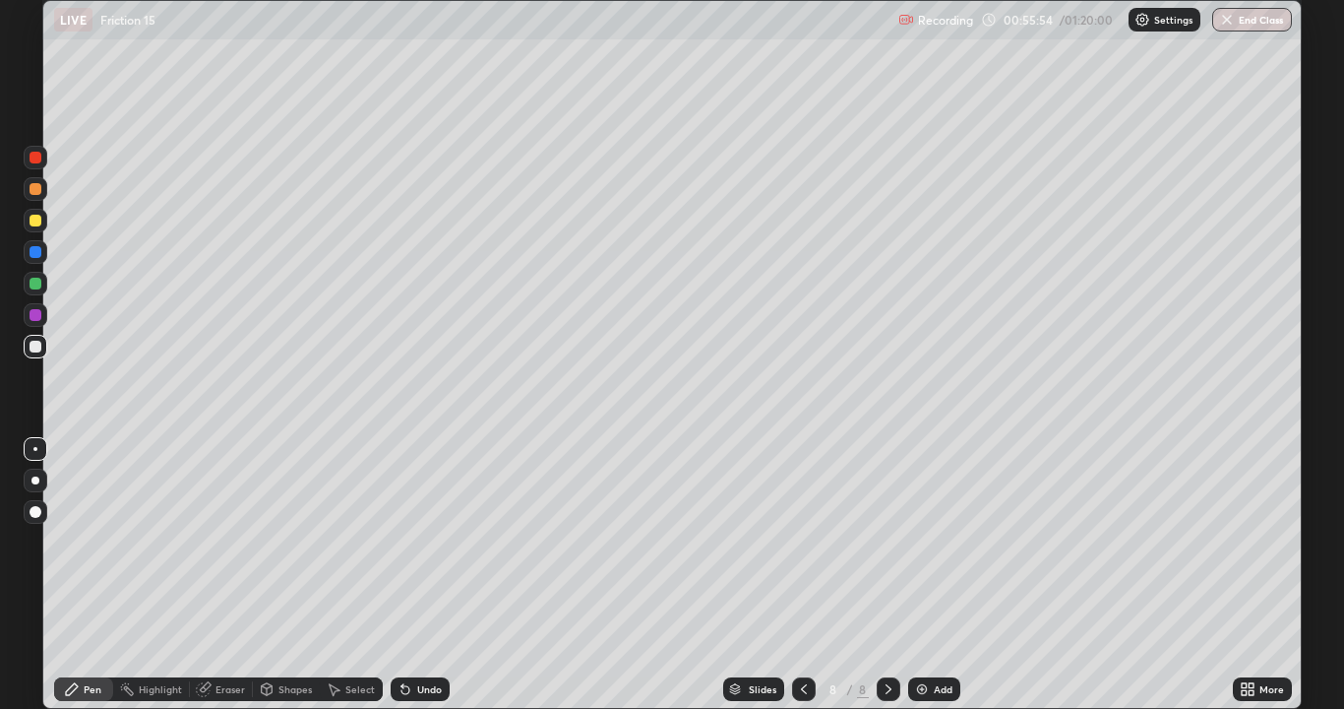
click at [40, 287] on div at bounding box center [36, 284] width 12 height 12
click at [221, 575] on div "Eraser" at bounding box center [231, 689] width 30 height 10
click at [95, 575] on div "Pen" at bounding box center [93, 689] width 18 height 10
click at [36, 347] on div at bounding box center [36, 346] width 12 height 12
click at [420, 575] on div "Undo" at bounding box center [420, 689] width 59 height 24
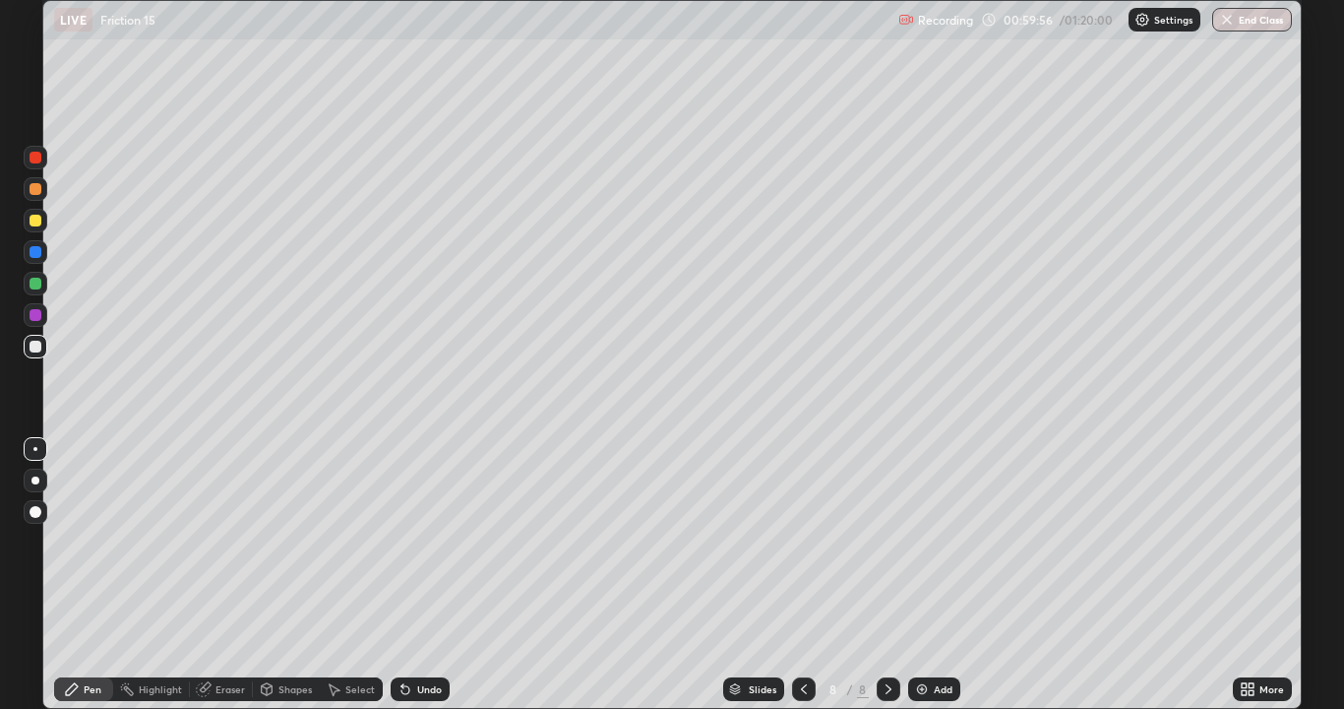
click at [420, 575] on div "Undo" at bounding box center [420, 689] width 59 height 24
click at [421, 575] on div "Undo" at bounding box center [420, 689] width 59 height 24
click at [1304, 537] on div "Setting up your live class" at bounding box center [672, 354] width 1344 height 709
click at [230, 575] on div "Eraser" at bounding box center [231, 689] width 30 height 10
click at [90, 575] on div "Pen" at bounding box center [93, 689] width 18 height 10
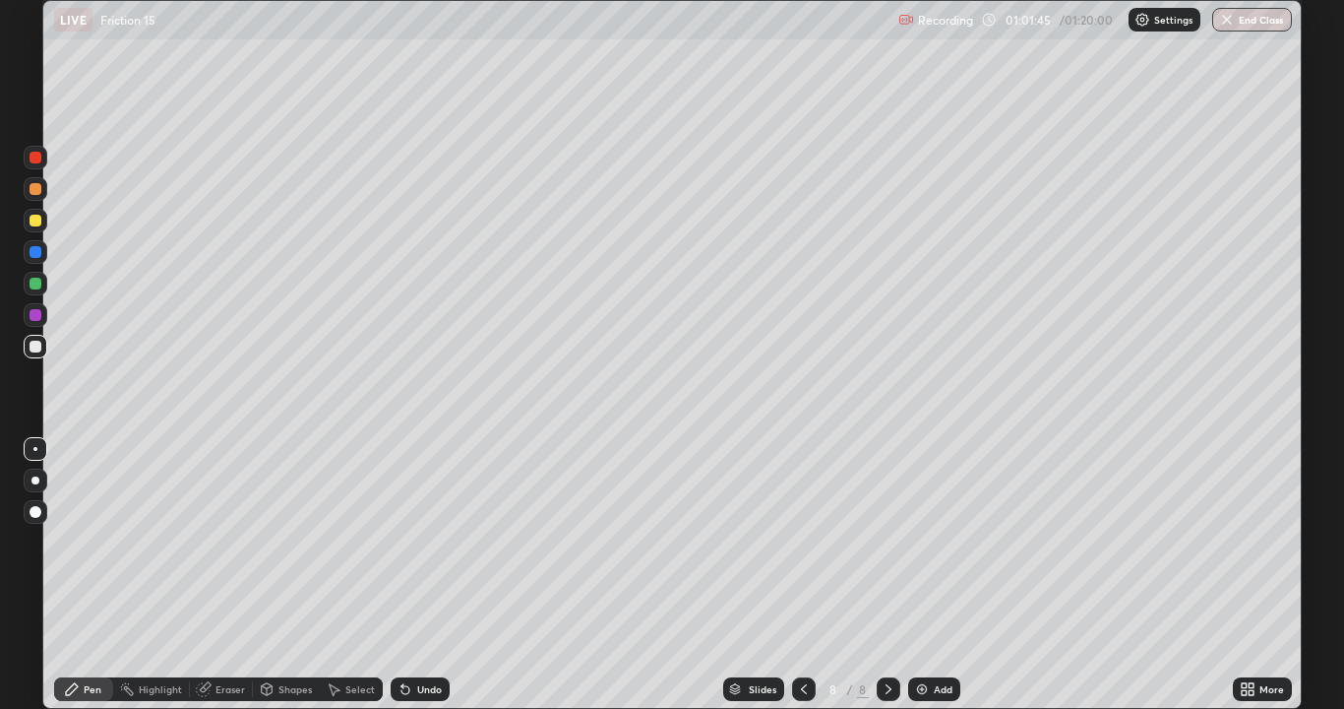
click at [418, 575] on div "Undo" at bounding box center [429, 689] width 25 height 10
click at [219, 575] on div "Eraser" at bounding box center [231, 689] width 30 height 10
click at [87, 575] on div "Pen" at bounding box center [93, 689] width 18 height 10
click at [417, 575] on div "Undo" at bounding box center [429, 689] width 25 height 10
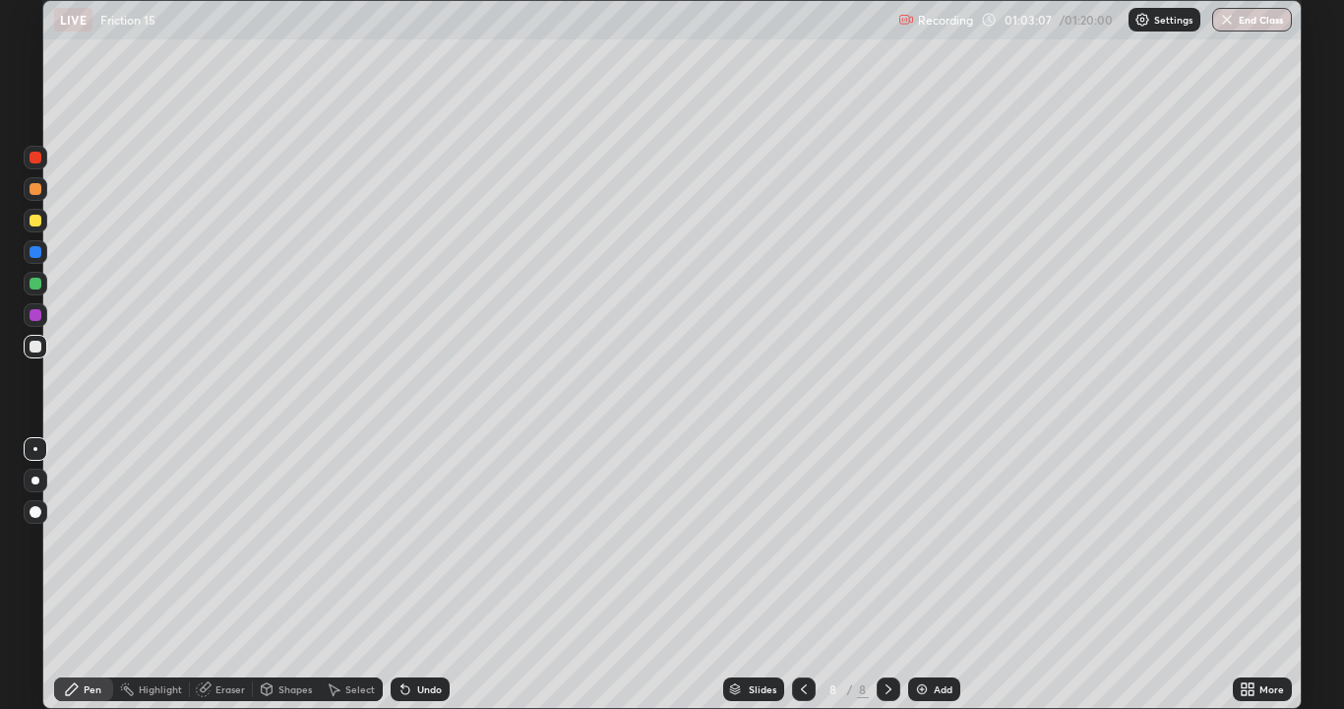
click at [430, 575] on div "Undo" at bounding box center [429, 689] width 25 height 10
click at [35, 219] on div at bounding box center [36, 221] width 12 height 12
click at [234, 575] on div "Eraser" at bounding box center [231, 689] width 30 height 10
click at [89, 575] on div "Pen" at bounding box center [93, 689] width 18 height 10
click at [36, 288] on div at bounding box center [36, 284] width 12 height 12
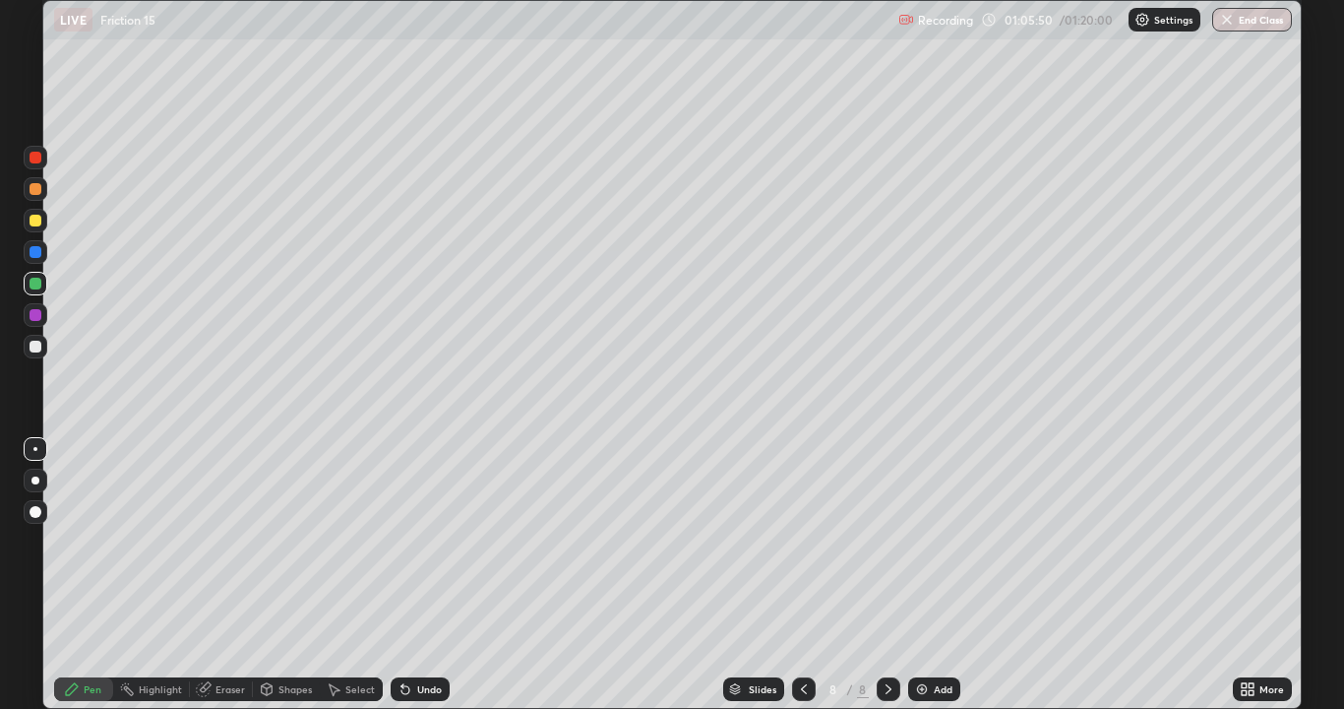
click at [32, 167] on div at bounding box center [36, 158] width 24 height 24
click at [36, 223] on div at bounding box center [36, 221] width 12 height 12
click at [37, 281] on div at bounding box center [36, 284] width 12 height 12
click at [229, 575] on div "Eraser" at bounding box center [231, 689] width 30 height 10
click at [90, 575] on div "Pen" at bounding box center [93, 689] width 18 height 10
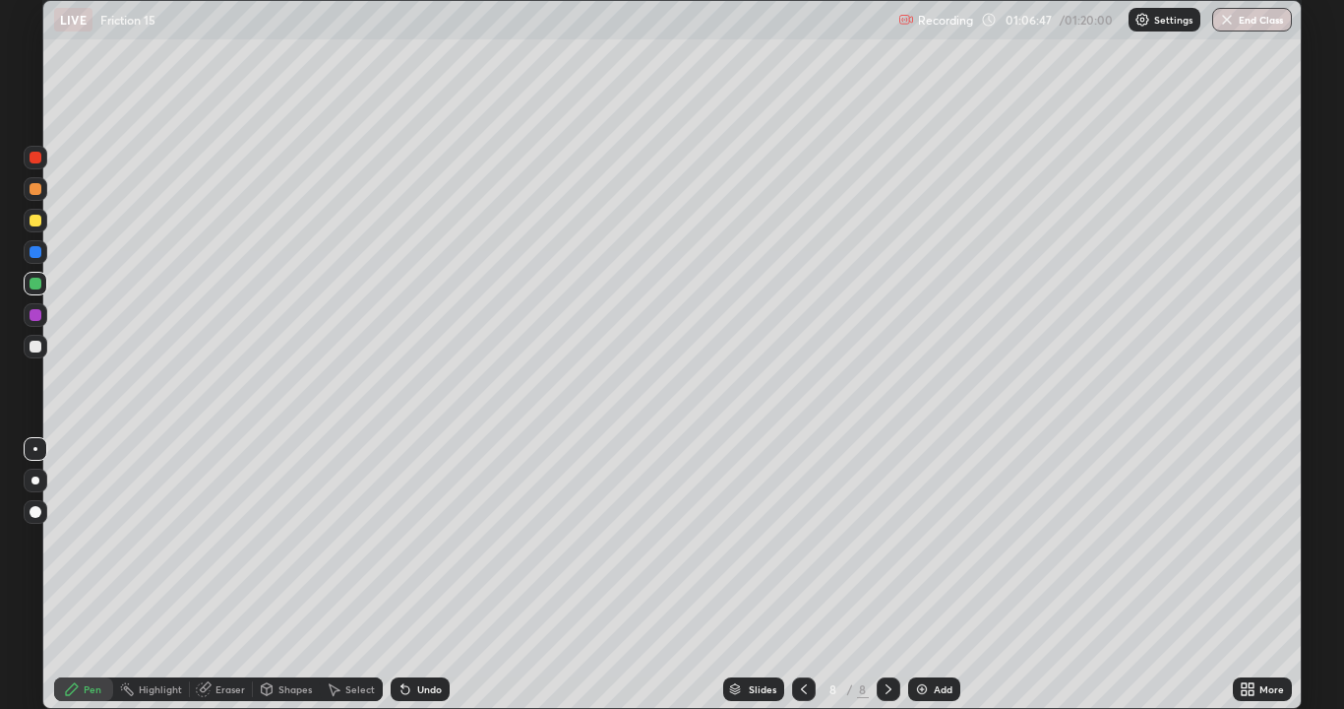
click at [227, 575] on div "Eraser" at bounding box center [231, 689] width 30 height 10
click at [96, 575] on div "Pen" at bounding box center [93, 689] width 18 height 10
click at [31, 347] on div at bounding box center [36, 346] width 12 height 12
click at [228, 575] on div "Eraser" at bounding box center [231, 689] width 30 height 10
click at [93, 575] on div "Pen" at bounding box center [93, 689] width 18 height 10
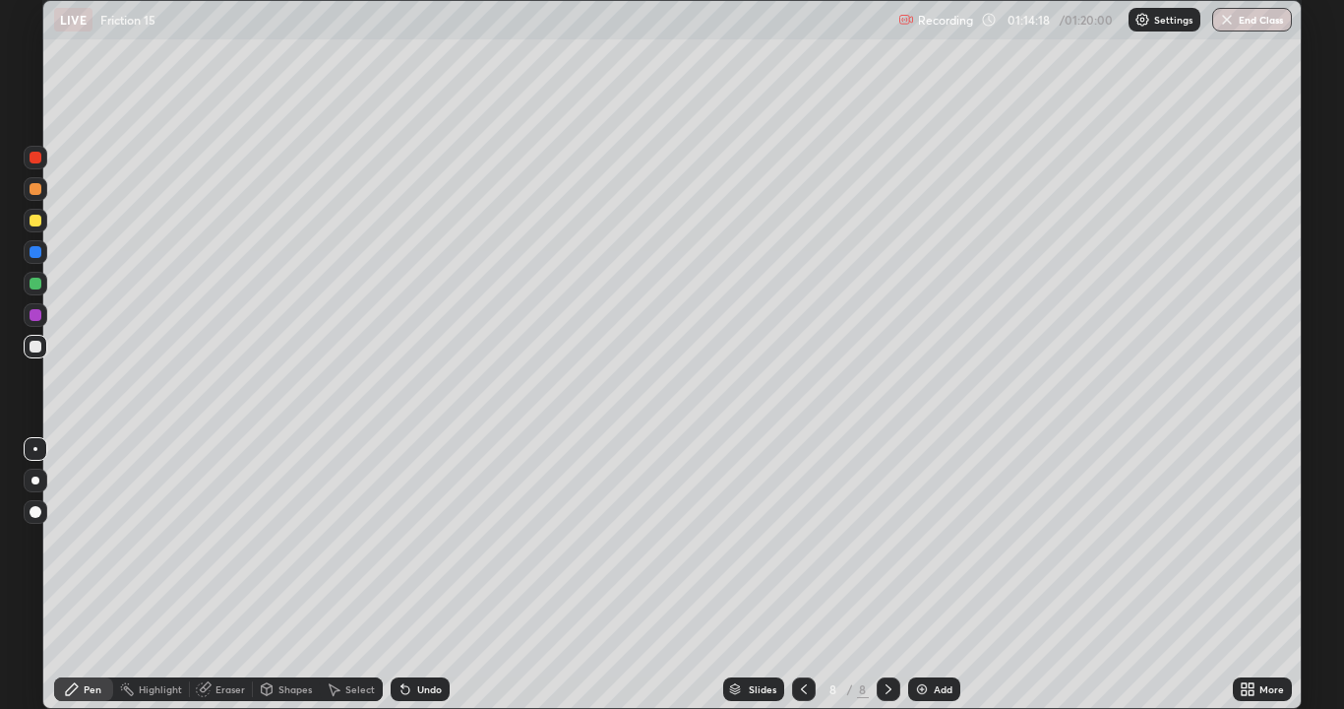
click at [948, 575] on div "Add" at bounding box center [934, 689] width 52 height 24
click at [37, 286] on div at bounding box center [36, 284] width 12 height 12
click at [406, 575] on icon at bounding box center [406, 689] width 16 height 16
click at [406, 575] on icon at bounding box center [405, 690] width 8 height 8
click at [945, 575] on div "Add" at bounding box center [943, 689] width 19 height 10
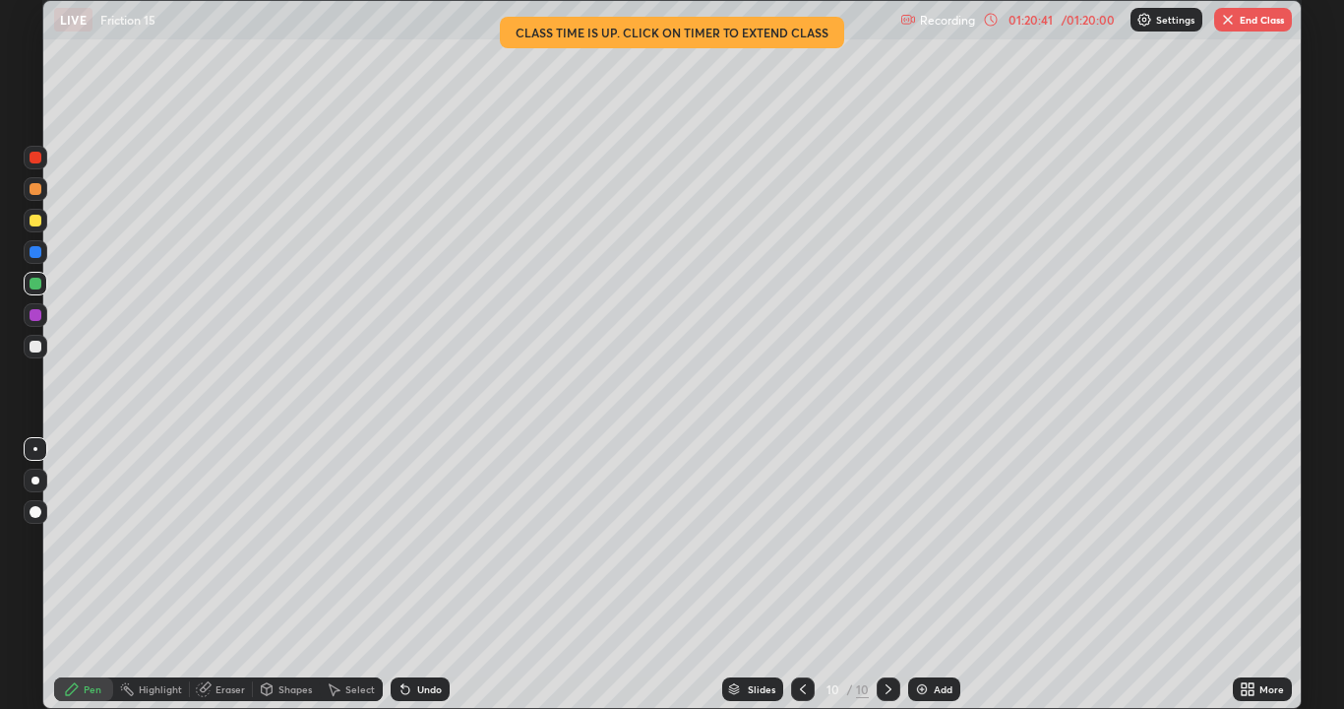
click at [1248, 22] on button "End Class" at bounding box center [1253, 20] width 78 height 24
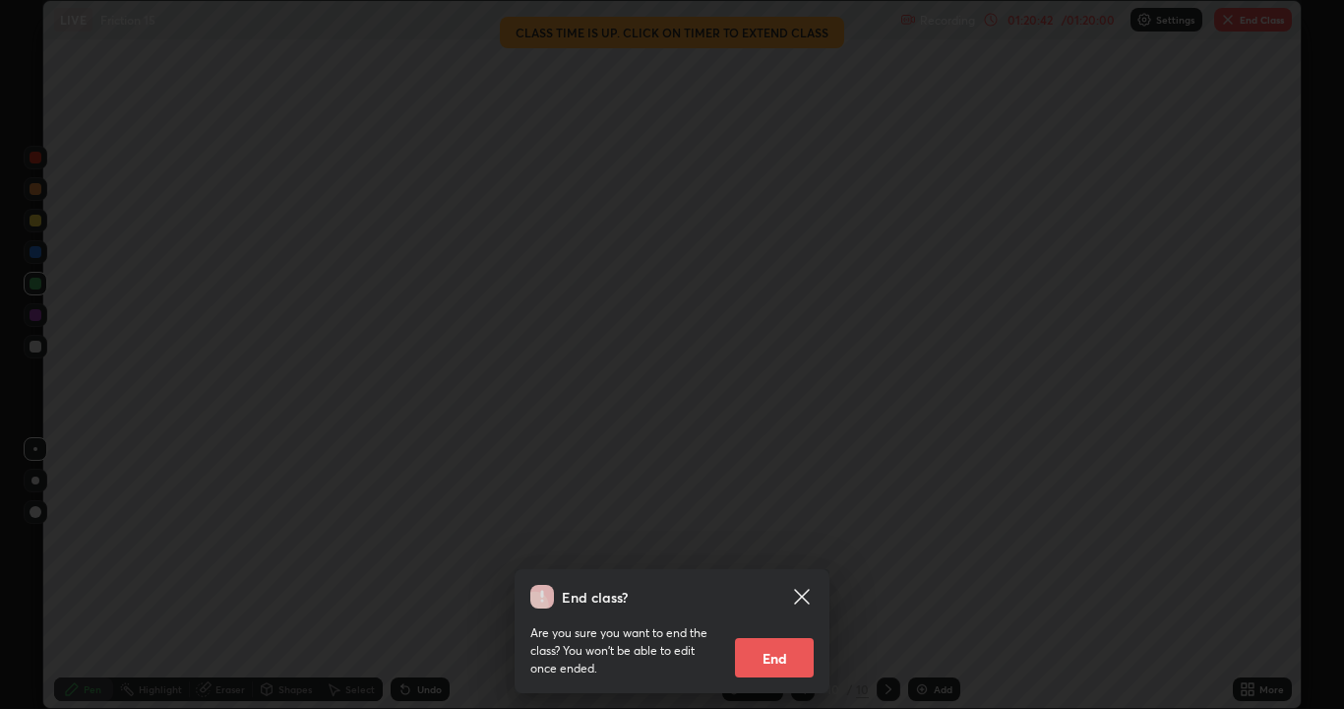
click at [770, 575] on button "End" at bounding box center [774, 657] width 79 height 39
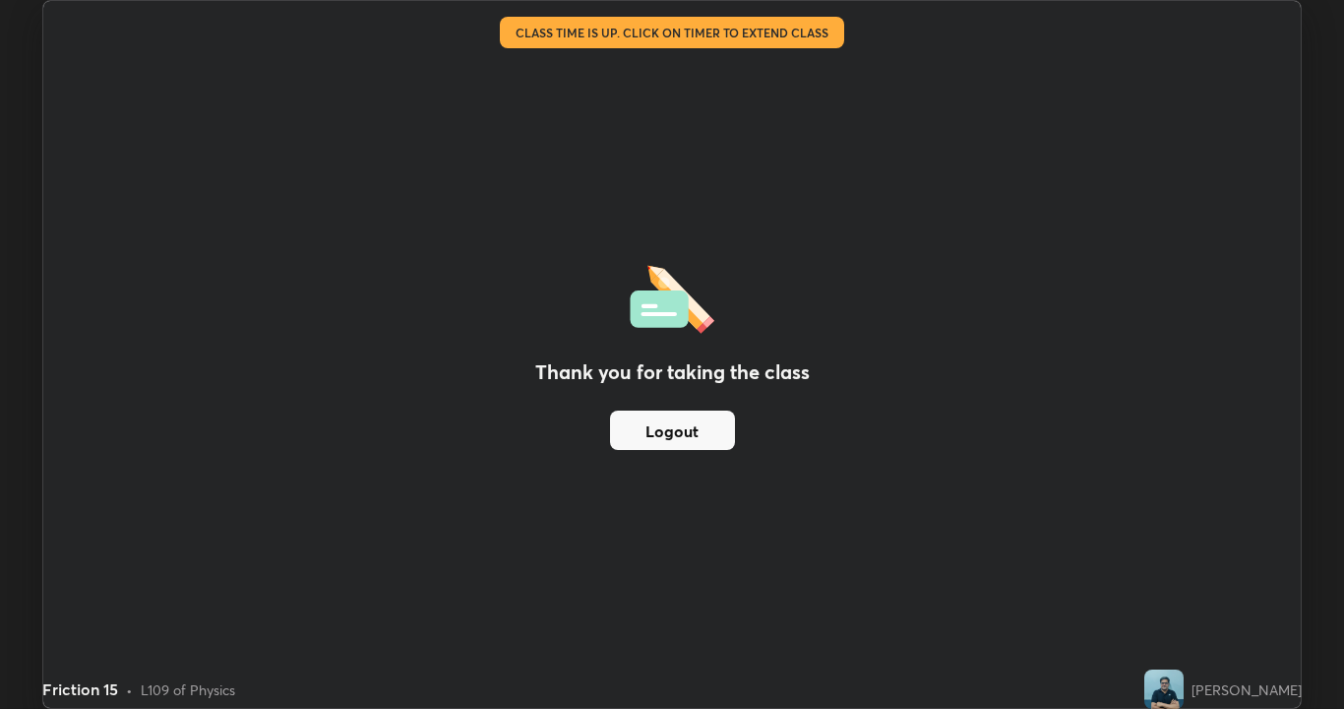
click at [677, 427] on button "Logout" at bounding box center [672, 429] width 125 height 39
click at [678, 434] on button "Logout" at bounding box center [672, 429] width 125 height 39
click at [686, 414] on button "Logout" at bounding box center [672, 429] width 125 height 39
click at [682, 420] on button "Logout" at bounding box center [672, 429] width 125 height 39
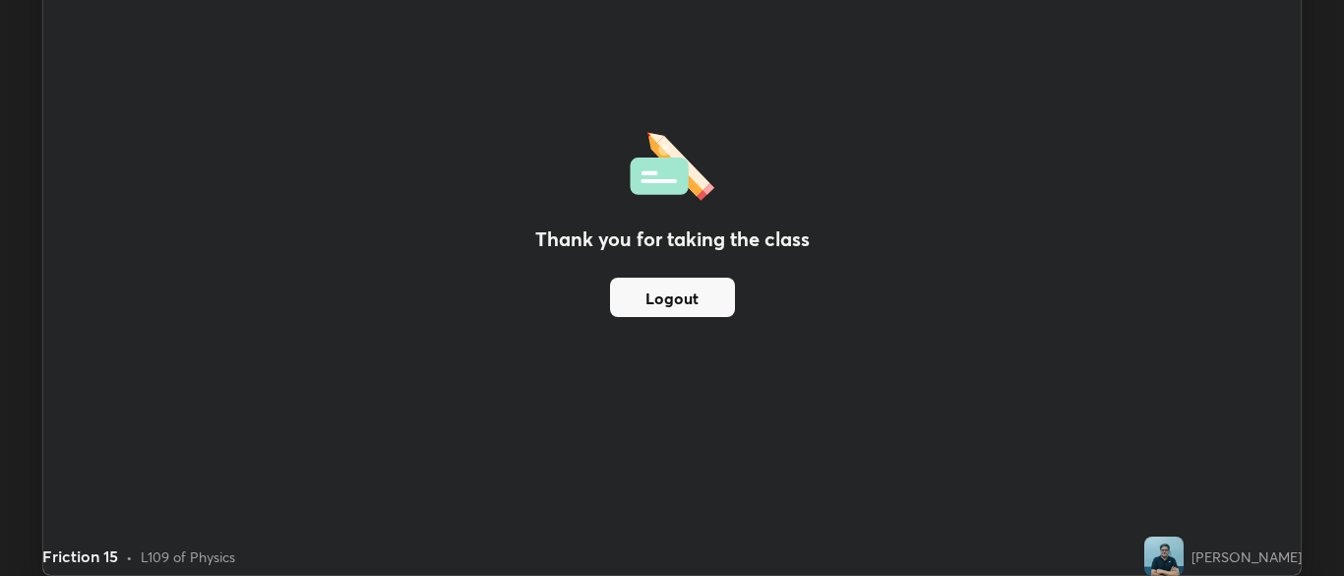
scroll to position [97831, 97062]
